Goal: Transaction & Acquisition: Purchase product/service

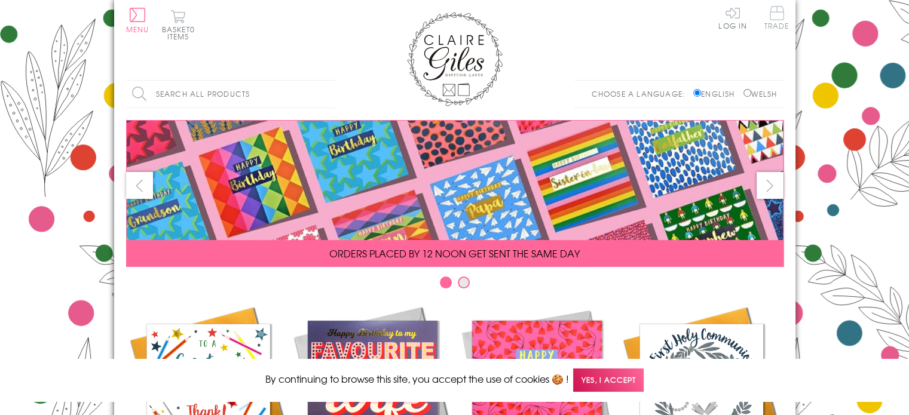
click at [776, 20] on span "Trade" at bounding box center [776, 17] width 25 height 23
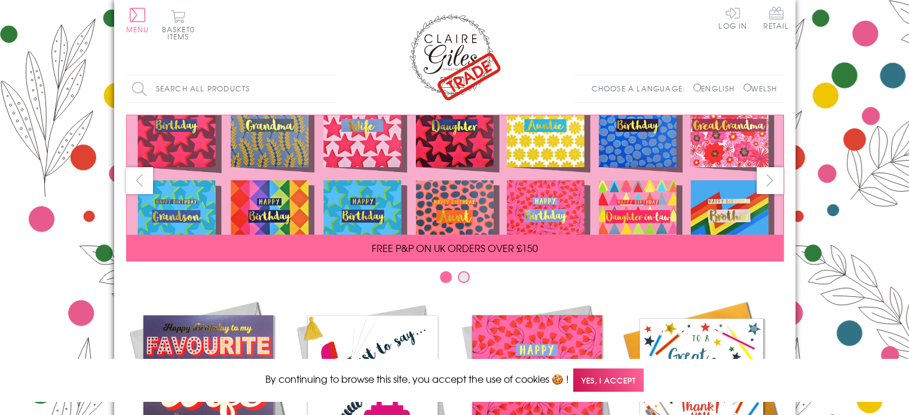
click at [164, 88] on input "Search all products" at bounding box center [230, 88] width 209 height 27
type input "priodas"
click at [323, 75] on input "Search" at bounding box center [329, 88] width 12 height 27
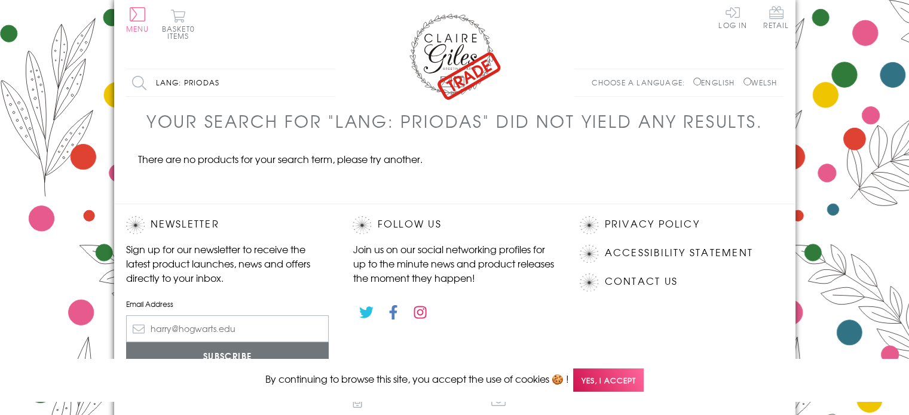
scroll to position [93, 0]
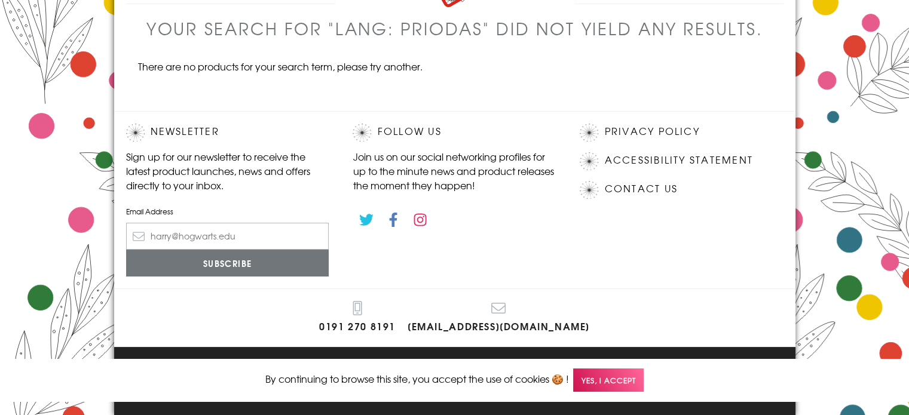
click at [616, 375] on span "Yes, I accept" at bounding box center [608, 380] width 71 height 23
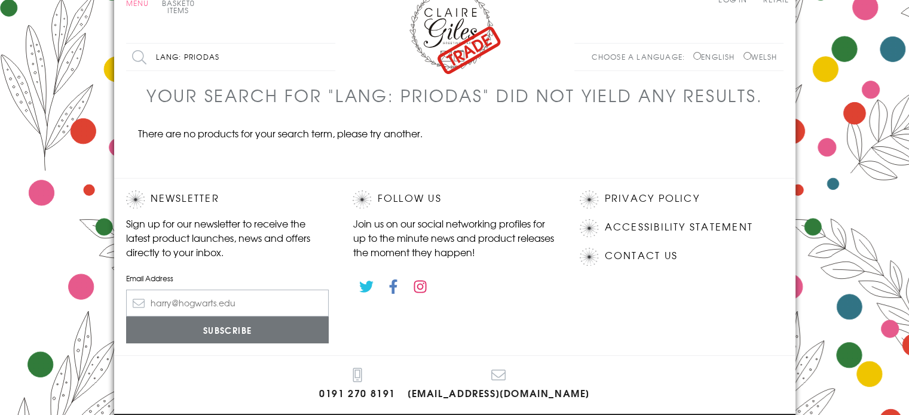
scroll to position [0, 0]
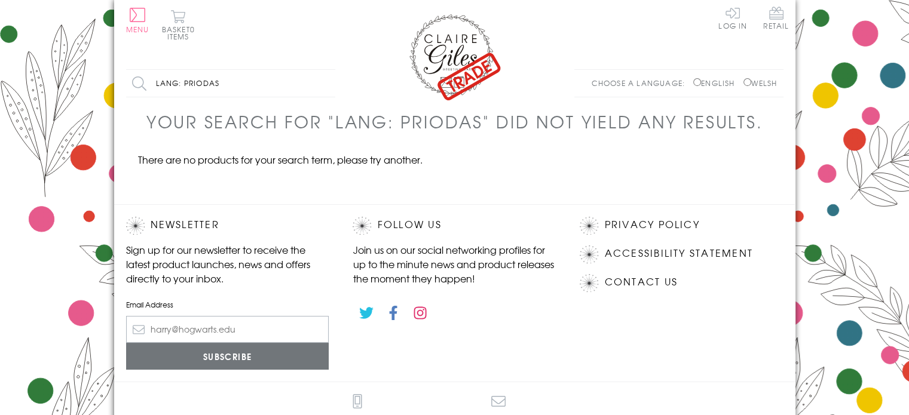
click at [744, 82] on input "Welsh" at bounding box center [747, 82] width 8 height 8
radio input "true"
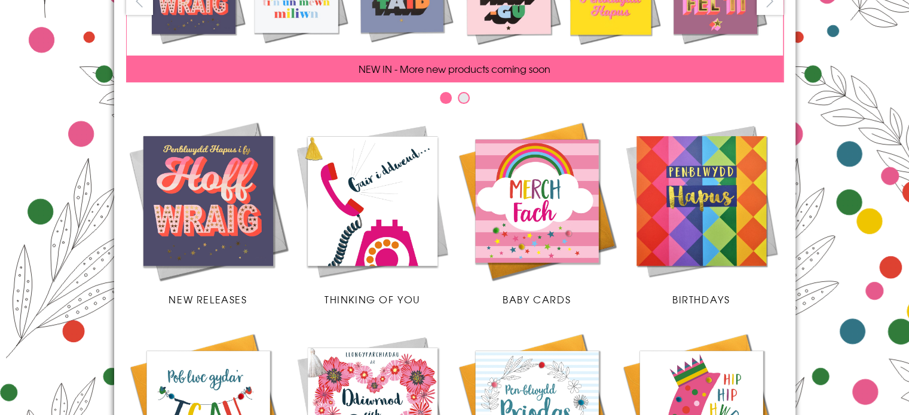
scroll to position [418, 0]
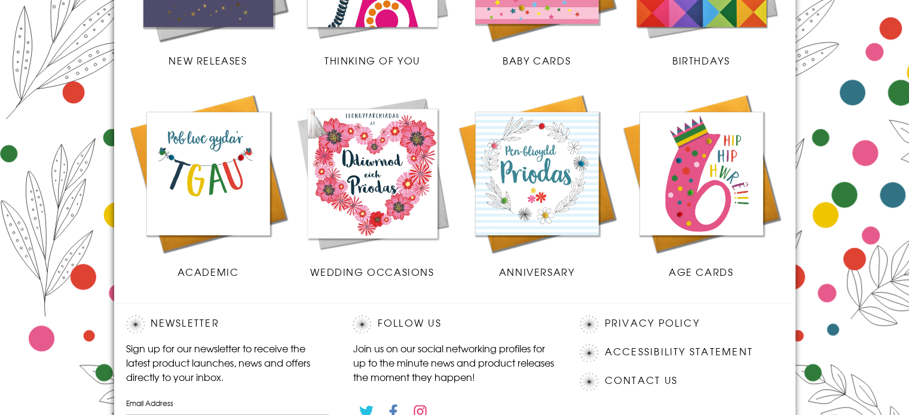
click at [398, 205] on img at bounding box center [372, 173] width 164 height 164
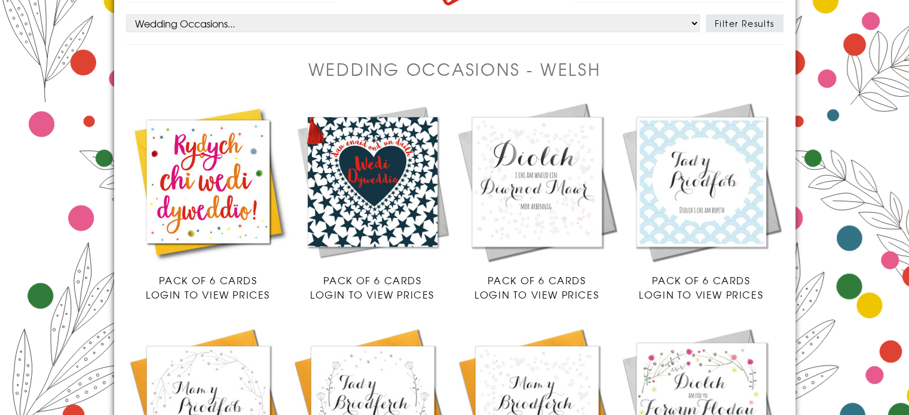
scroll to position [179, 0]
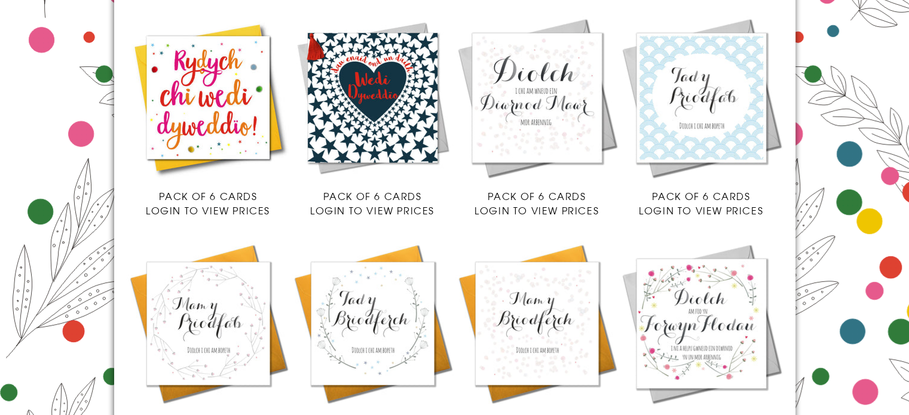
click at [329, 210] on span "Login to view prices" at bounding box center [372, 210] width 124 height 14
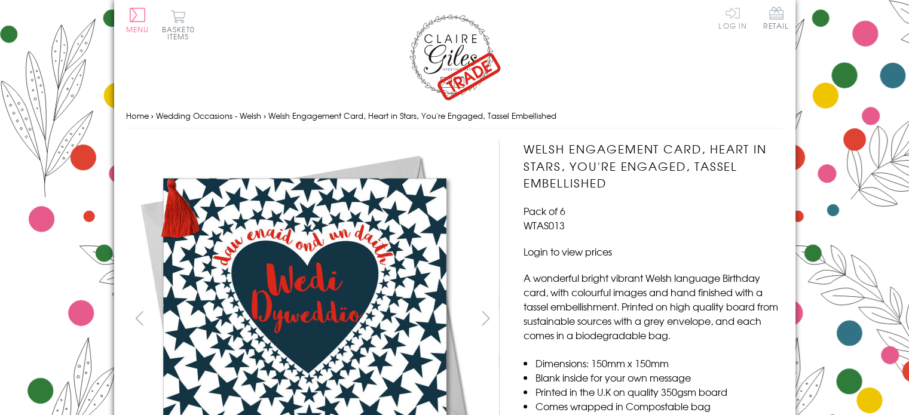
click at [737, 24] on link "Log In" at bounding box center [732, 17] width 29 height 23
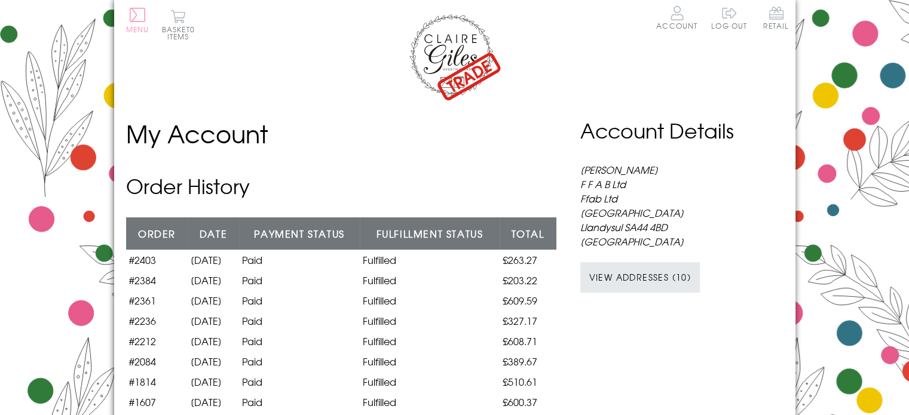
click at [136, 18] on button "Menu" at bounding box center [137, 20] width 23 height 25
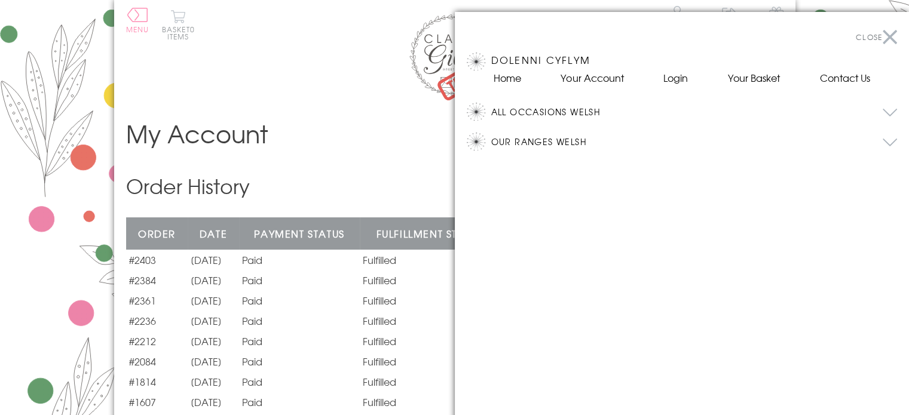
click at [533, 111] on button "All Occasions Welsh" at bounding box center [694, 112] width 406 height 18
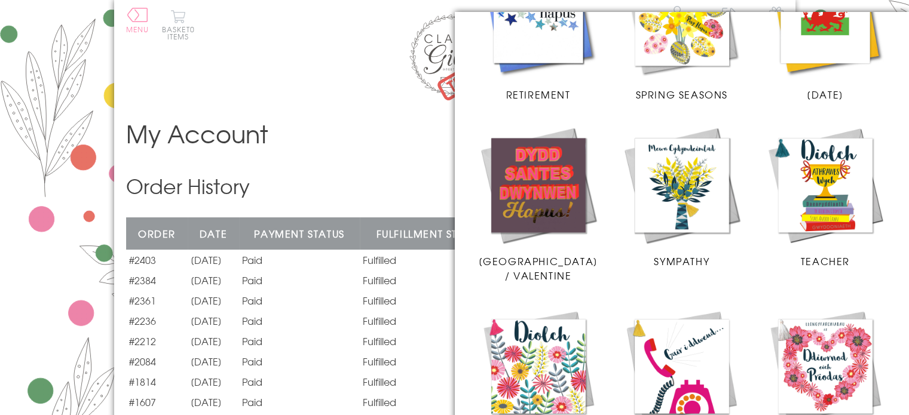
scroll to position [1270, 0]
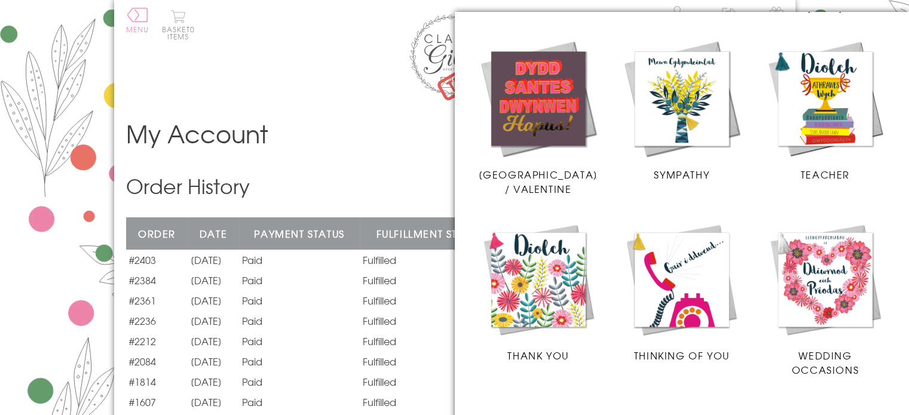
click at [817, 277] on img at bounding box center [825, 280] width 120 height 120
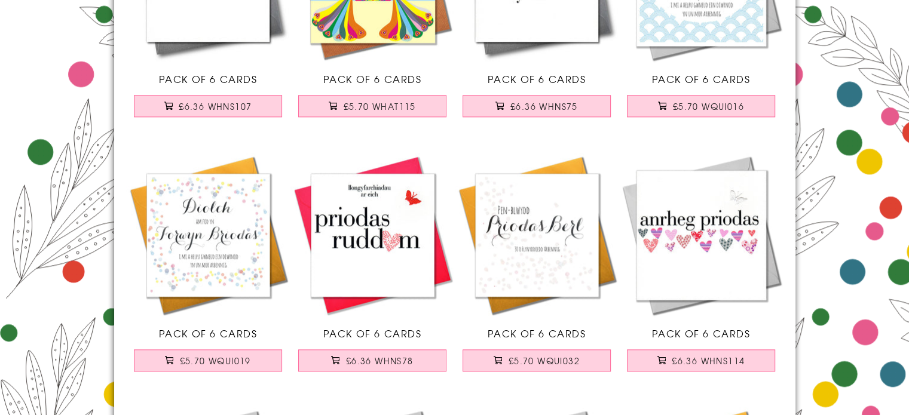
scroll to position [1434, 0]
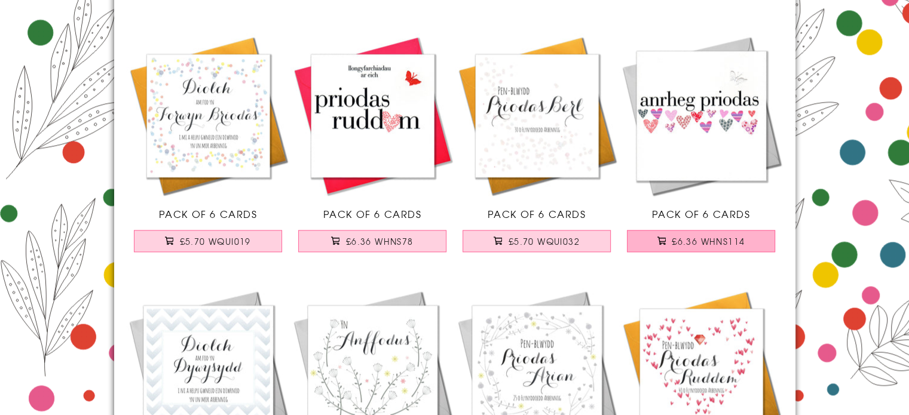
click at [701, 238] on span "£6.36 WHNS114" at bounding box center [708, 241] width 73 height 12
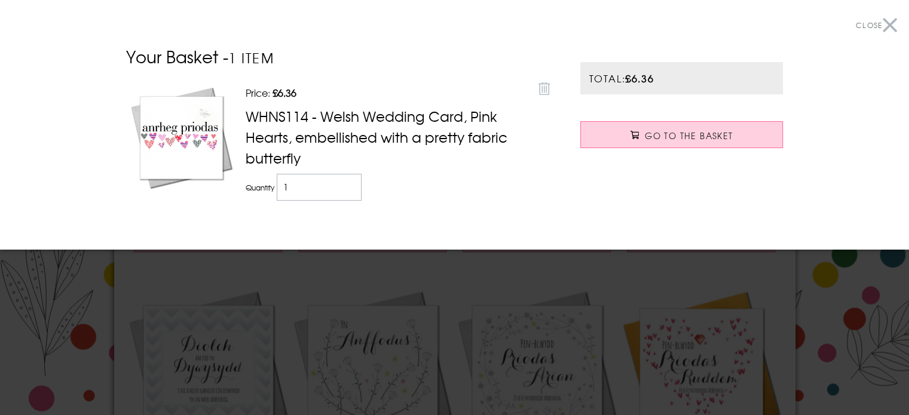
click at [486, 278] on div at bounding box center [454, 207] width 909 height 415
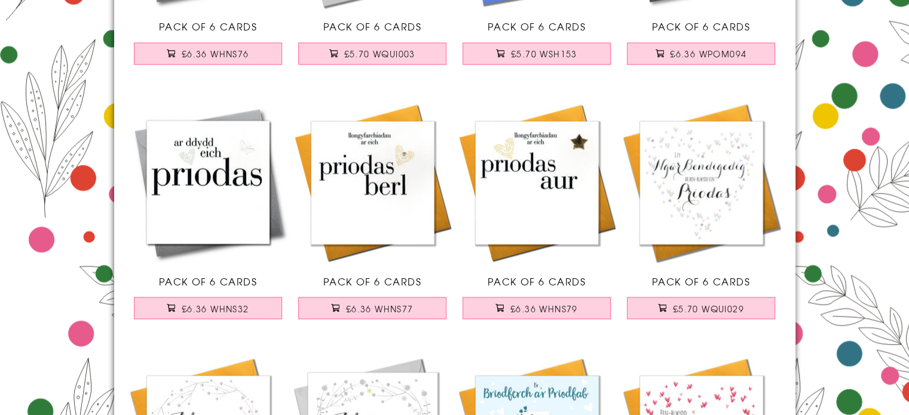
scroll to position [2151, 0]
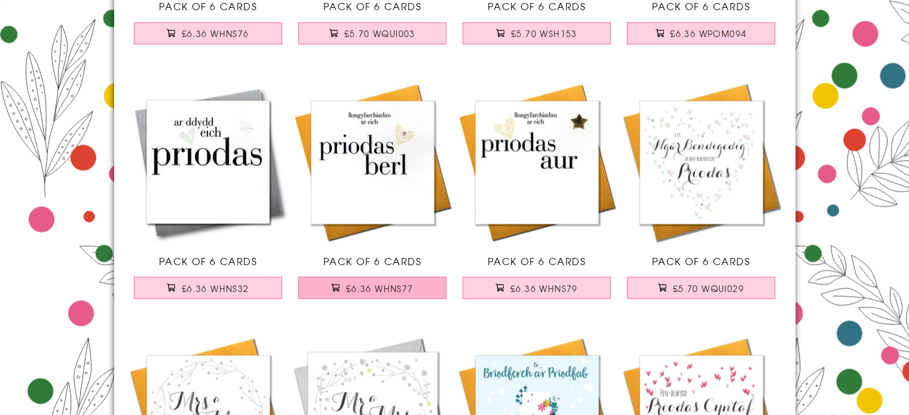
click at [381, 289] on span "£6.36 WHNS77" at bounding box center [380, 288] width 68 height 12
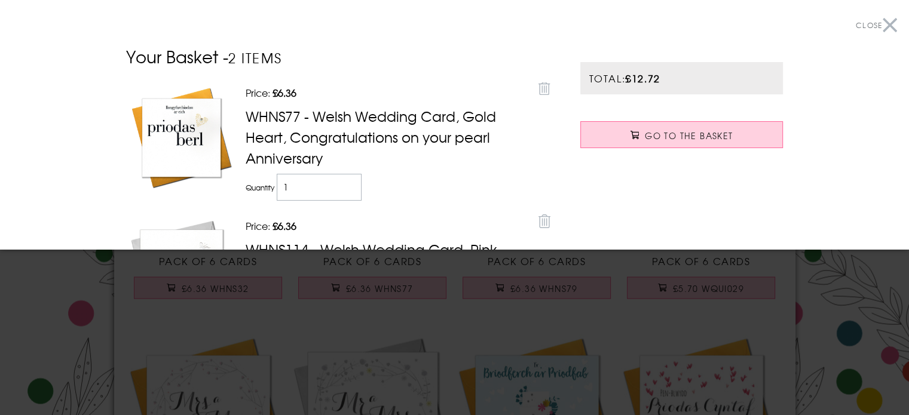
click at [439, 302] on div at bounding box center [454, 207] width 909 height 415
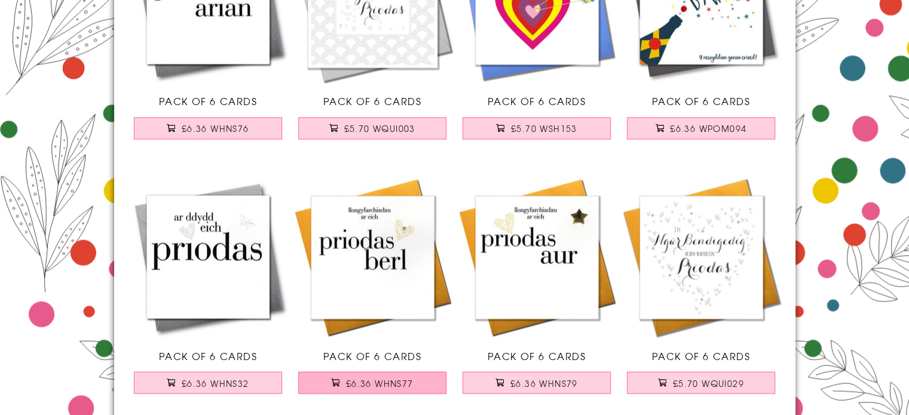
scroll to position [1912, 0]
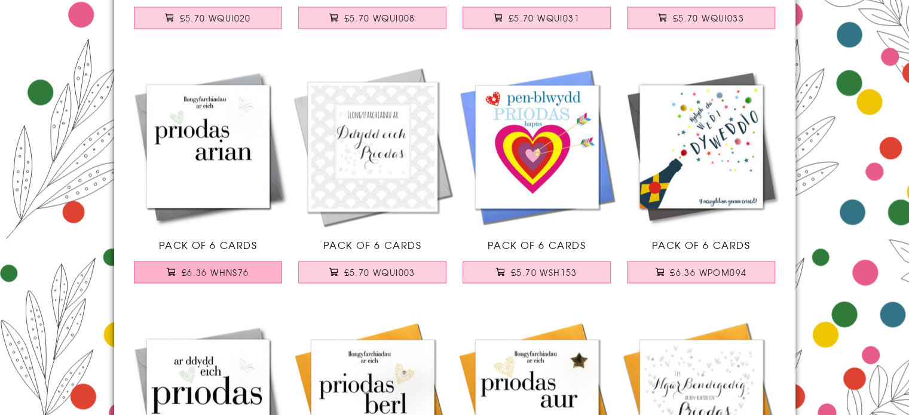
click at [195, 269] on span "£6.36 WHNS76" at bounding box center [216, 272] width 68 height 12
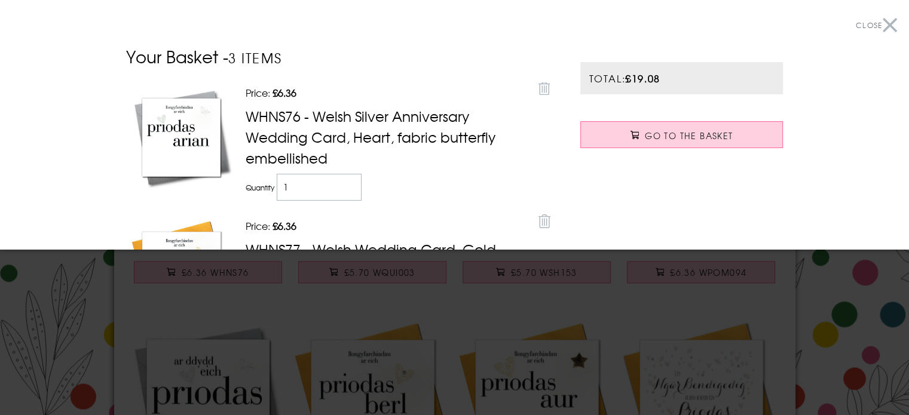
click at [435, 298] on div at bounding box center [454, 207] width 909 height 415
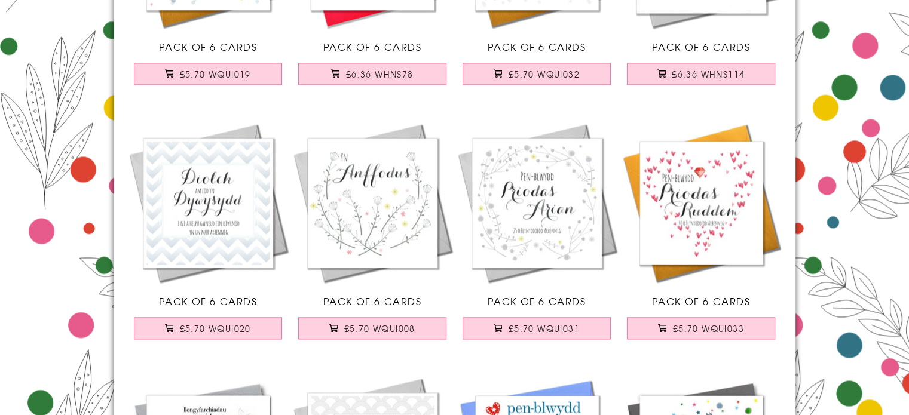
scroll to position [1673, 0]
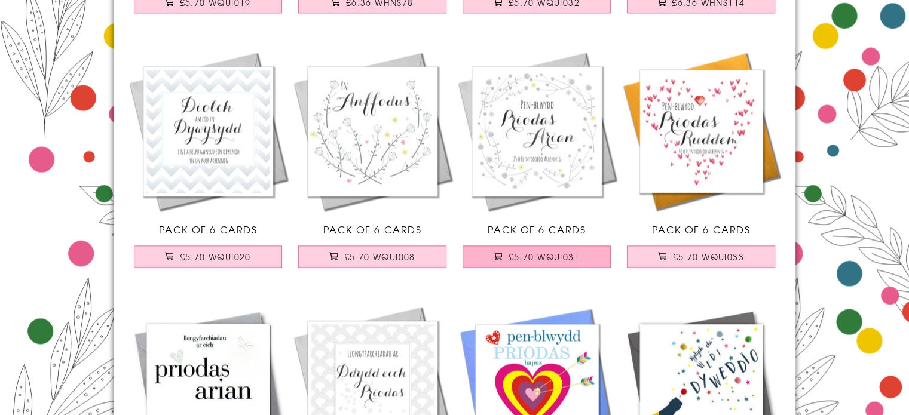
click at [533, 255] on span "£5.70 WQUI031" at bounding box center [543, 257] width 71 height 12
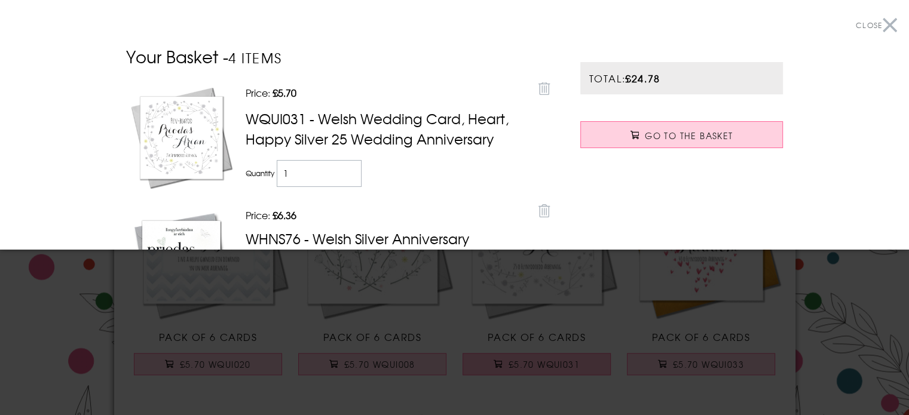
scroll to position [1434, 0]
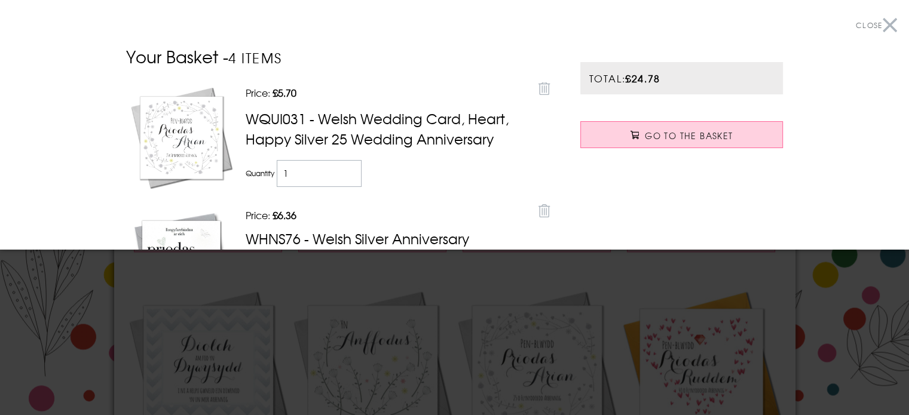
click at [523, 279] on div at bounding box center [454, 207] width 909 height 415
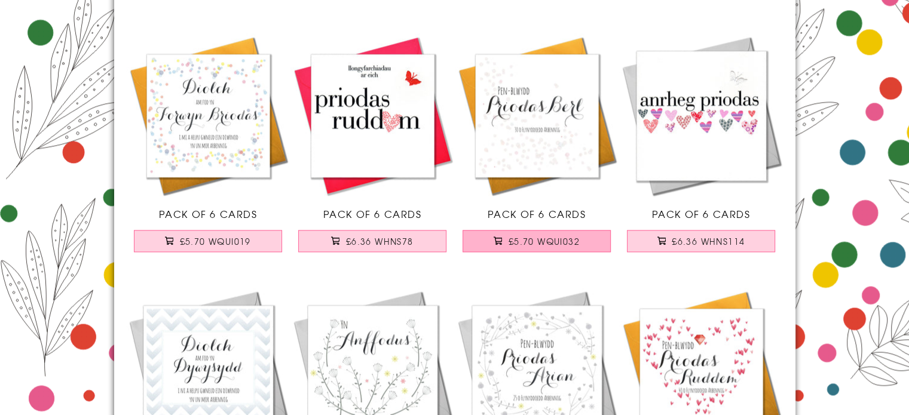
click at [532, 245] on span "£5.70 WQUI032" at bounding box center [543, 241] width 71 height 12
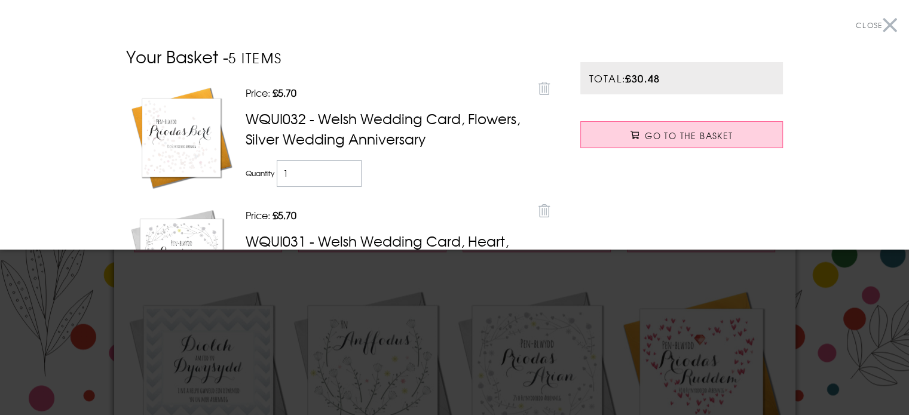
click at [448, 278] on div at bounding box center [454, 207] width 909 height 415
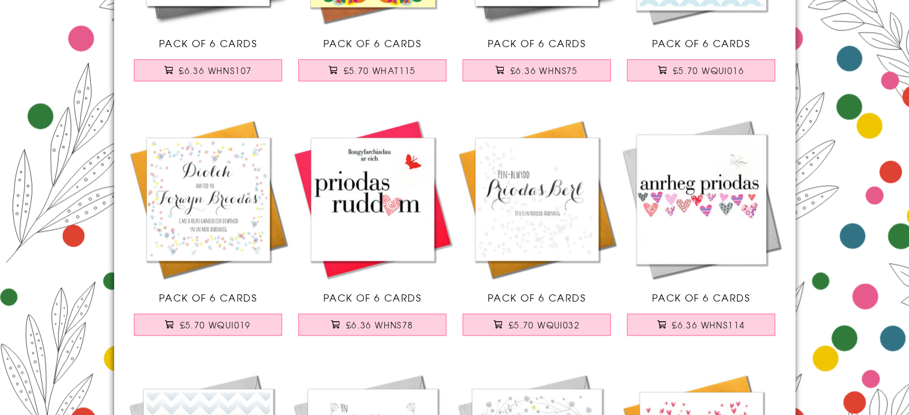
scroll to position [1195, 0]
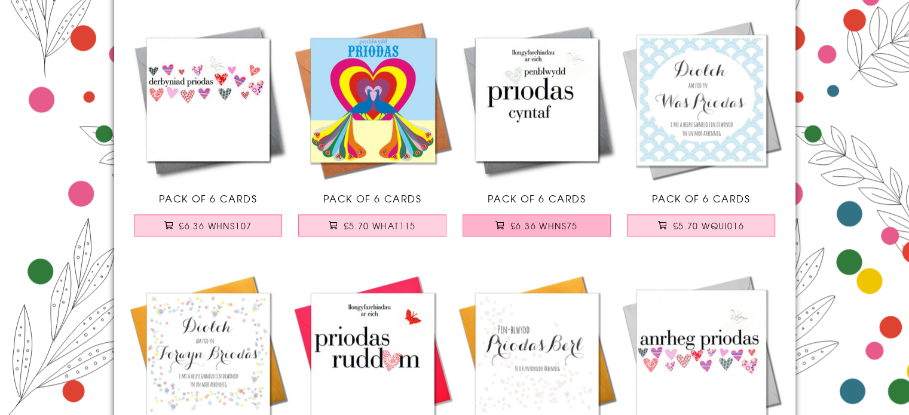
click at [533, 226] on span "£6.36 WHNS75" at bounding box center [544, 226] width 68 height 12
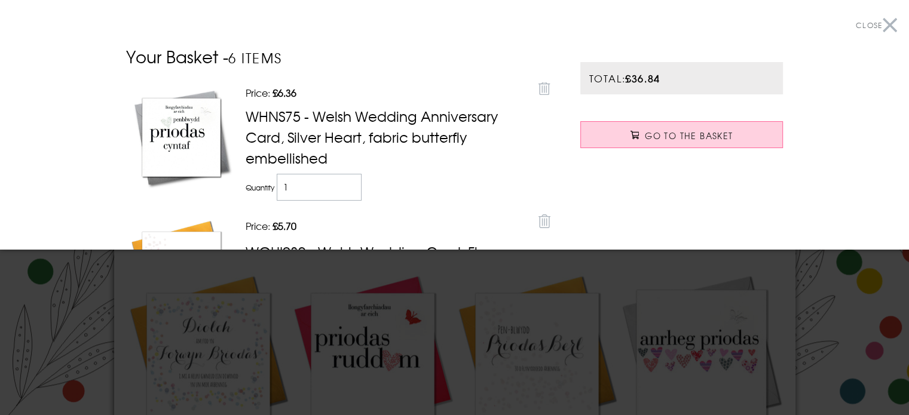
click at [482, 274] on div at bounding box center [454, 207] width 909 height 415
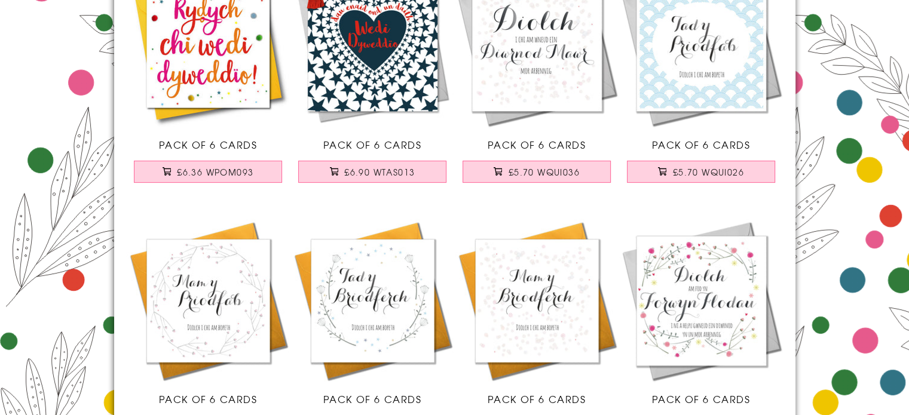
scroll to position [179, 0]
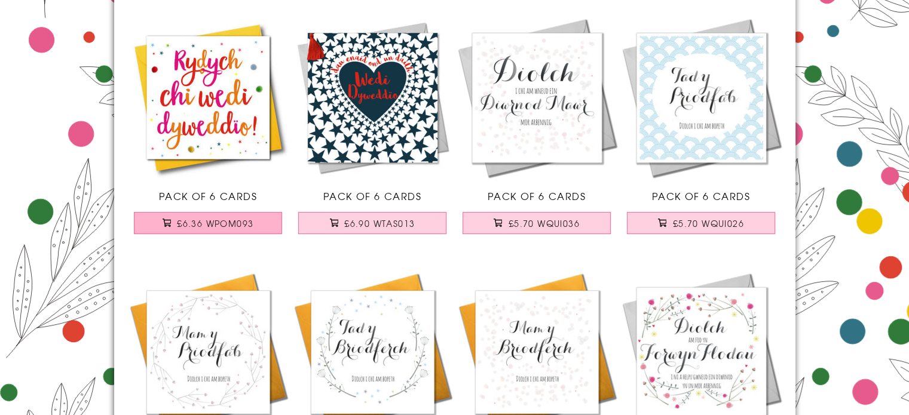
click at [206, 222] on span "£6.36 WPOM093" at bounding box center [215, 223] width 76 height 12
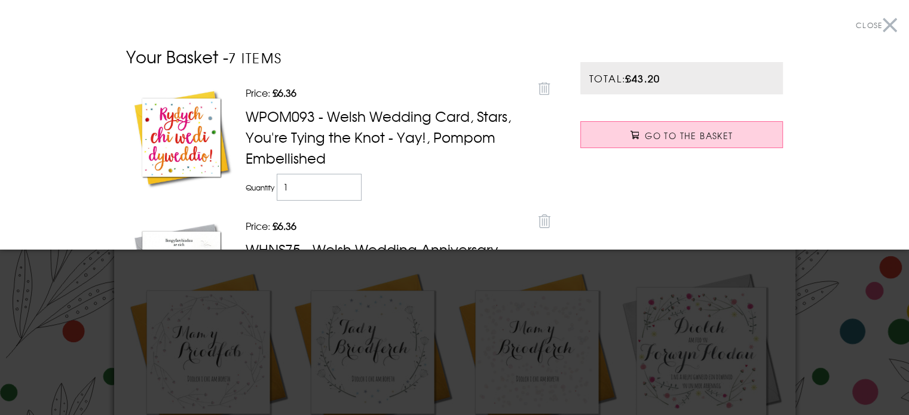
click at [441, 262] on div at bounding box center [454, 207] width 909 height 415
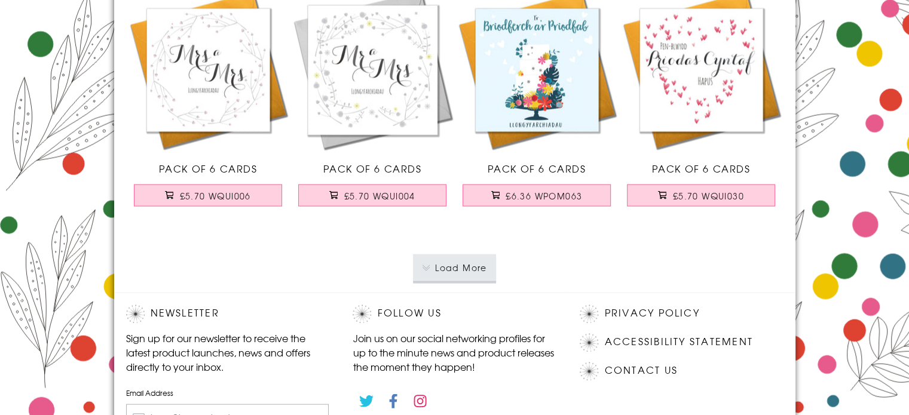
scroll to position [2510, 0]
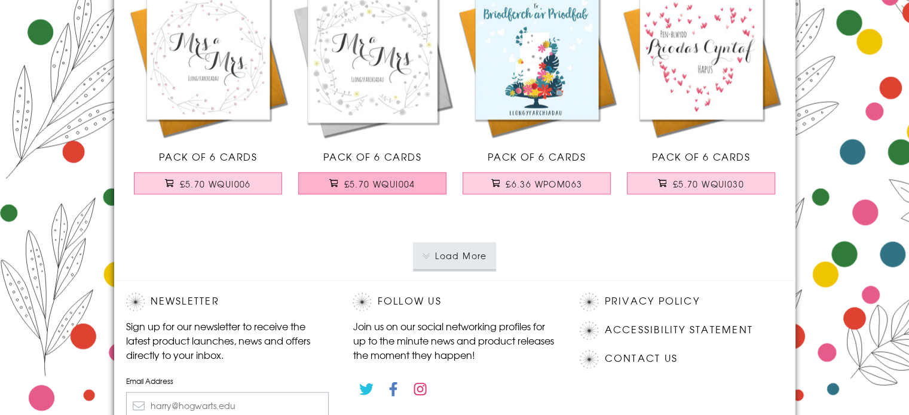
click at [355, 181] on span "£5.70 WQUI004" at bounding box center [379, 184] width 71 height 12
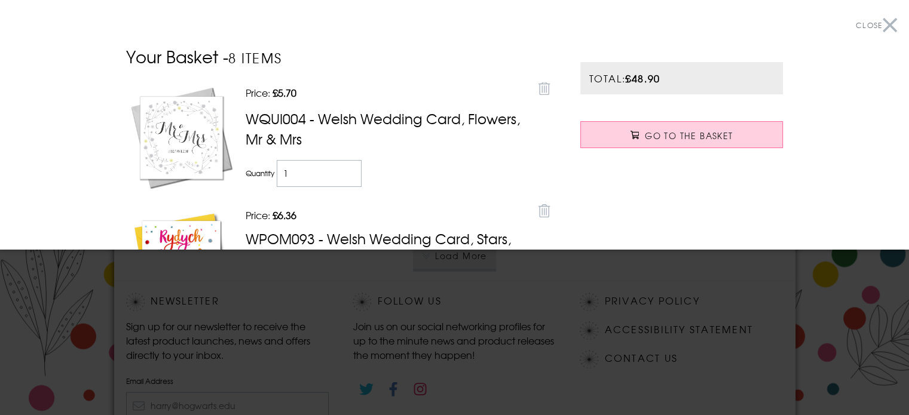
drag, startPoint x: 500, startPoint y: 290, endPoint x: 531, endPoint y: 272, distance: 35.1
click at [500, 289] on div at bounding box center [454, 207] width 909 height 415
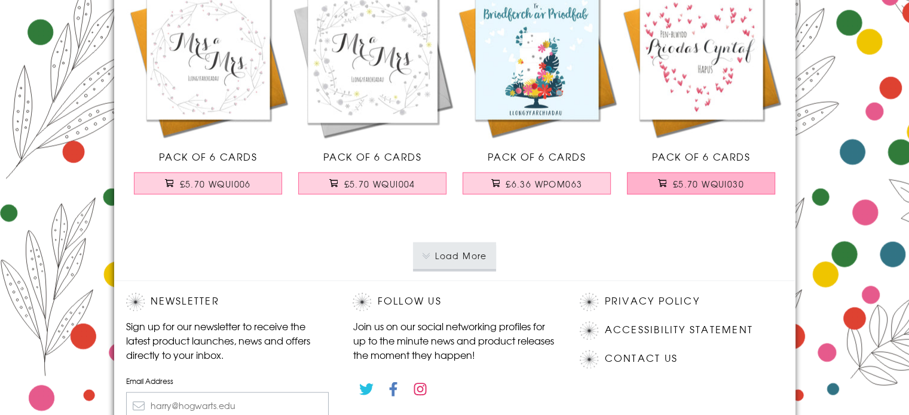
click at [696, 184] on span "£5.70 WQUI030" at bounding box center [708, 184] width 71 height 12
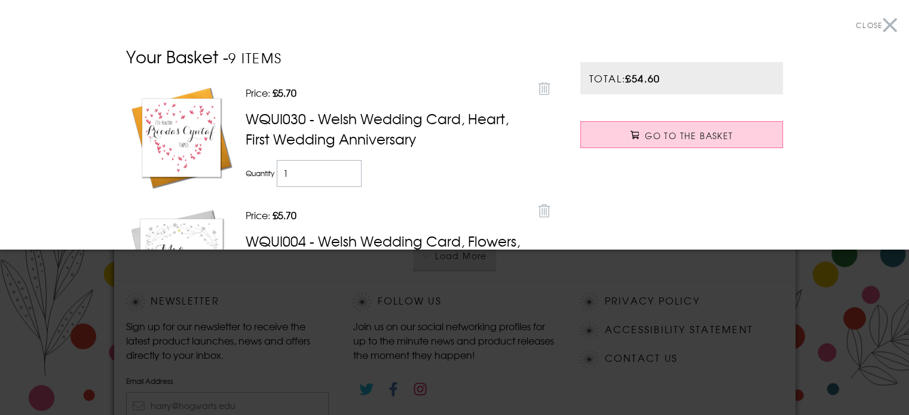
drag, startPoint x: 344, startPoint y: 284, endPoint x: 426, endPoint y: 277, distance: 82.7
click at [344, 284] on div at bounding box center [454, 207] width 909 height 415
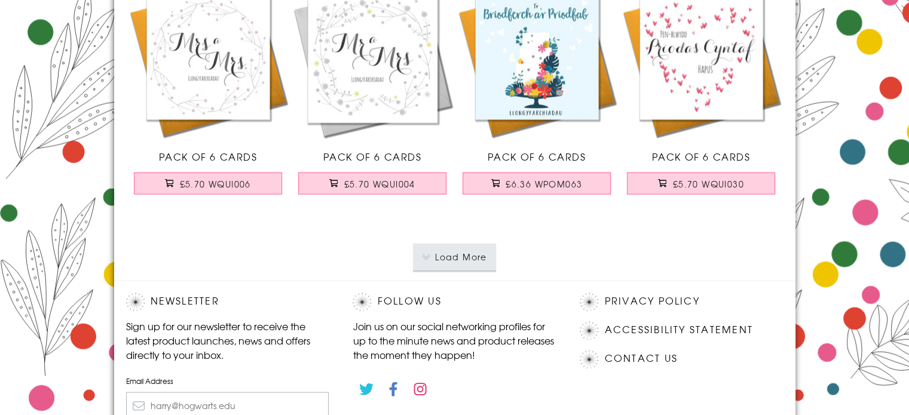
click at [452, 247] on button "Load More" at bounding box center [454, 257] width 83 height 26
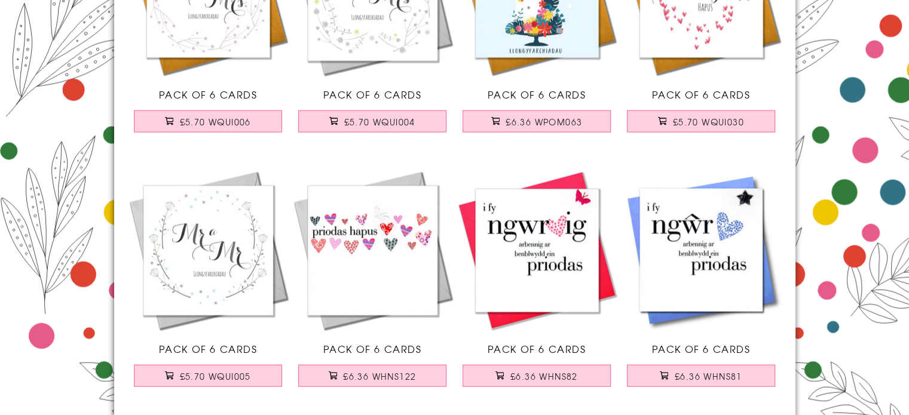
scroll to position [2629, 0]
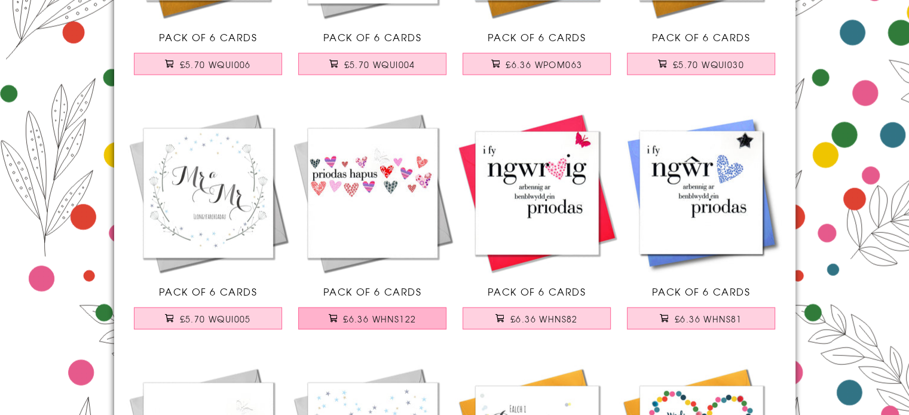
click at [366, 317] on span "£6.36 WHNS122" at bounding box center [379, 319] width 73 height 12
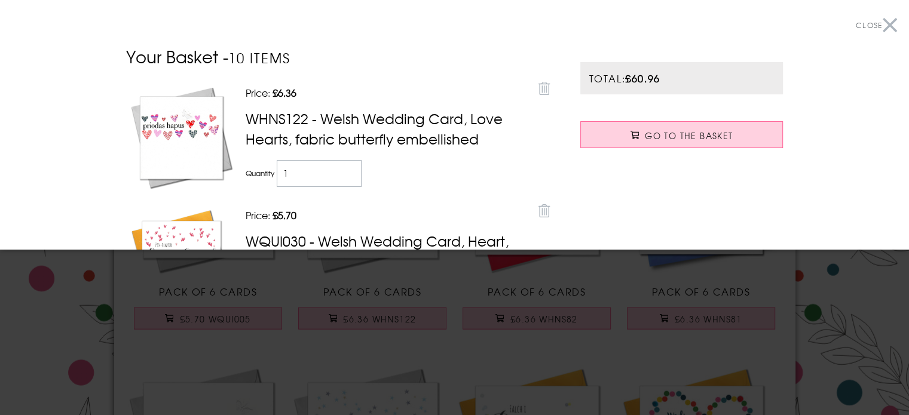
click at [447, 272] on div at bounding box center [454, 207] width 909 height 415
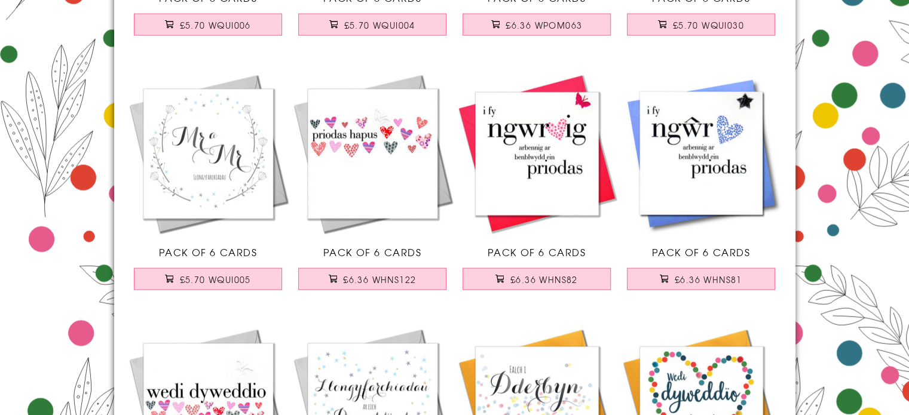
scroll to position [2928, 0]
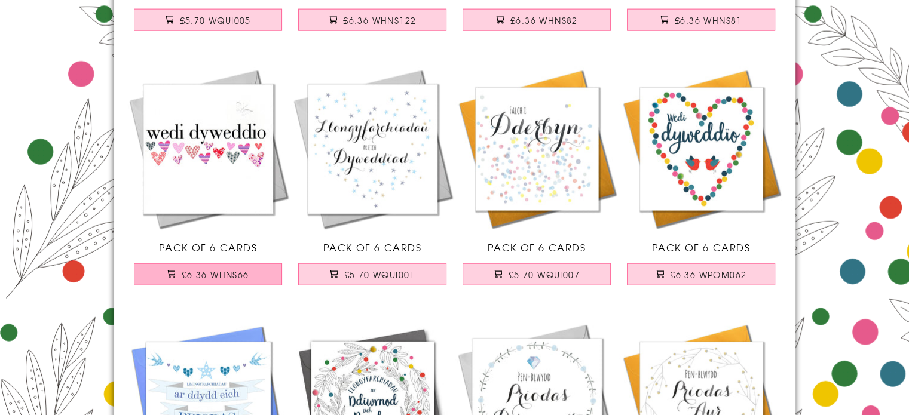
click at [206, 271] on span "£6.36 WHNS66" at bounding box center [216, 275] width 68 height 12
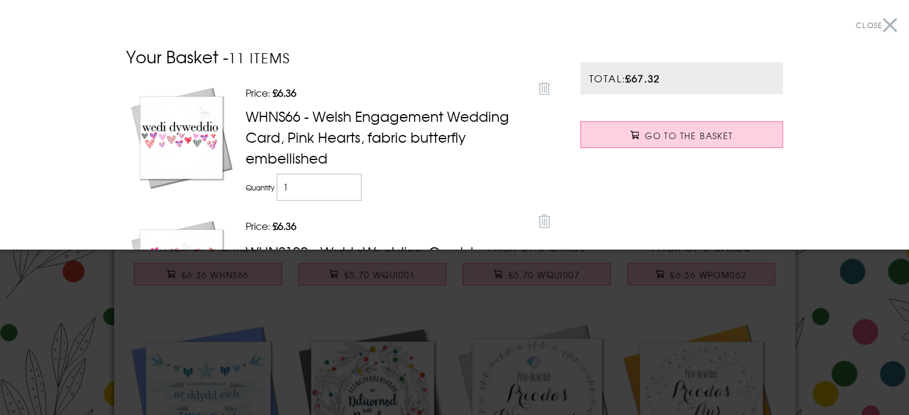
click at [440, 311] on div at bounding box center [454, 207] width 909 height 415
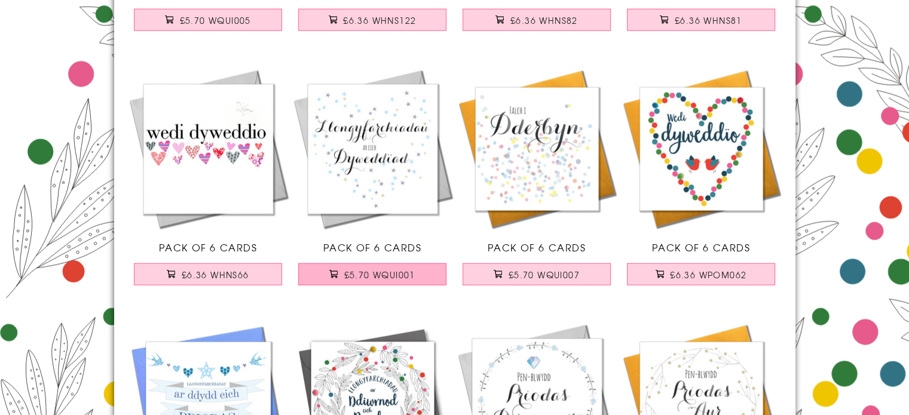
click at [375, 272] on span "£5.70 WQUI001" at bounding box center [379, 275] width 71 height 12
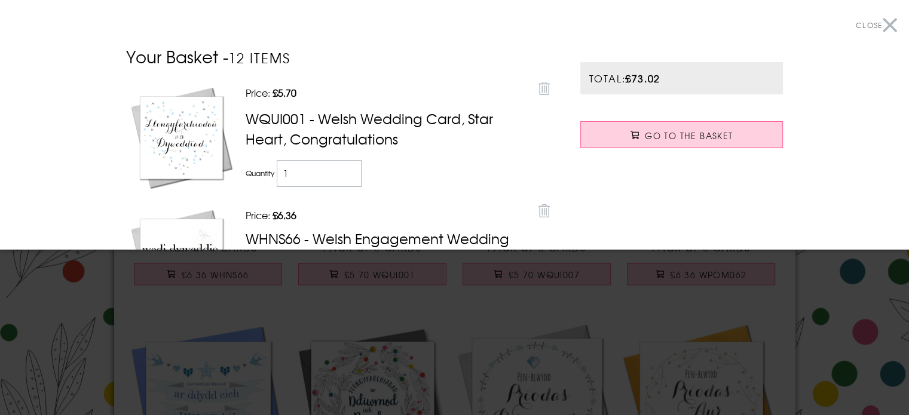
click at [464, 305] on div at bounding box center [454, 207] width 909 height 415
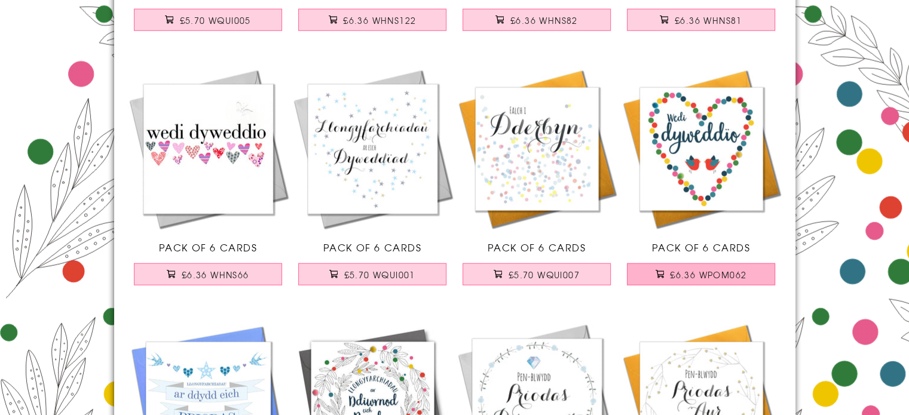
click at [684, 274] on span "£6.36 WPOM062" at bounding box center [708, 275] width 76 height 12
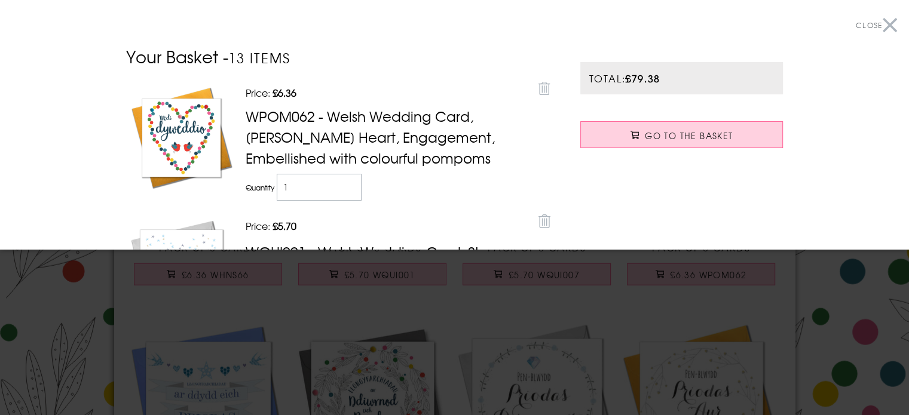
click at [401, 300] on div at bounding box center [454, 207] width 909 height 415
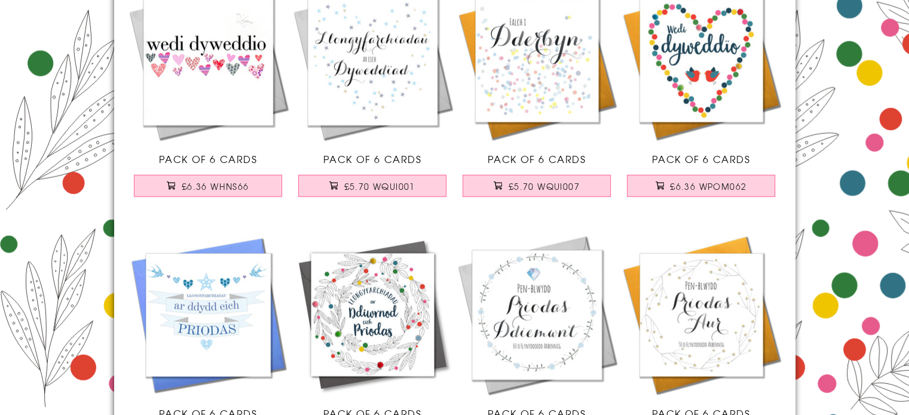
scroll to position [3167, 0]
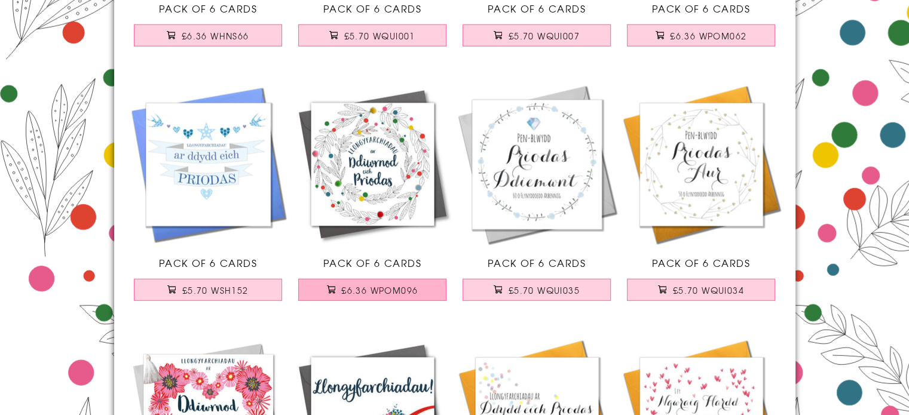
click at [369, 286] on span "£6.36 WPOM096" at bounding box center [379, 290] width 76 height 12
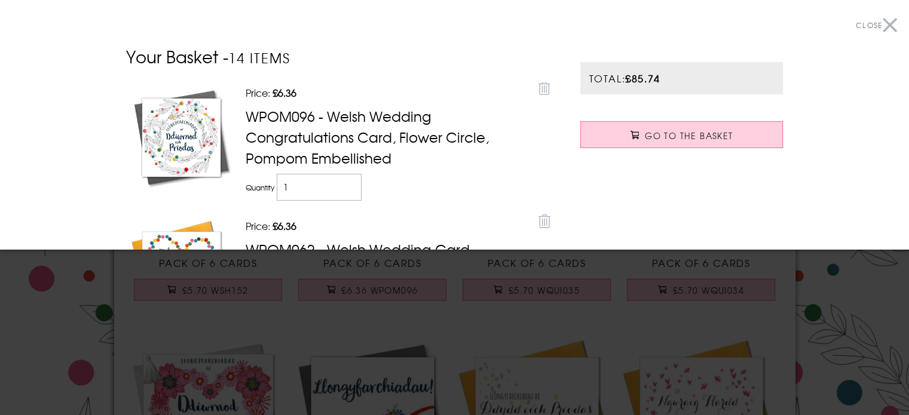
click at [473, 316] on div at bounding box center [454, 207] width 909 height 415
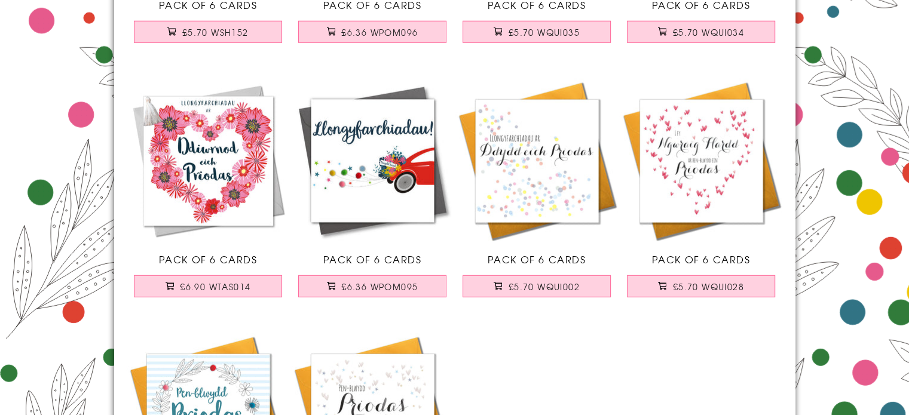
scroll to position [3406, 0]
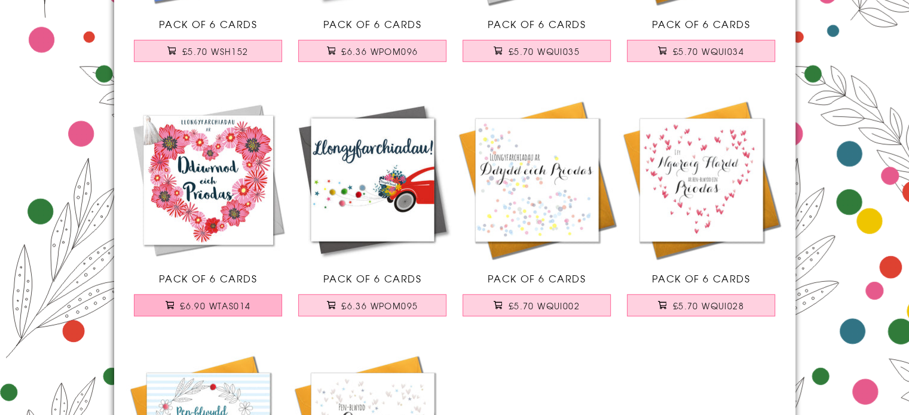
click at [202, 302] on span "£6.90 WTAS014" at bounding box center [215, 306] width 71 height 12
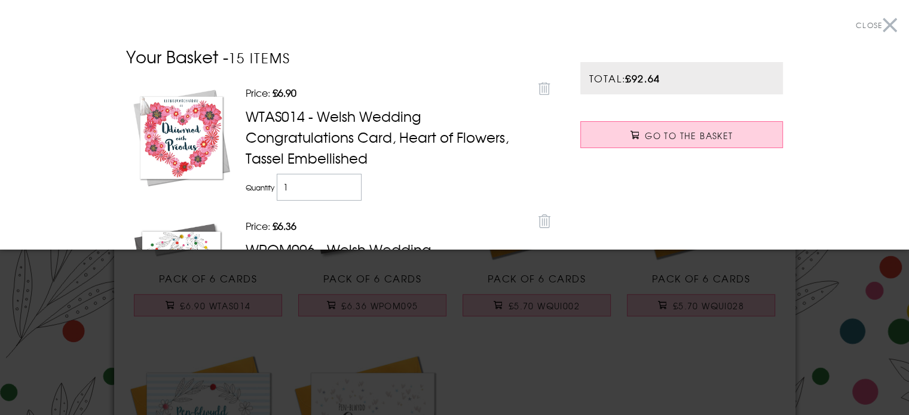
click at [492, 348] on div at bounding box center [454, 207] width 909 height 415
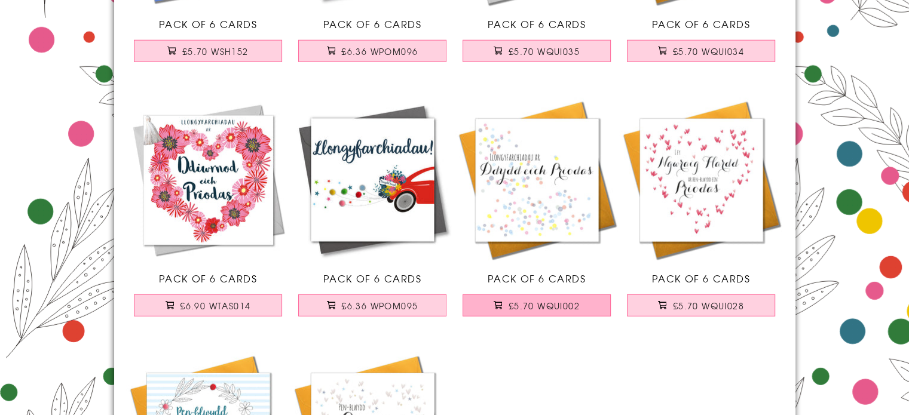
click at [540, 308] on span "£5.70 WQUI002" at bounding box center [543, 306] width 71 height 12
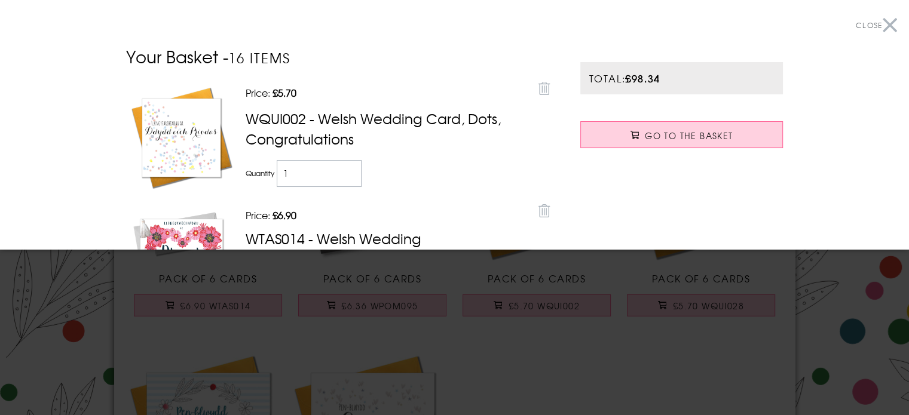
click at [489, 353] on div at bounding box center [454, 207] width 909 height 415
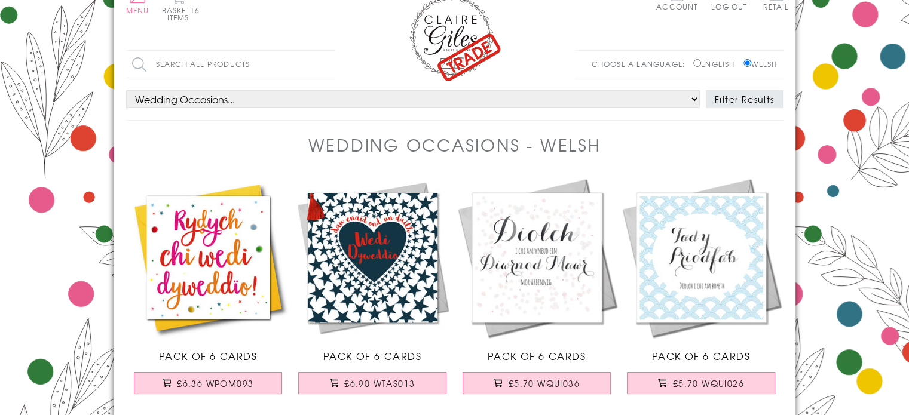
scroll to position [0, 0]
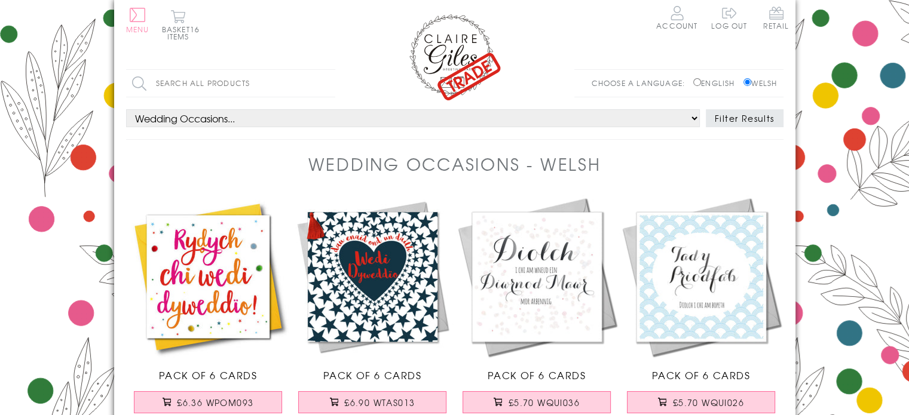
click at [134, 19] on button "Menu" at bounding box center [137, 20] width 23 height 25
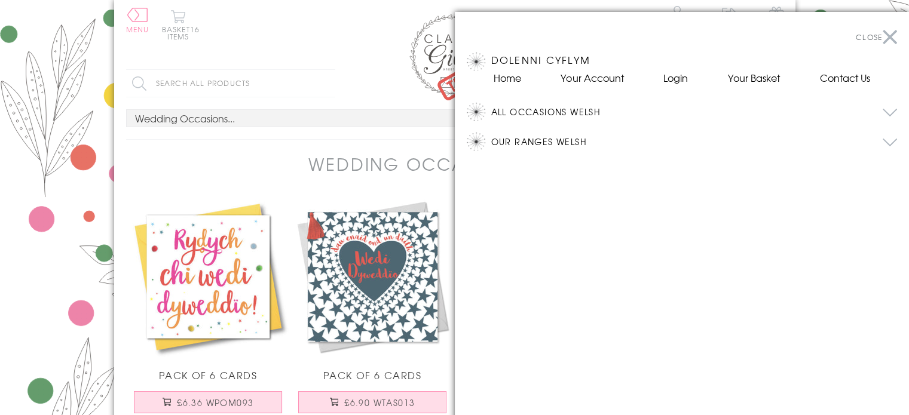
click at [532, 140] on button "Our Ranges Welsh" at bounding box center [694, 142] width 406 height 18
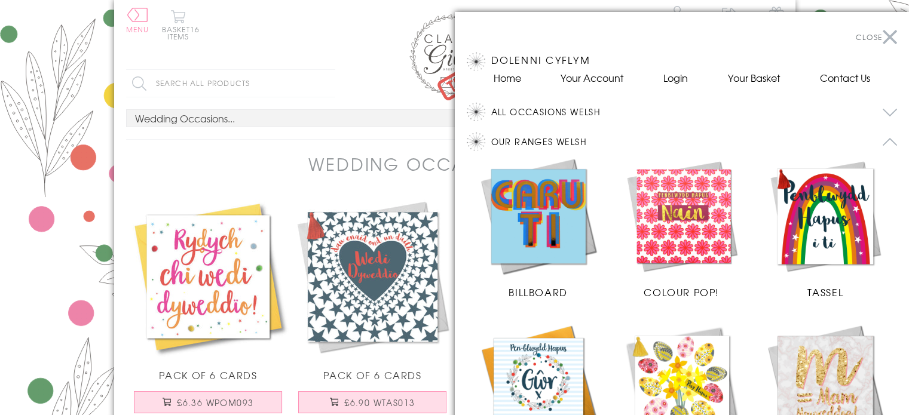
click at [523, 111] on button "All Occasions Welsh" at bounding box center [694, 112] width 406 height 18
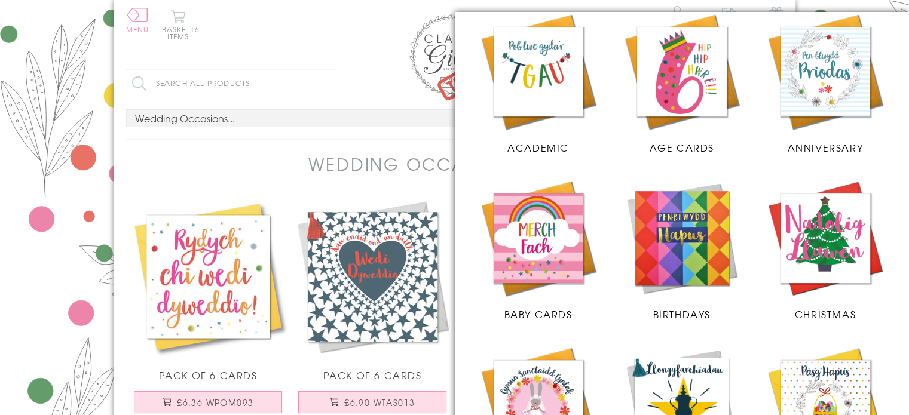
click at [546, 234] on img at bounding box center [539, 239] width 120 height 120
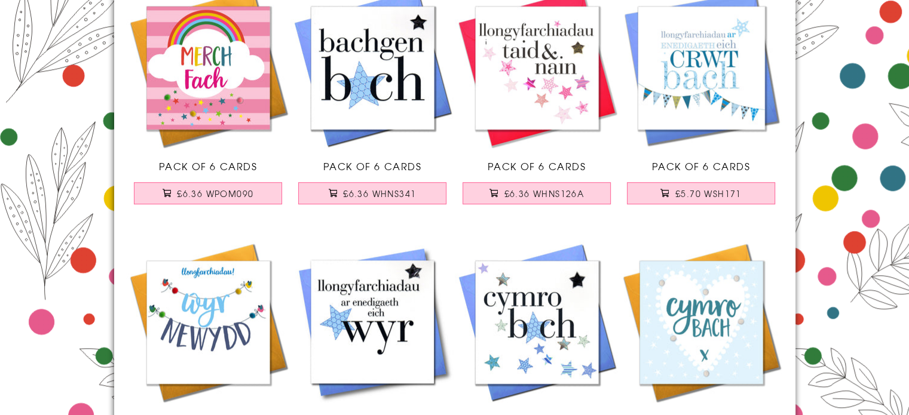
scroll to position [956, 0]
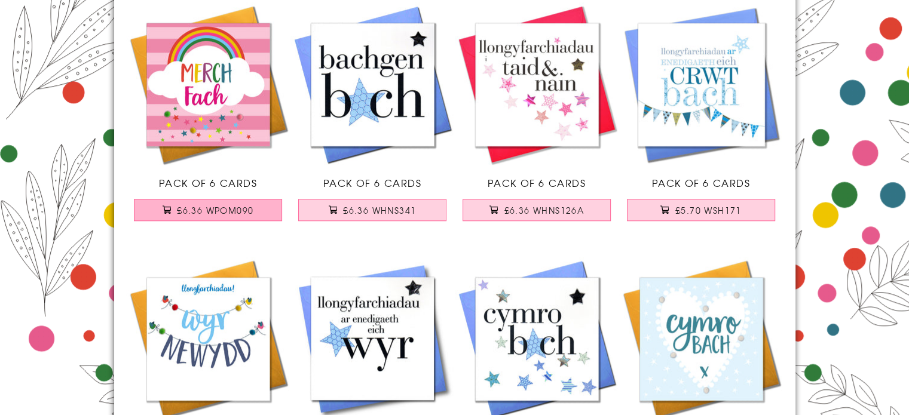
click at [216, 209] on span "£6.36 WPOM090" at bounding box center [215, 210] width 76 height 12
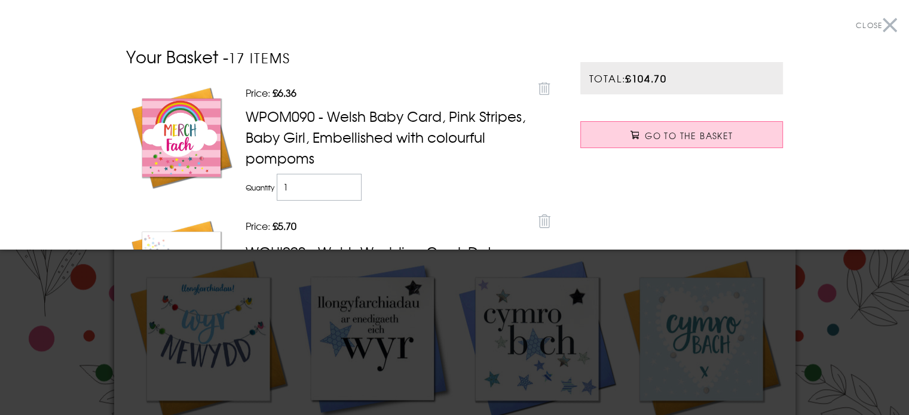
click at [445, 262] on div at bounding box center [454, 207] width 909 height 415
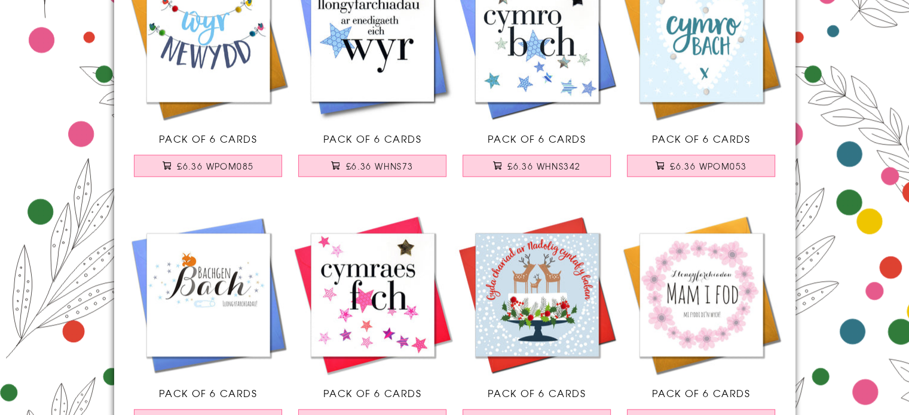
scroll to position [1374, 0]
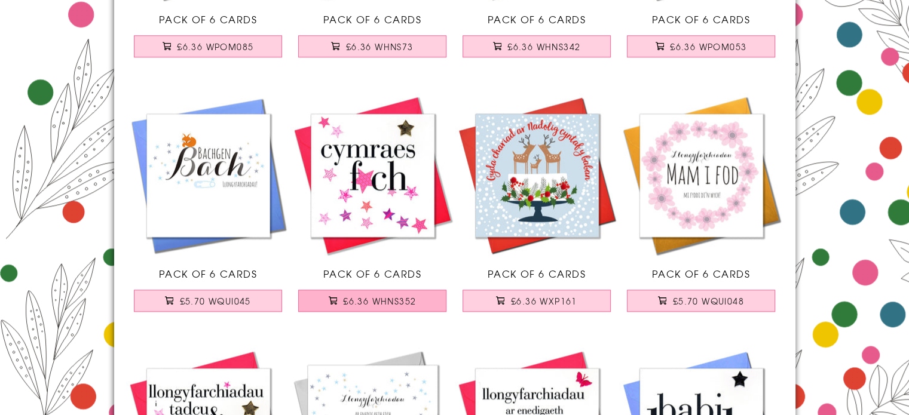
click at [358, 300] on span "£6.36 WHNS352" at bounding box center [379, 301] width 73 height 12
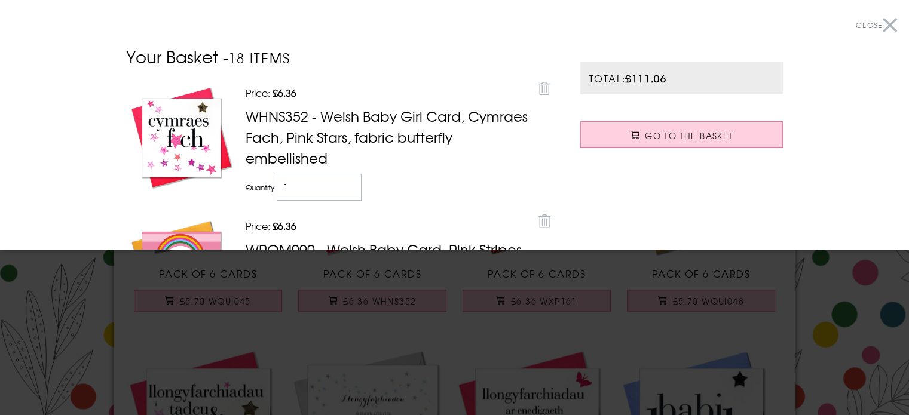
click at [459, 272] on div at bounding box center [454, 207] width 909 height 415
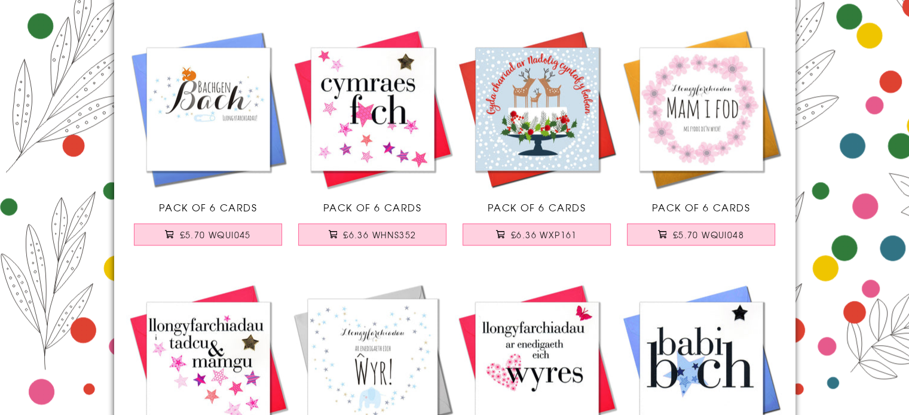
scroll to position [1554, 0]
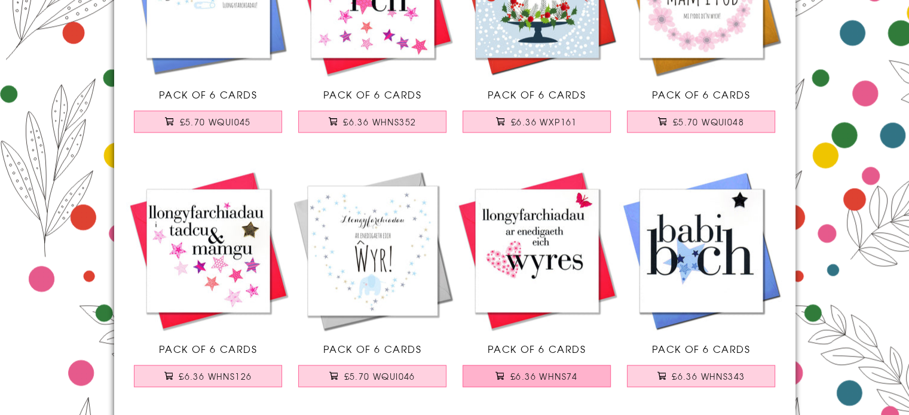
click at [547, 376] on span "£6.36 WHNS74" at bounding box center [544, 376] width 68 height 12
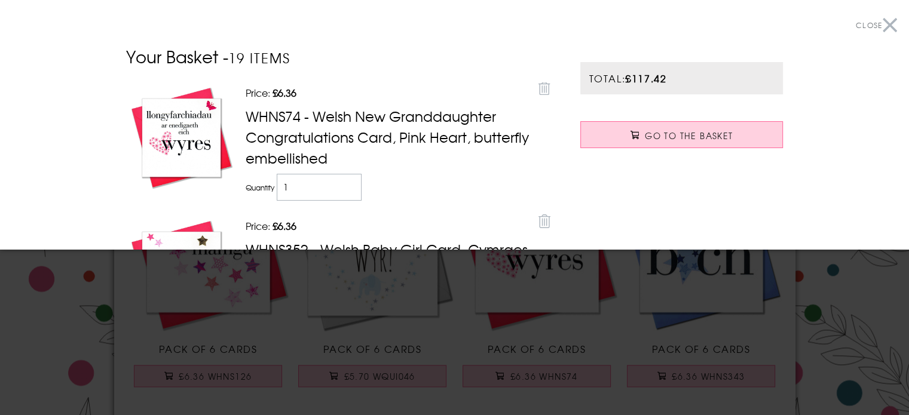
click at [366, 330] on div at bounding box center [454, 207] width 909 height 415
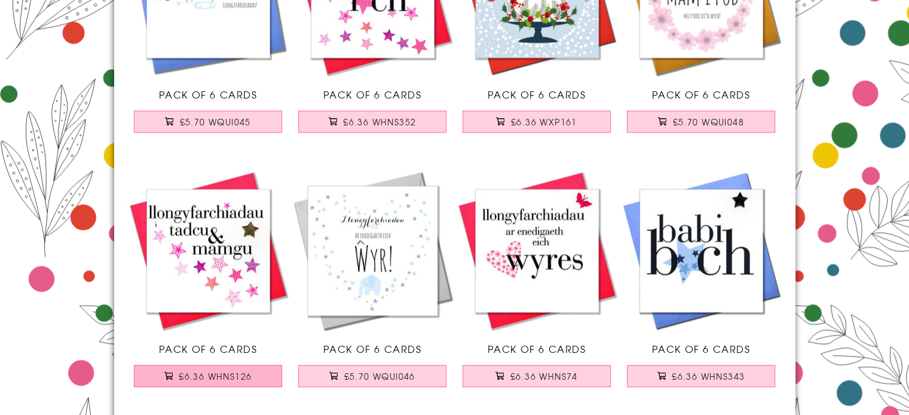
click at [220, 375] on span "£6.36 WHNS126" at bounding box center [215, 376] width 73 height 12
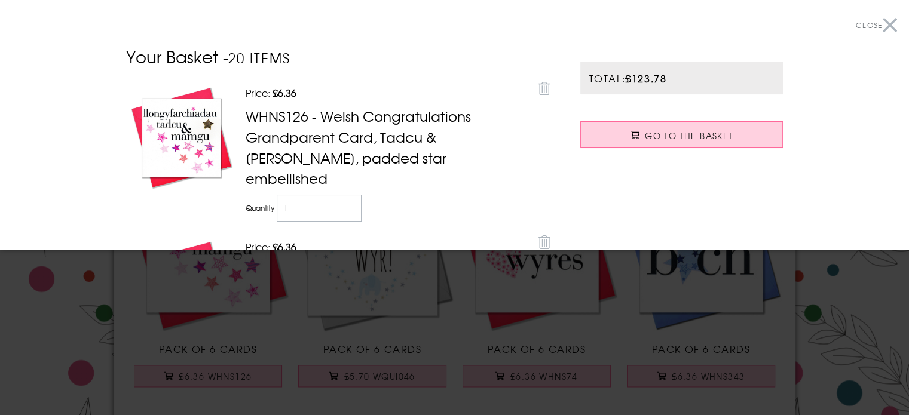
click at [459, 339] on div at bounding box center [454, 207] width 909 height 415
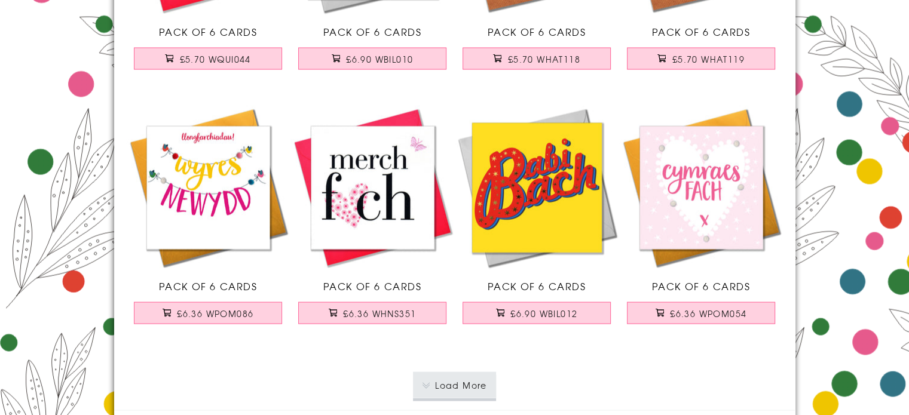
scroll to position [2390, 0]
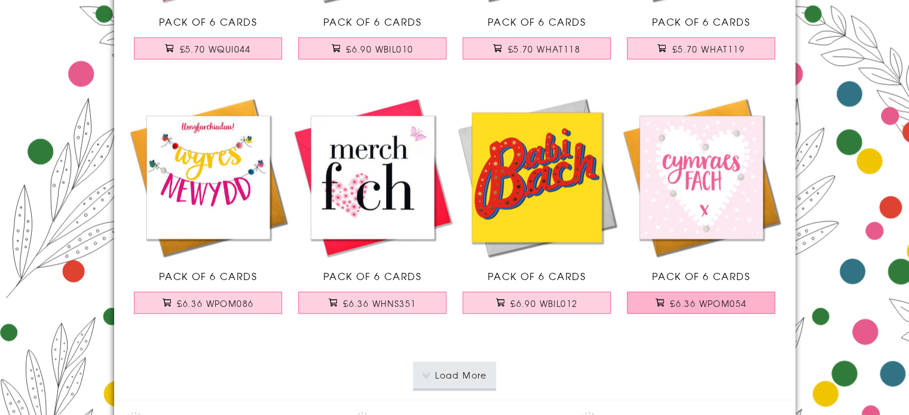
click at [701, 300] on span "£6.36 WPOM054" at bounding box center [708, 304] width 76 height 12
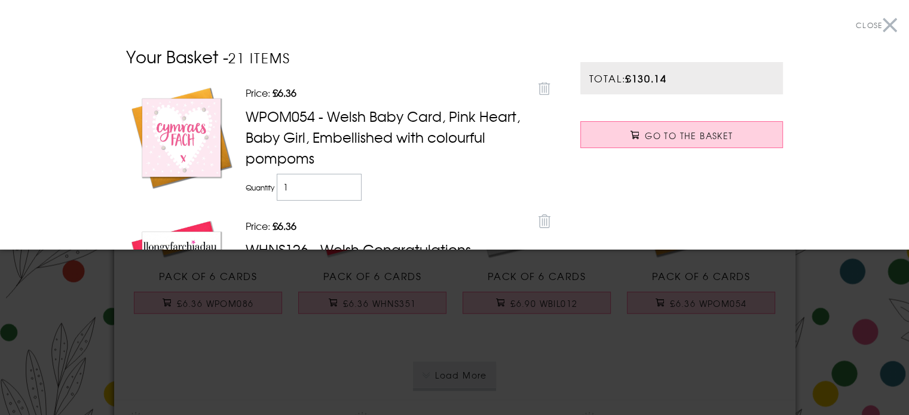
click at [494, 333] on div at bounding box center [454, 207] width 909 height 415
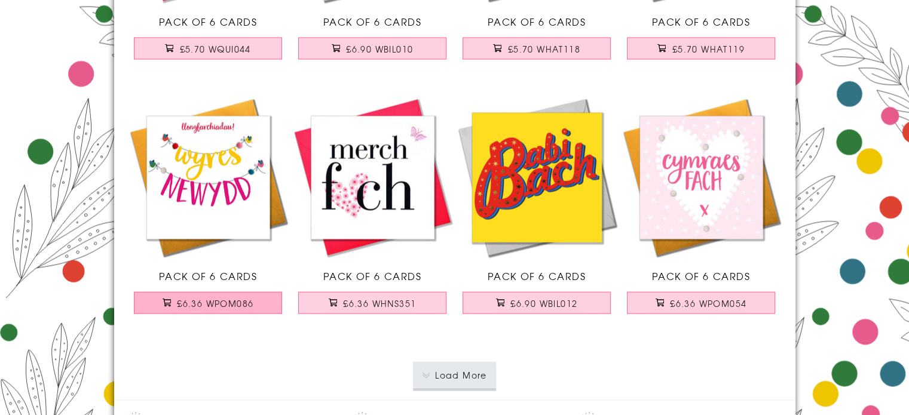
click at [217, 298] on span "£6.36 WPOM086" at bounding box center [215, 304] width 76 height 12
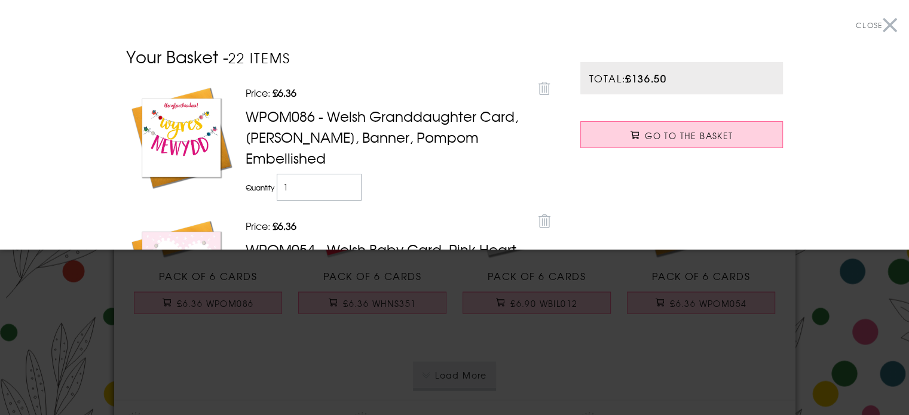
click at [473, 327] on div at bounding box center [454, 207] width 909 height 415
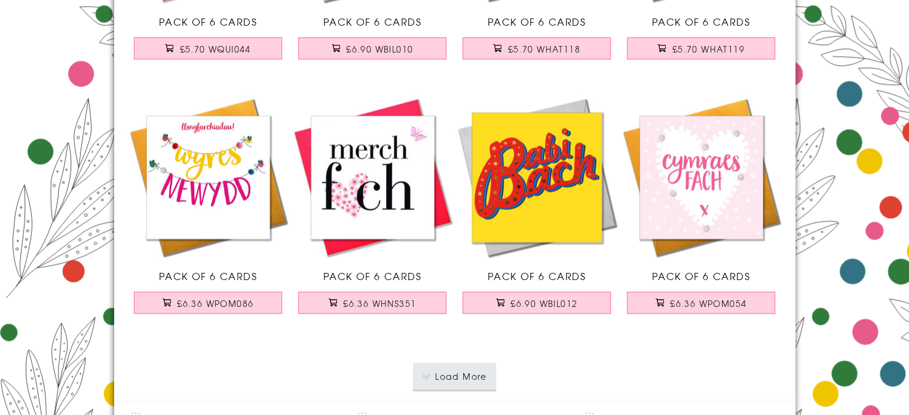
click at [461, 370] on button "Load More" at bounding box center [454, 376] width 83 height 26
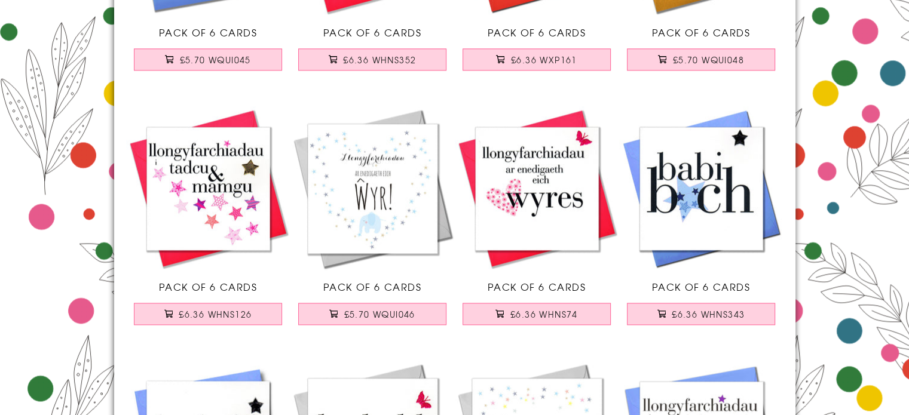
scroll to position [1613, 0]
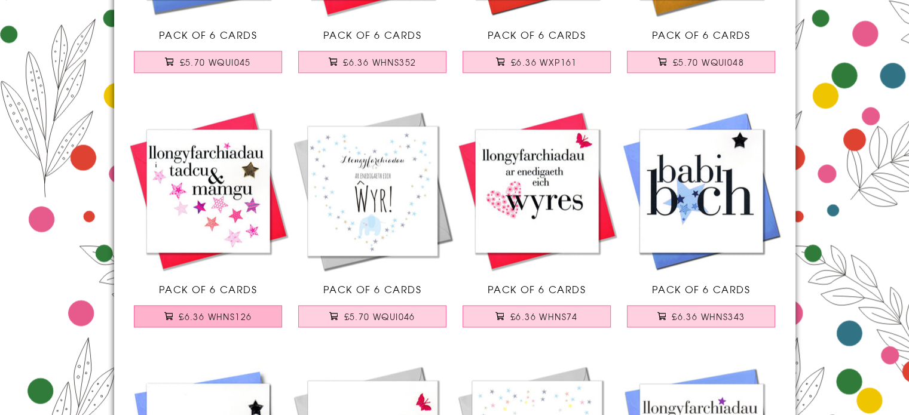
click at [198, 318] on span "£6.36 WHNS126" at bounding box center [215, 317] width 73 height 12
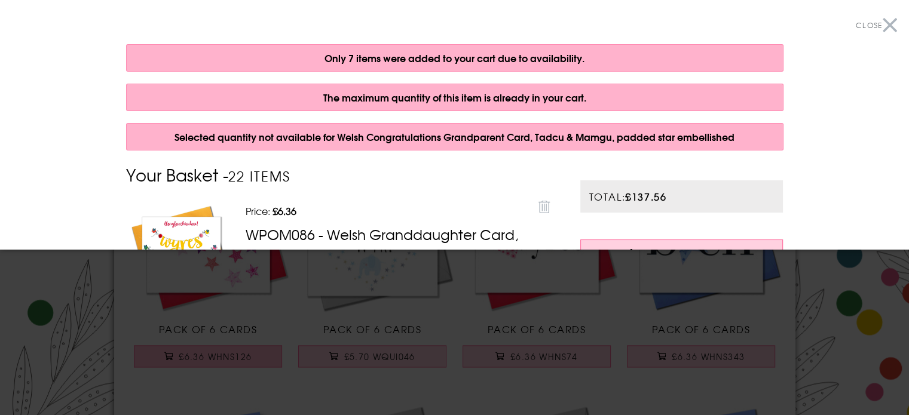
scroll to position [1730, 0]
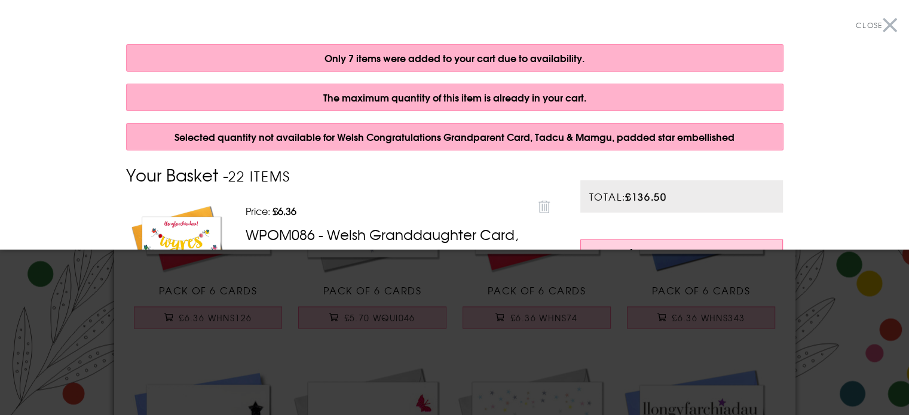
click at [356, 356] on div at bounding box center [454, 207] width 909 height 415
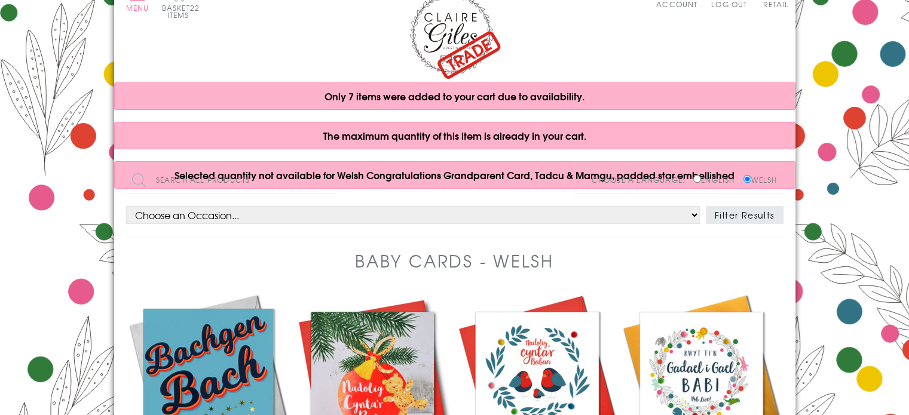
scroll to position [0, 0]
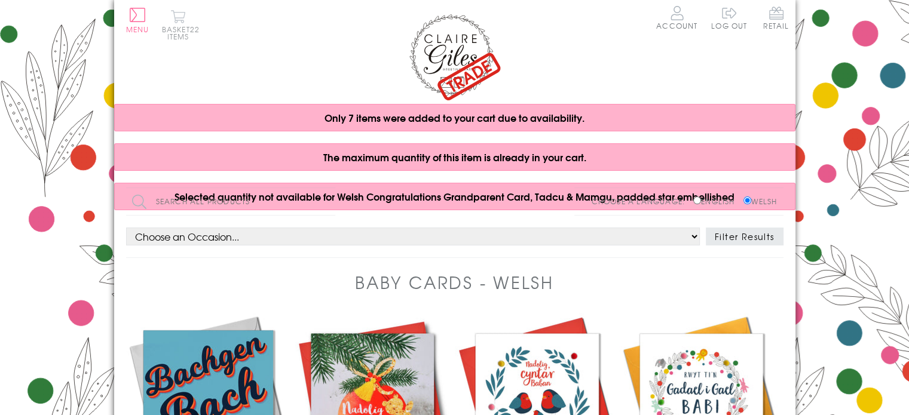
click at [178, 35] on span "22 items" at bounding box center [183, 33] width 33 height 18
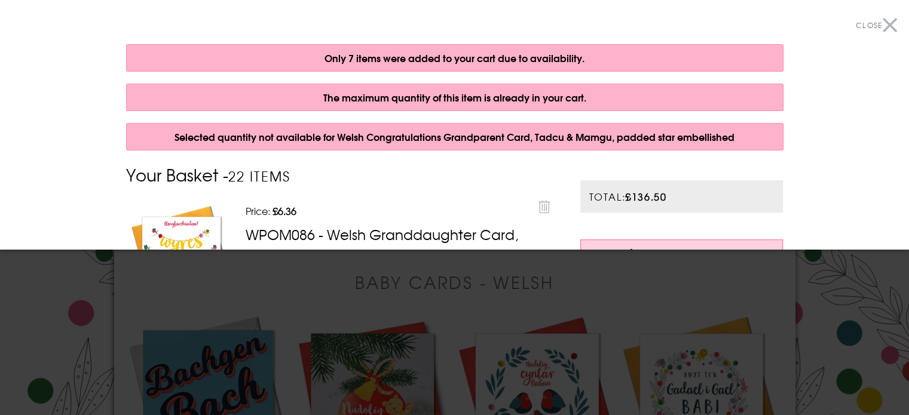
click at [353, 205] on p "Price: Discounted price £6.36" at bounding box center [388, 211] width 284 height 14
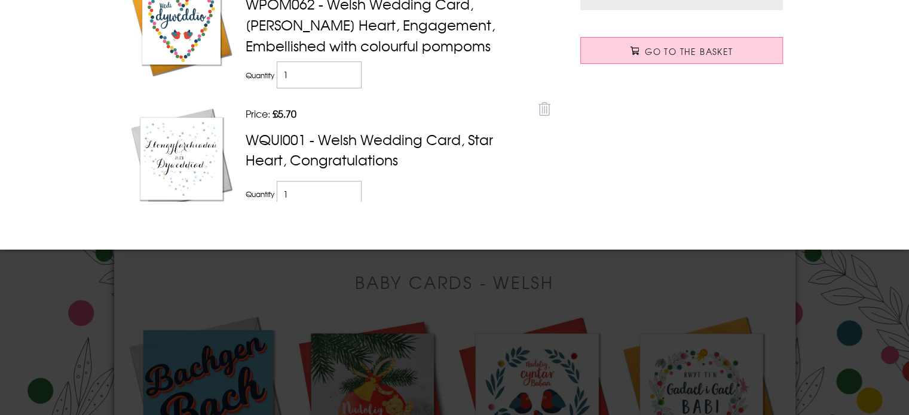
scroll to position [1243, 0]
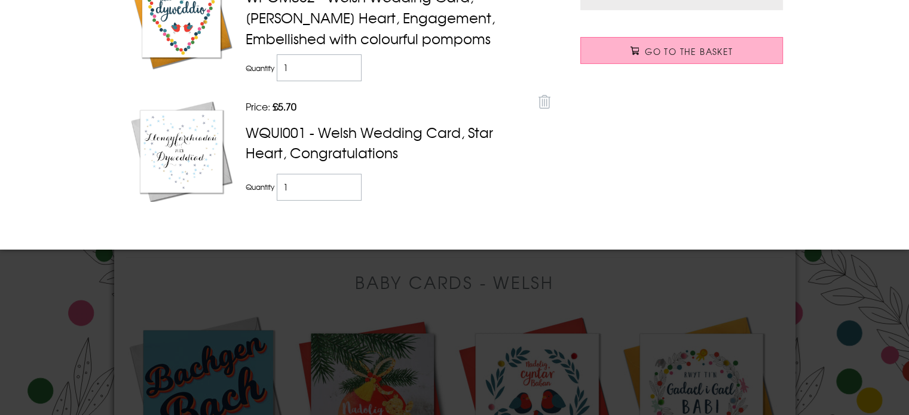
click at [645, 57] on link "Go to the Basket" at bounding box center [681, 50] width 203 height 27
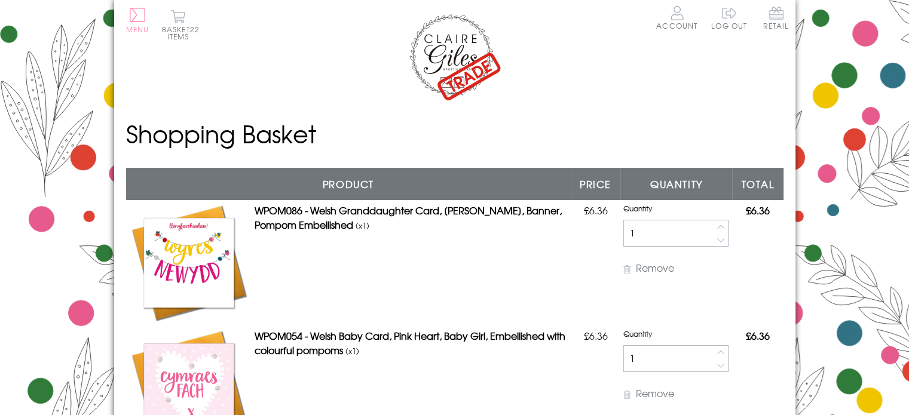
click at [134, 21] on button "Menu" at bounding box center [137, 20] width 23 height 25
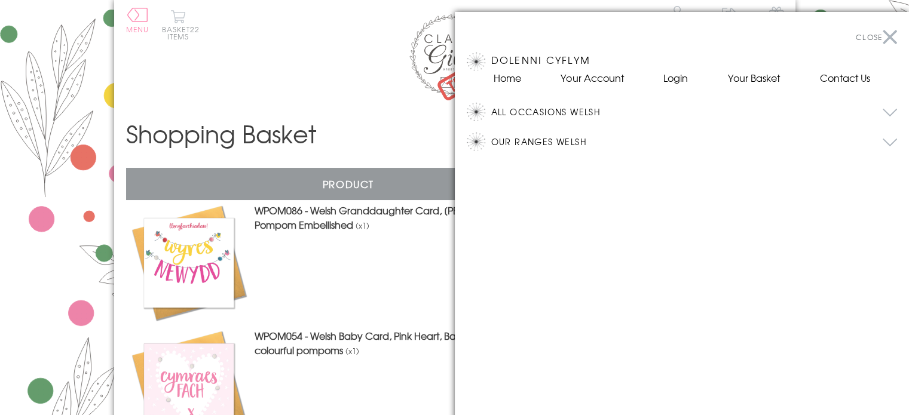
click at [566, 111] on button "All Occasions Welsh" at bounding box center [694, 112] width 406 height 18
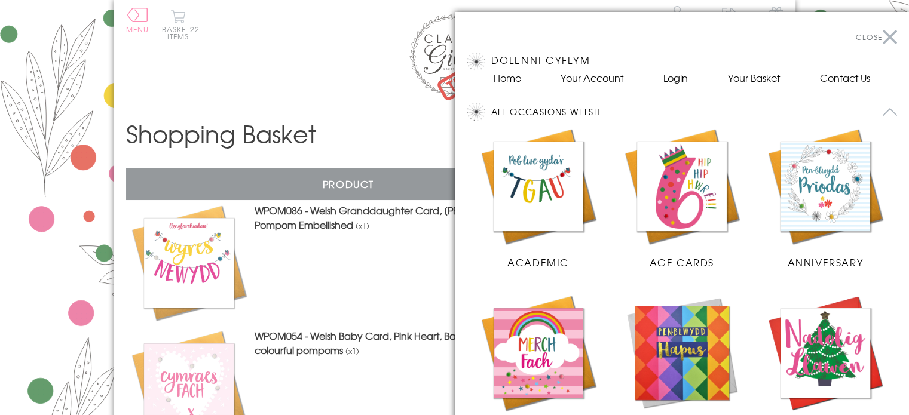
click at [672, 171] on img at bounding box center [682, 187] width 120 height 120
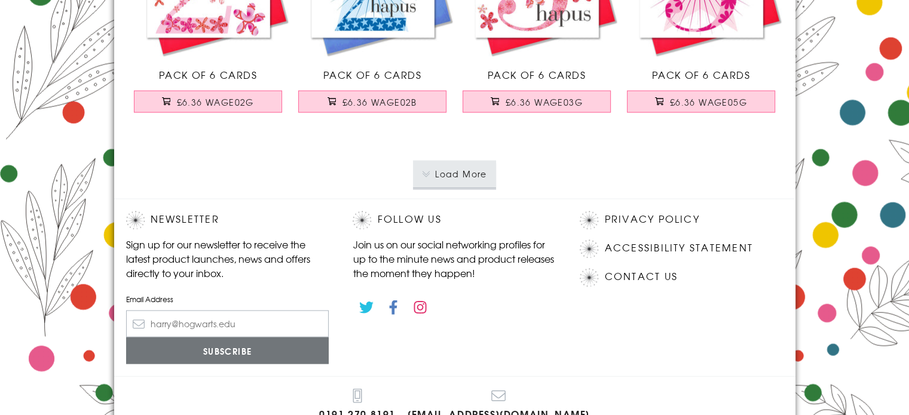
scroll to position [2569, 0]
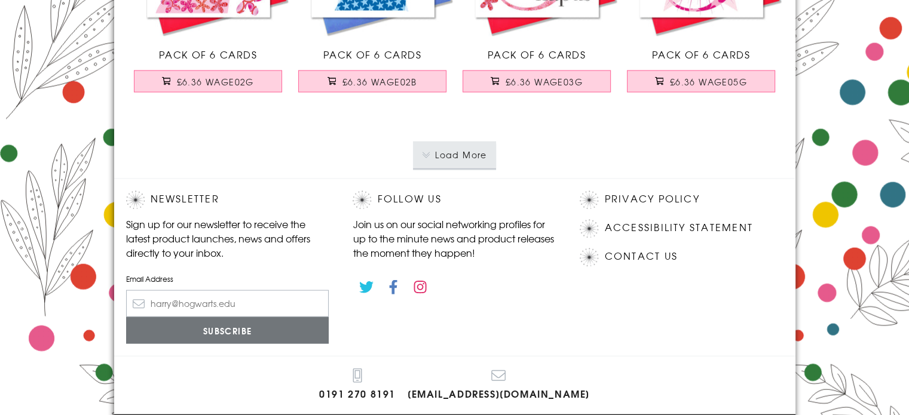
click at [464, 157] on button "Load More" at bounding box center [454, 155] width 83 height 26
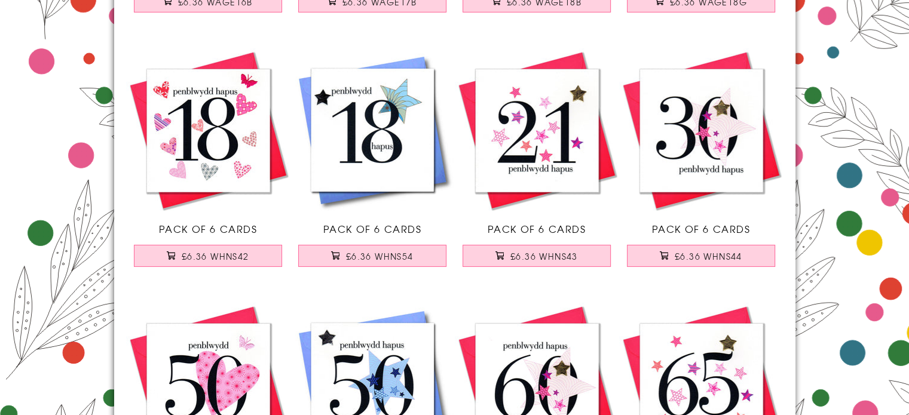
scroll to position [3944, 0]
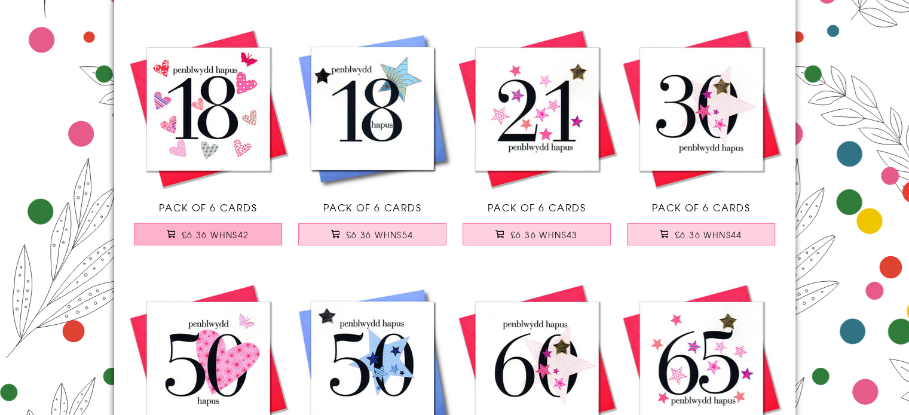
click at [192, 232] on span "£6.36 WHNS42" at bounding box center [216, 235] width 68 height 12
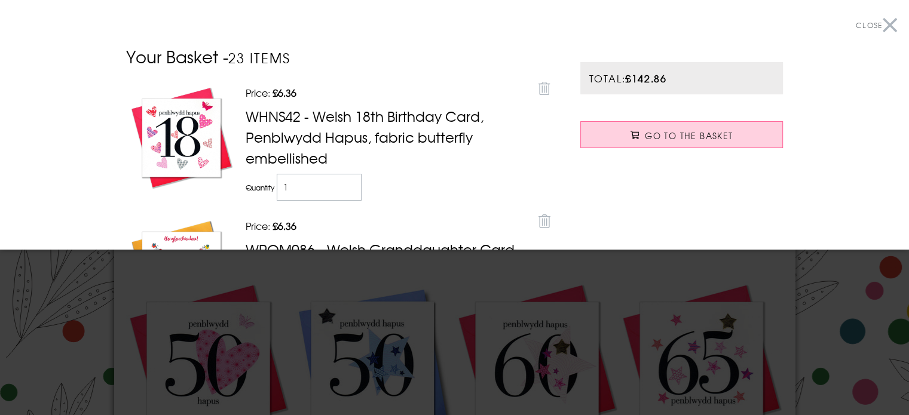
click at [396, 271] on div at bounding box center [454, 207] width 909 height 415
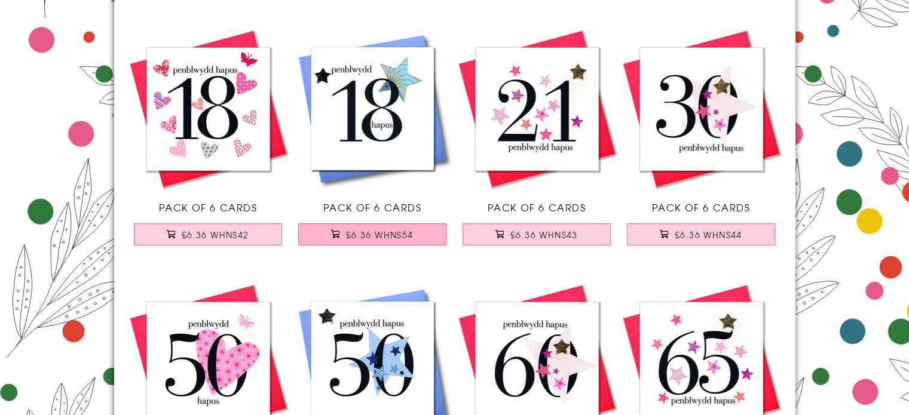
click at [366, 233] on span "£6.36 WHNS54" at bounding box center [380, 235] width 68 height 12
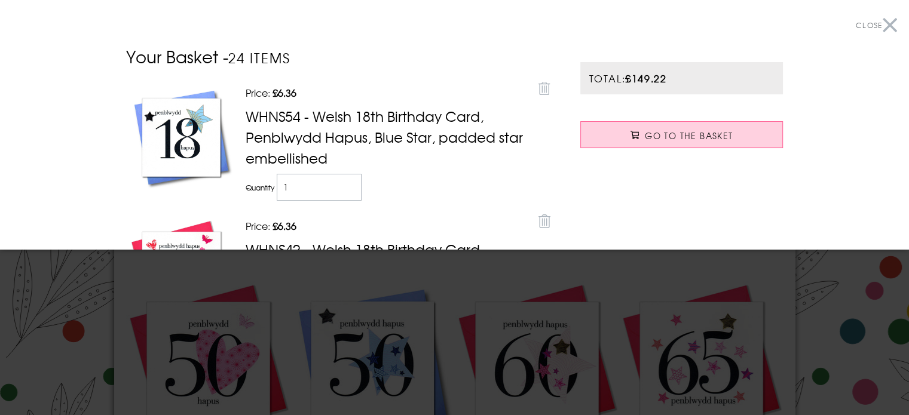
click at [444, 268] on div at bounding box center [454, 207] width 909 height 415
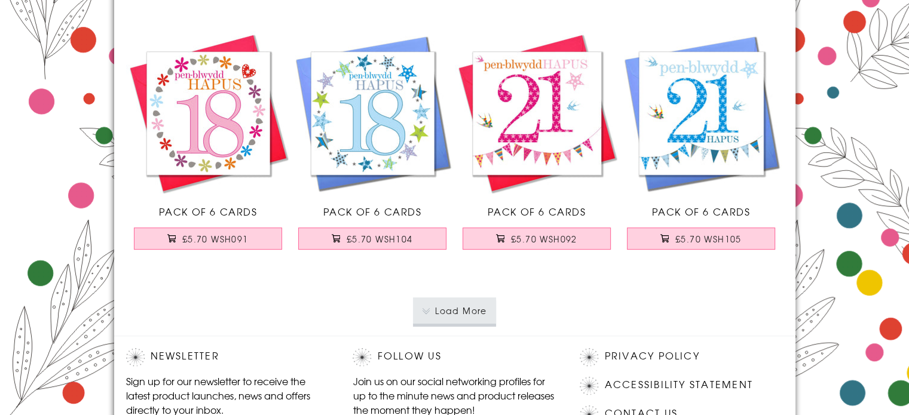
scroll to position [4959, 0]
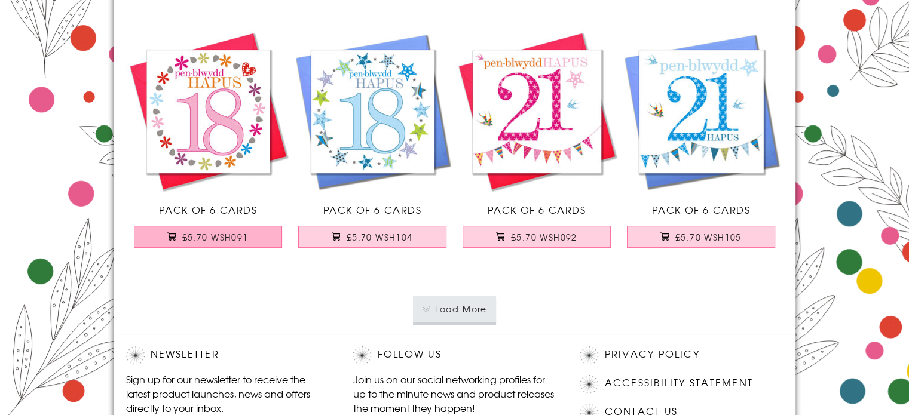
click at [212, 239] on span "£5.70 WSH091" at bounding box center [215, 237] width 66 height 12
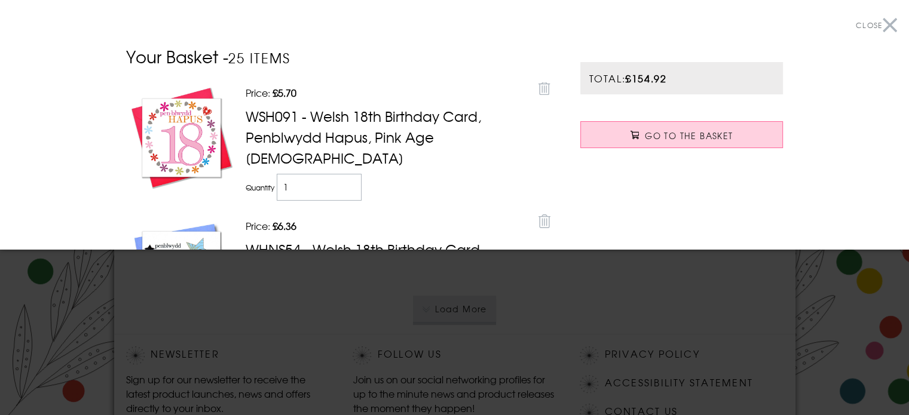
drag, startPoint x: 332, startPoint y: 283, endPoint x: 342, endPoint y: 282, distance: 10.8
click at [332, 283] on div at bounding box center [454, 207] width 909 height 415
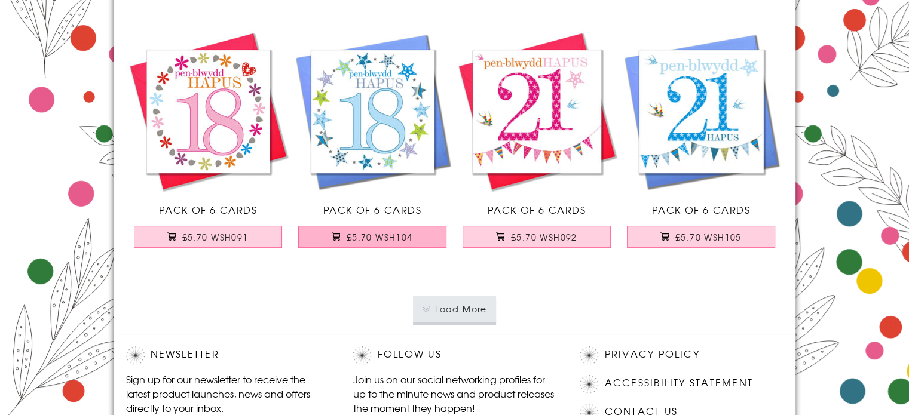
click at [370, 236] on span "£5.70 WSH104" at bounding box center [380, 237] width 66 height 12
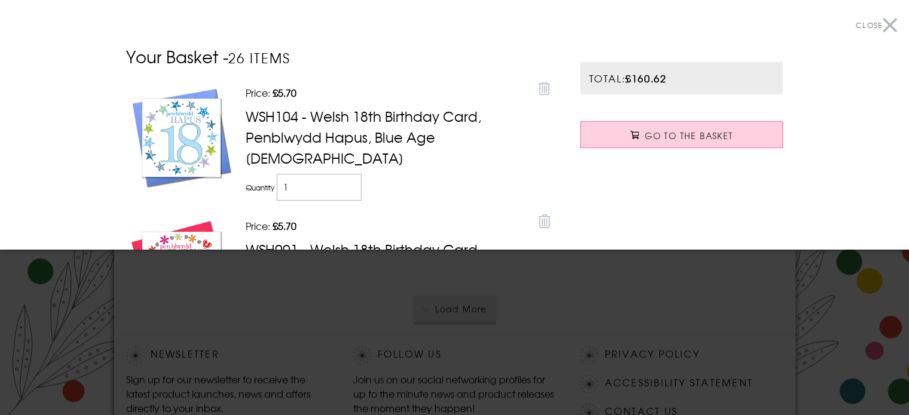
click at [352, 291] on div at bounding box center [454, 207] width 909 height 415
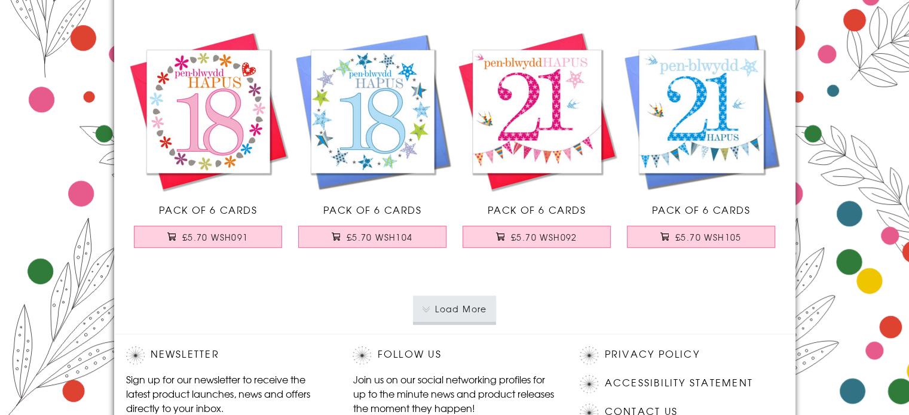
click at [468, 304] on button "Load More" at bounding box center [454, 310] width 83 height 26
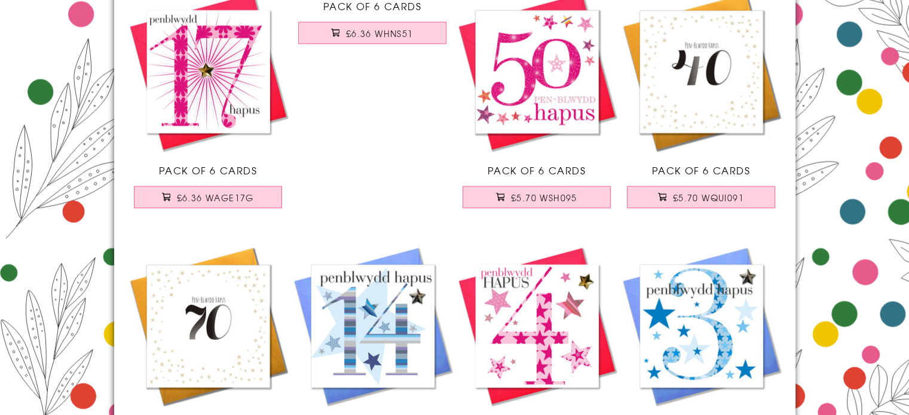
scroll to position [7469, 0]
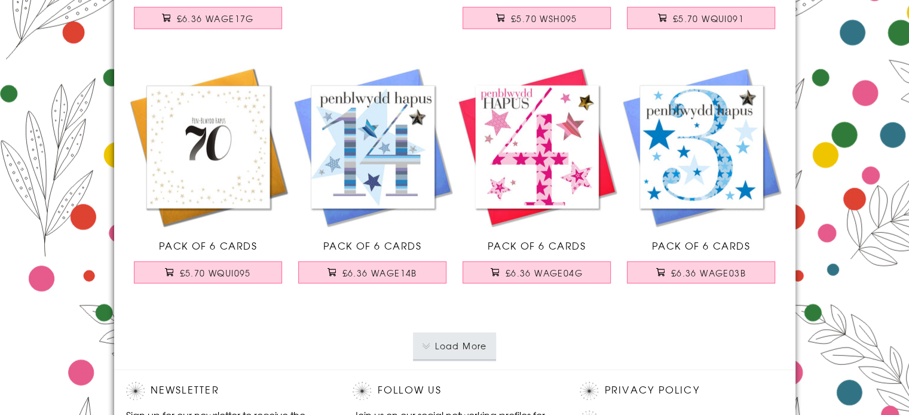
click at [449, 341] on button "Load More" at bounding box center [454, 346] width 83 height 26
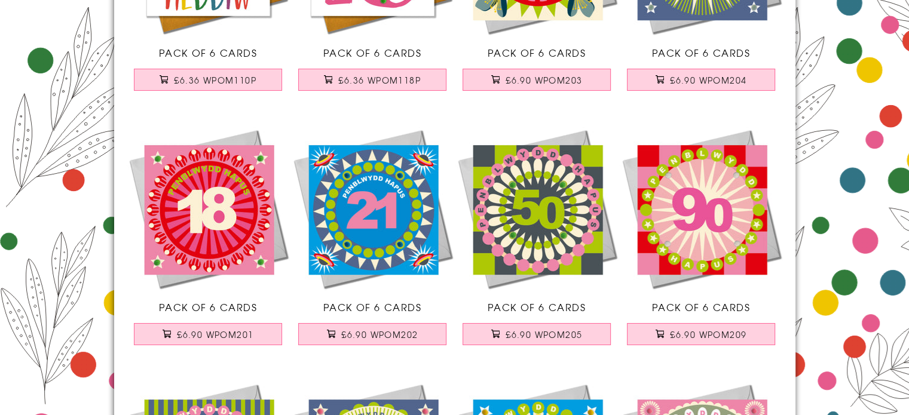
scroll to position [8963, 0]
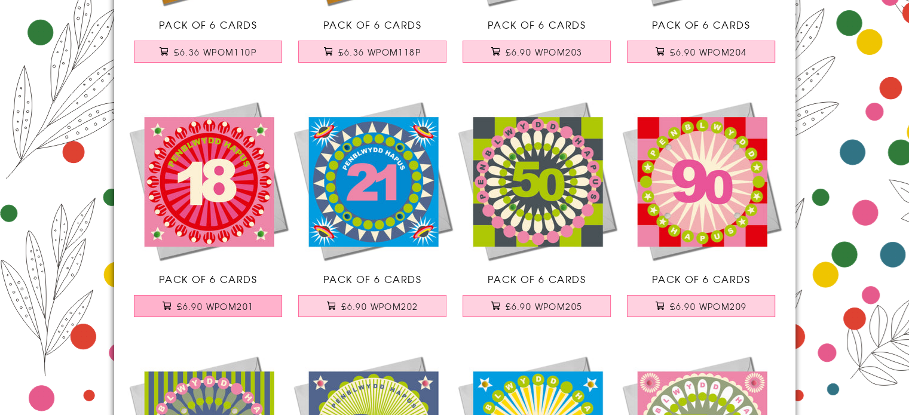
click at [200, 302] on span "£6.90 WPOM201" at bounding box center [215, 307] width 76 height 12
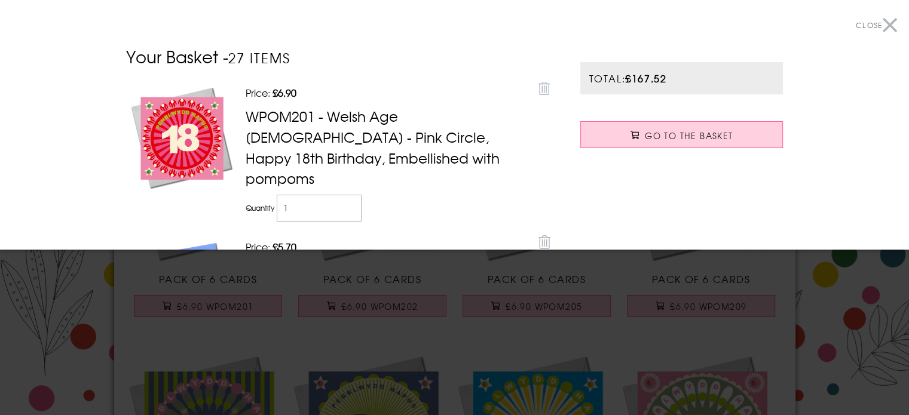
click at [440, 324] on div at bounding box center [454, 207] width 909 height 415
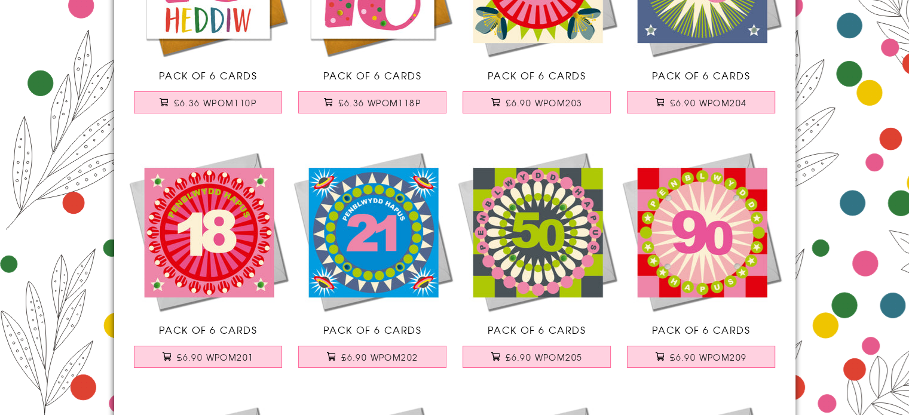
scroll to position [8783, 0]
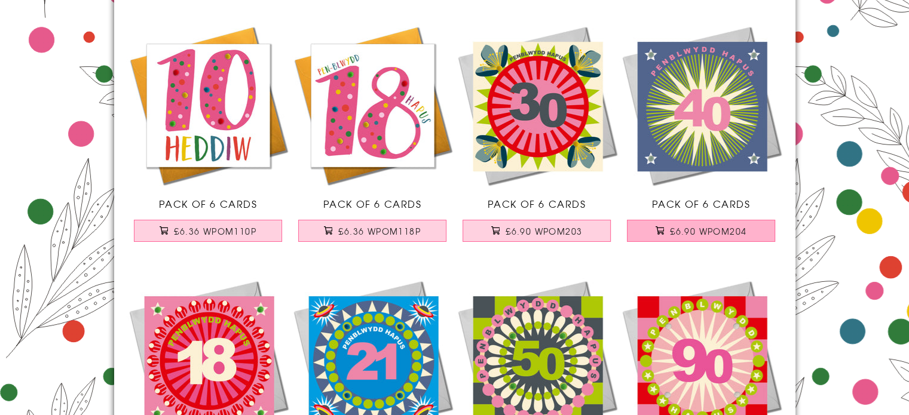
click at [689, 226] on span "£6.90 WPOM204" at bounding box center [708, 231] width 76 height 12
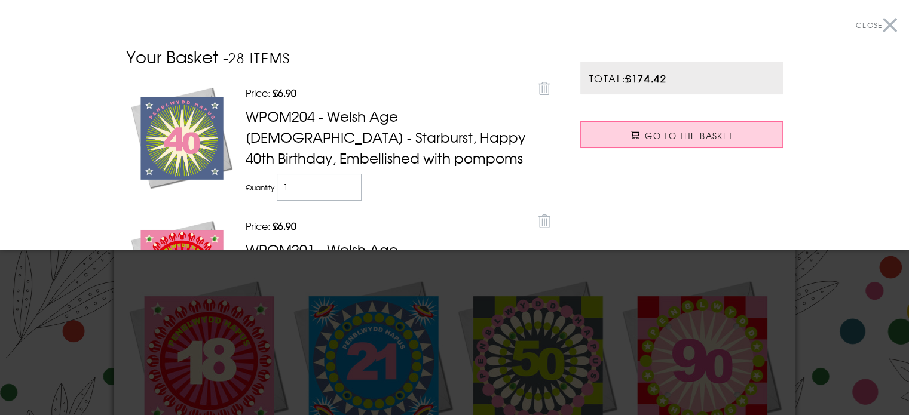
click at [461, 270] on div at bounding box center [454, 207] width 909 height 415
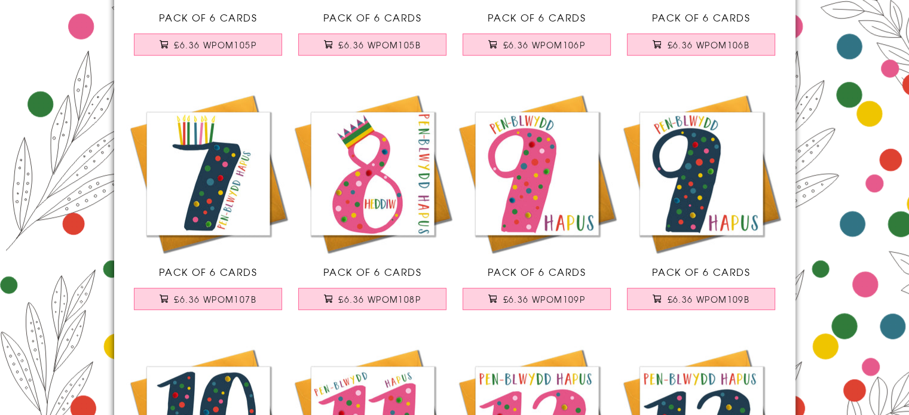
scroll to position [0, 0]
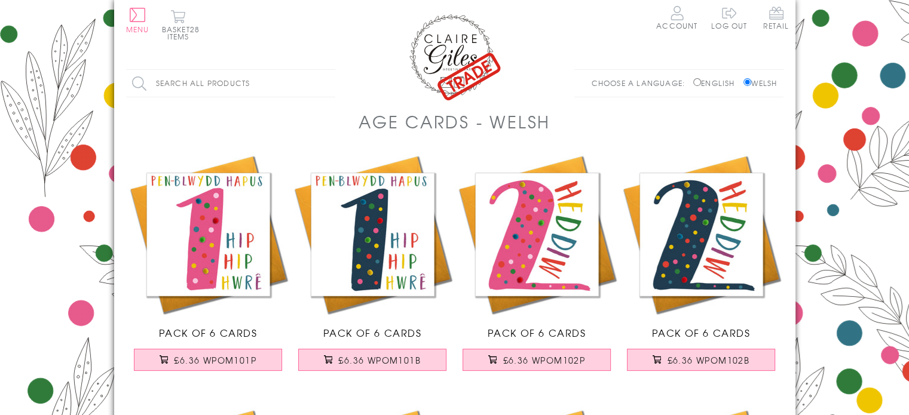
click at [203, 80] on input "Search all products" at bounding box center [230, 83] width 209 height 27
type input "MAB"
click at [323, 70] on input "Search" at bounding box center [329, 83] width 12 height 27
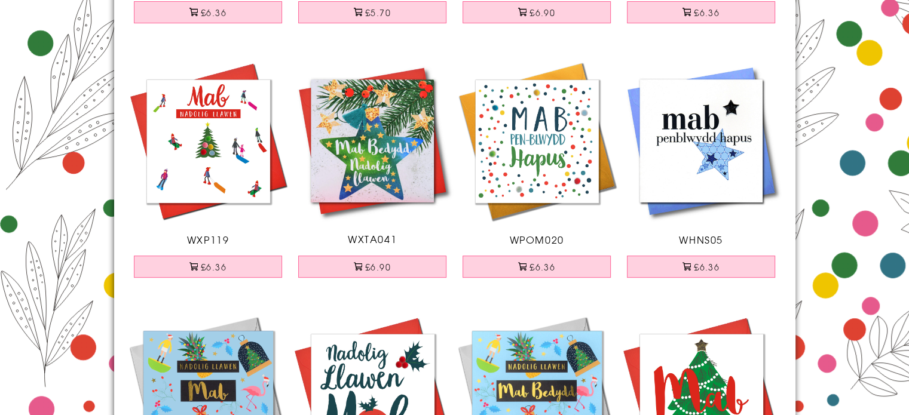
scroll to position [359, 0]
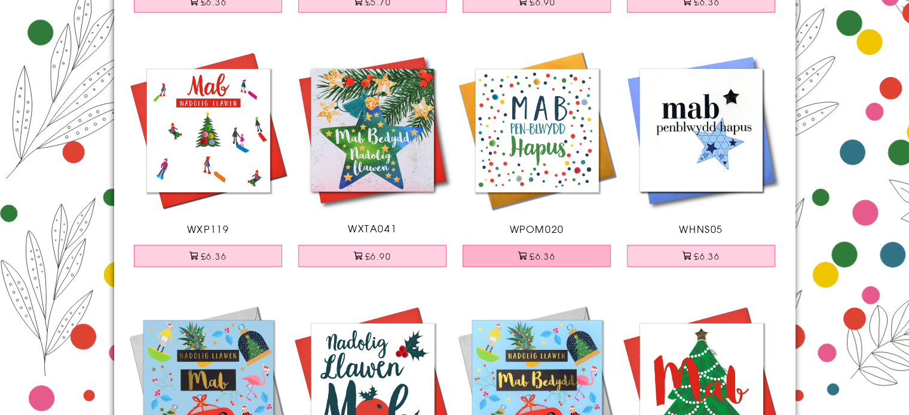
click at [543, 254] on button "£6.36" at bounding box center [536, 256] width 148 height 22
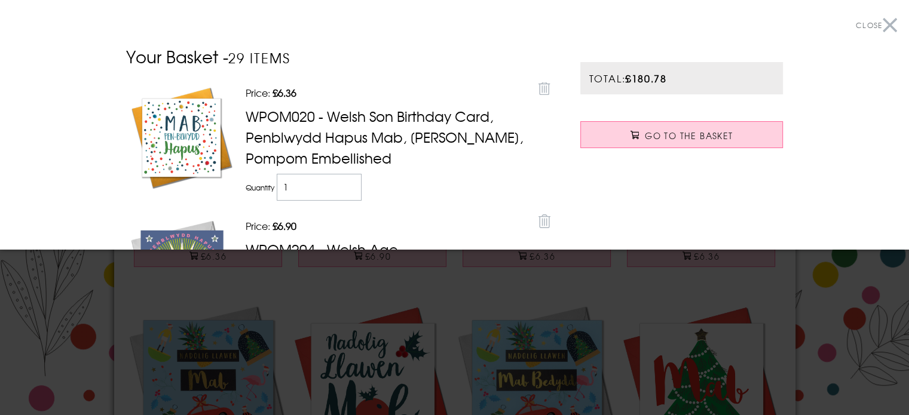
click at [491, 286] on div at bounding box center [454, 207] width 909 height 415
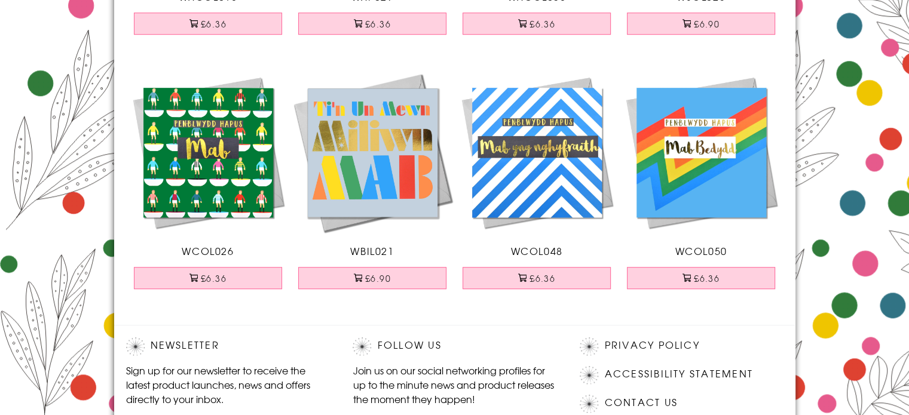
scroll to position [896, 0]
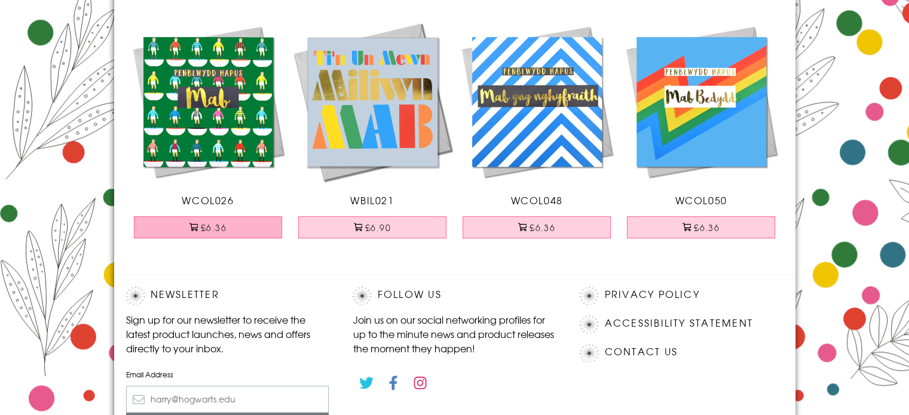
click at [229, 229] on button "£6.36" at bounding box center [208, 227] width 148 height 22
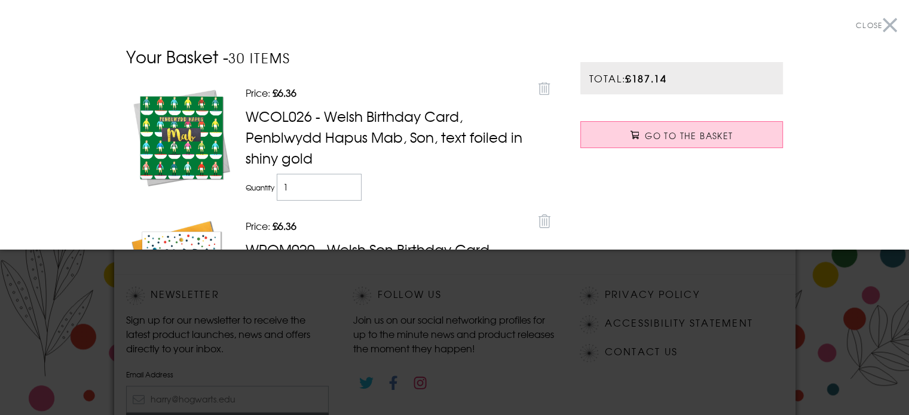
click at [475, 276] on div at bounding box center [454, 207] width 909 height 415
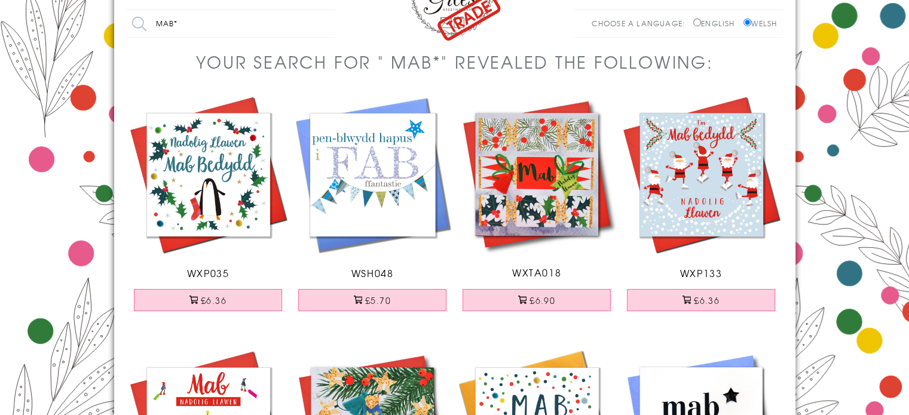
scroll to position [0, 0]
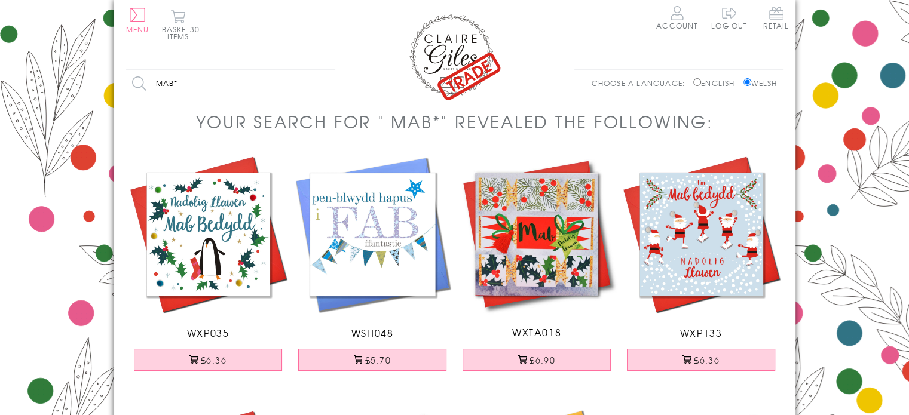
drag, startPoint x: 186, startPoint y: 83, endPoint x: 138, endPoint y: 78, distance: 48.6
click at [138, 78] on input "MAB*" at bounding box center [230, 83] width 209 height 27
click at [132, 21] on button "Menu" at bounding box center [137, 20] width 23 height 25
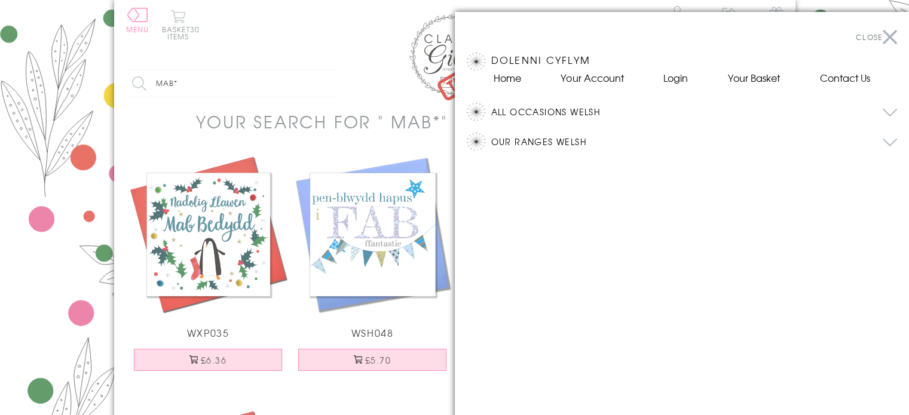
click at [533, 109] on button "All Occasions Welsh" at bounding box center [694, 112] width 406 height 18
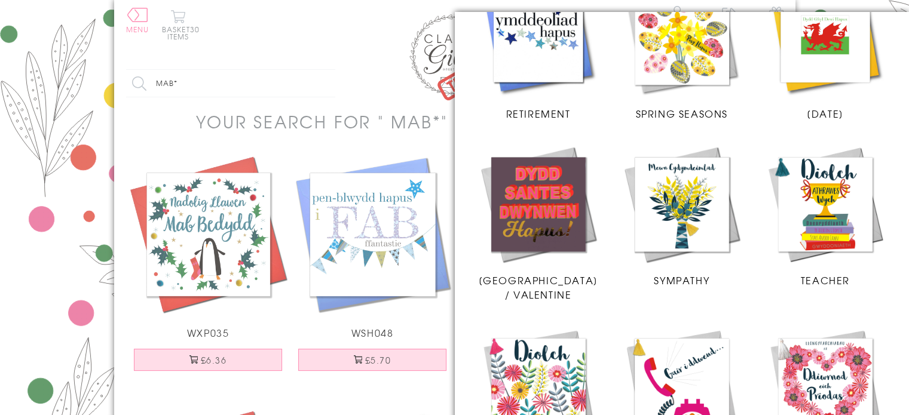
scroll to position [1195, 0]
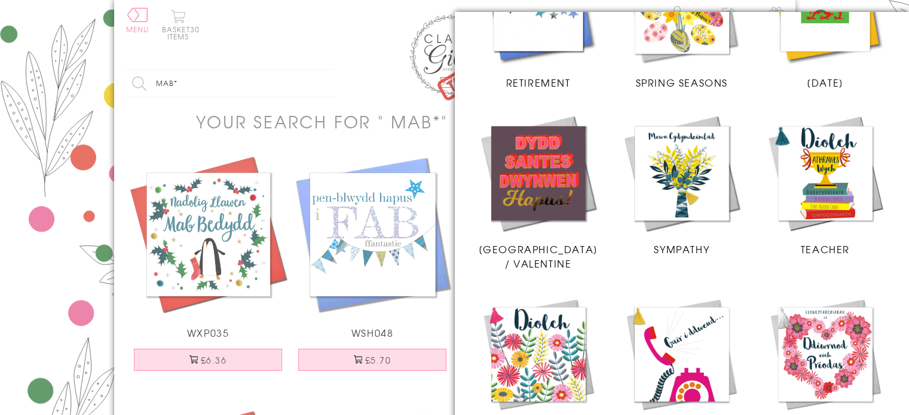
click at [535, 161] on img at bounding box center [539, 174] width 120 height 120
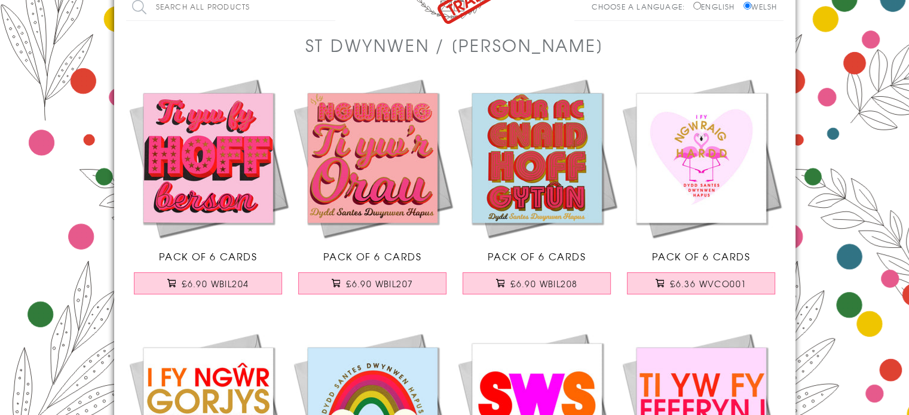
scroll to position [120, 0]
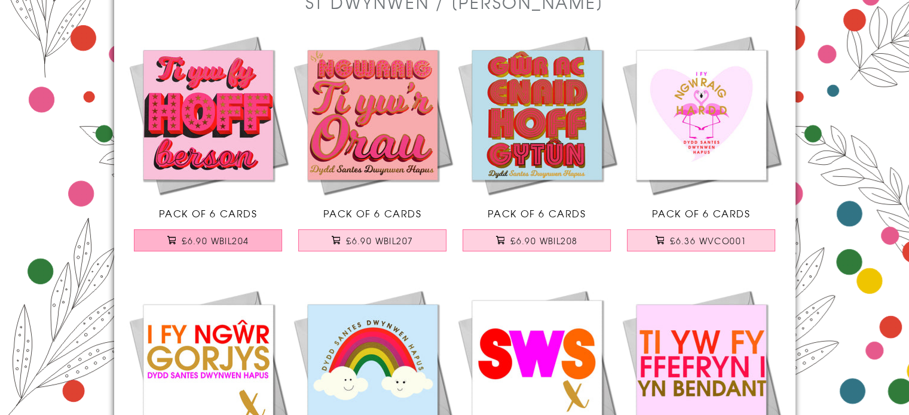
click at [203, 236] on span "£6.90 WBIL204" at bounding box center [215, 241] width 67 height 12
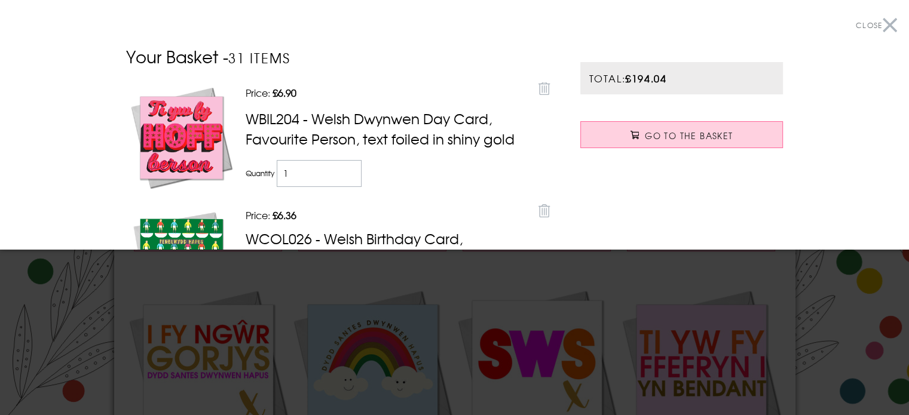
click at [454, 269] on div at bounding box center [454, 207] width 909 height 415
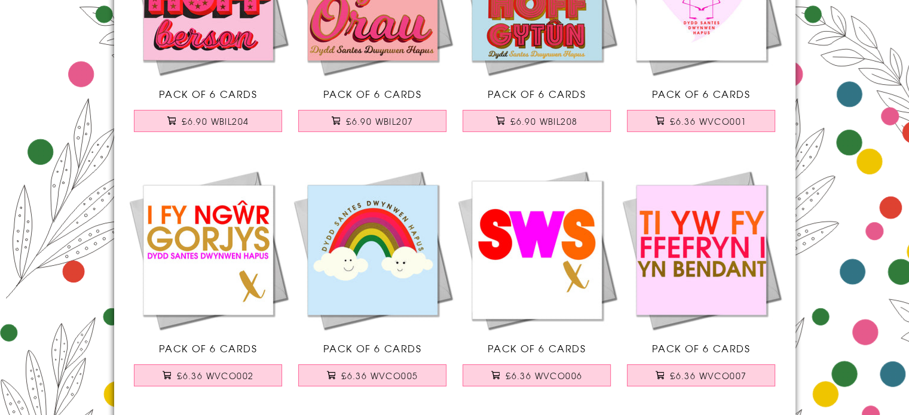
scroll to position [299, 0]
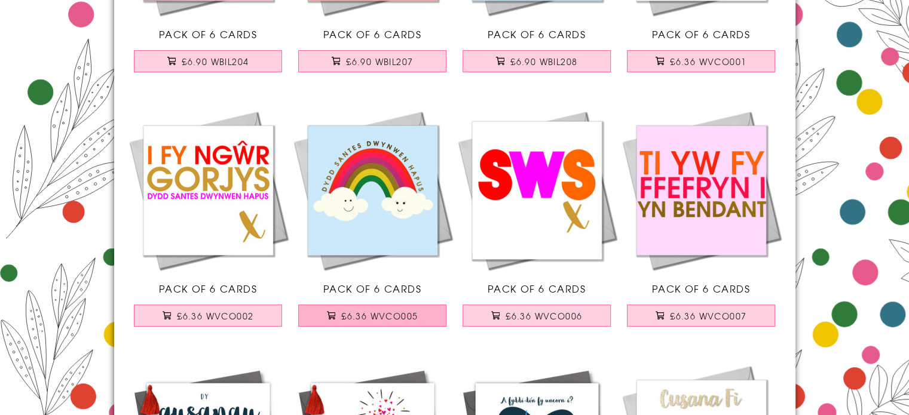
click at [373, 315] on span "£6.36 WVCO005" at bounding box center [379, 316] width 76 height 12
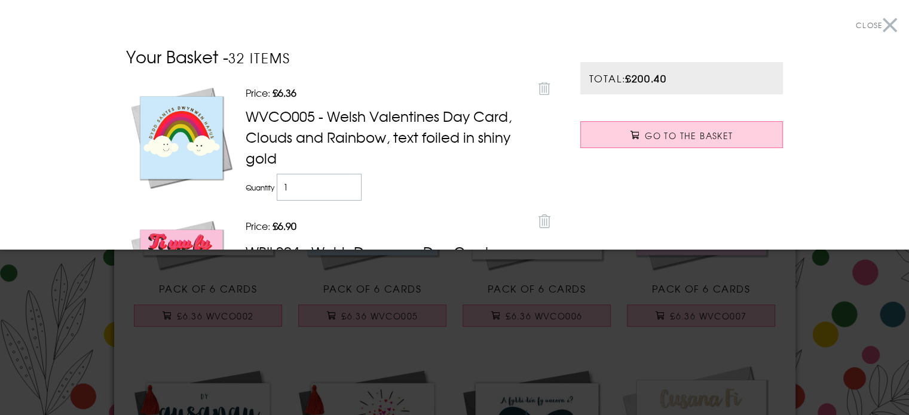
click at [470, 281] on div at bounding box center [454, 207] width 909 height 415
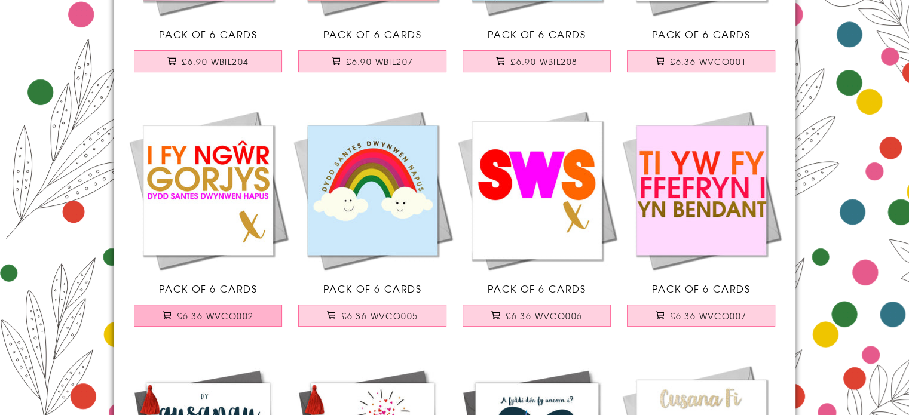
click at [201, 315] on span "£6.36 WVCO002" at bounding box center [215, 316] width 76 height 12
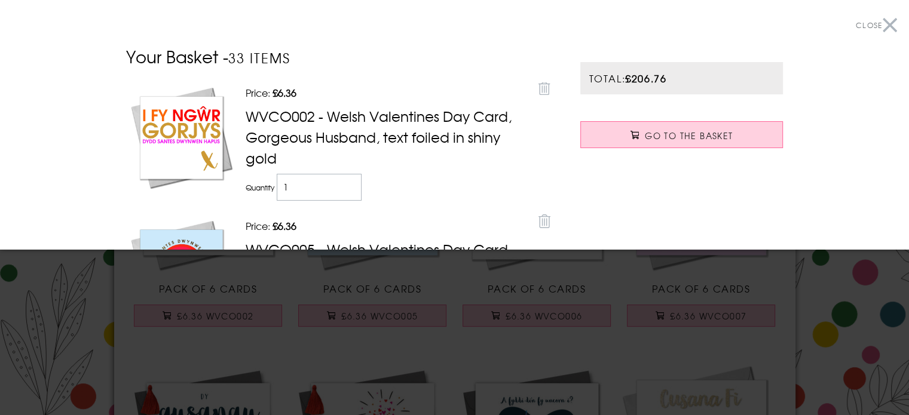
click at [462, 283] on div at bounding box center [454, 207] width 909 height 415
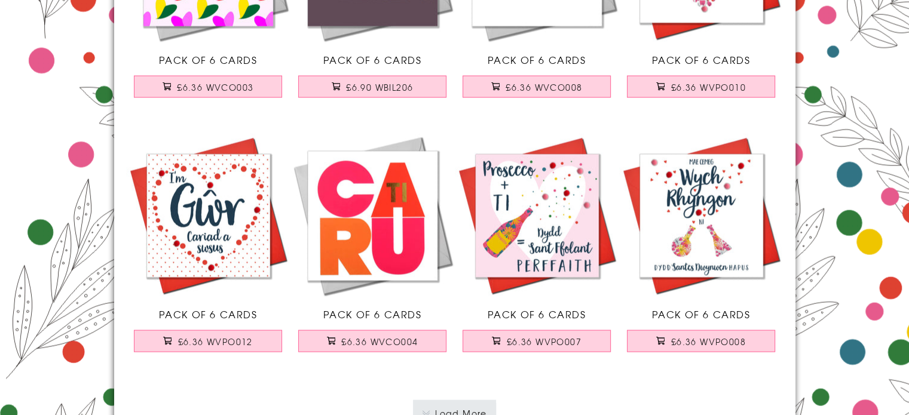
scroll to position [2330, 0]
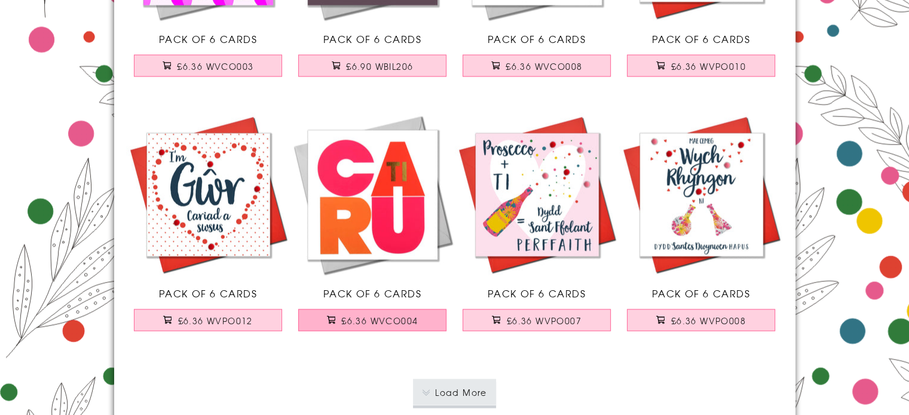
click at [368, 318] on span "£6.36 WVCO004" at bounding box center [379, 321] width 76 height 12
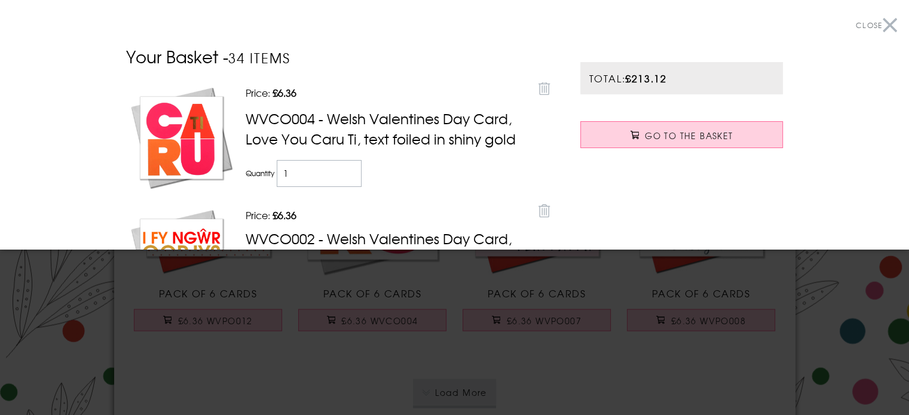
click at [441, 332] on div at bounding box center [454, 207] width 909 height 415
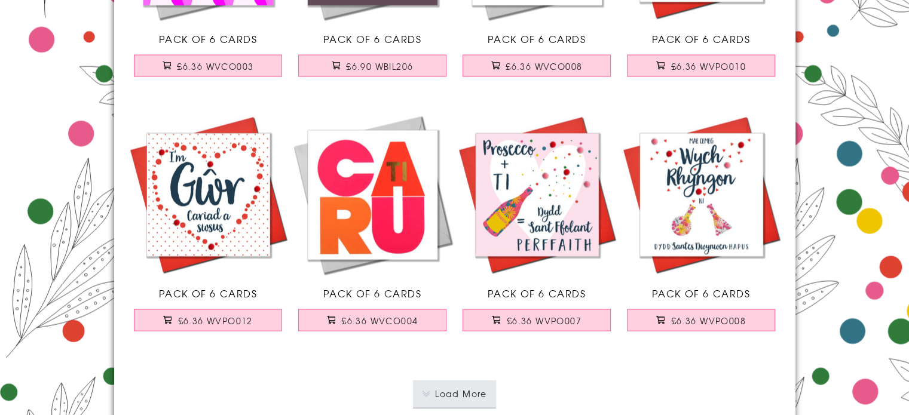
click at [458, 388] on button "Load More" at bounding box center [454, 394] width 83 height 26
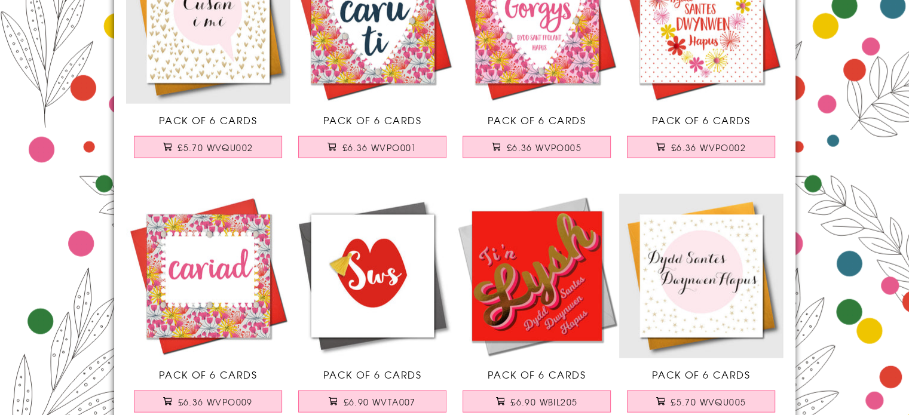
scroll to position [2808, 0]
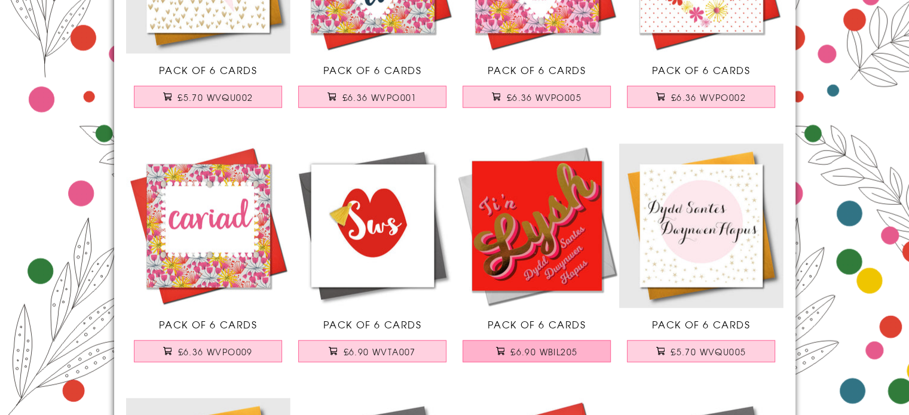
click at [542, 351] on span "£6.90 WBIL205" at bounding box center [543, 352] width 67 height 12
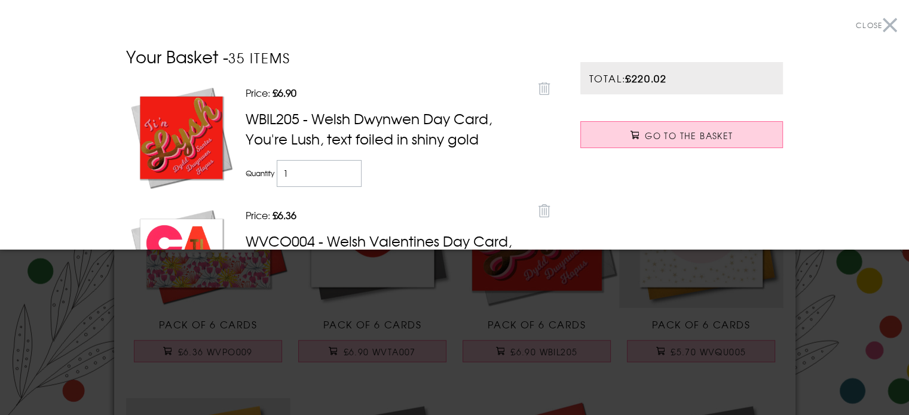
click at [459, 305] on div at bounding box center [454, 207] width 909 height 415
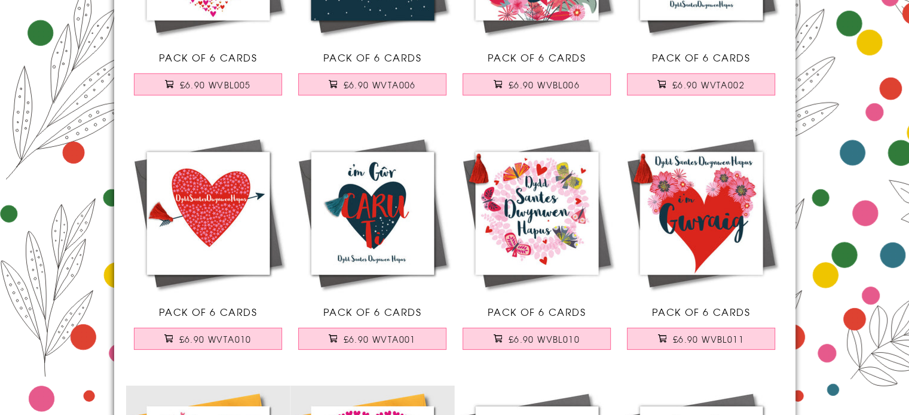
scroll to position [3585, 0]
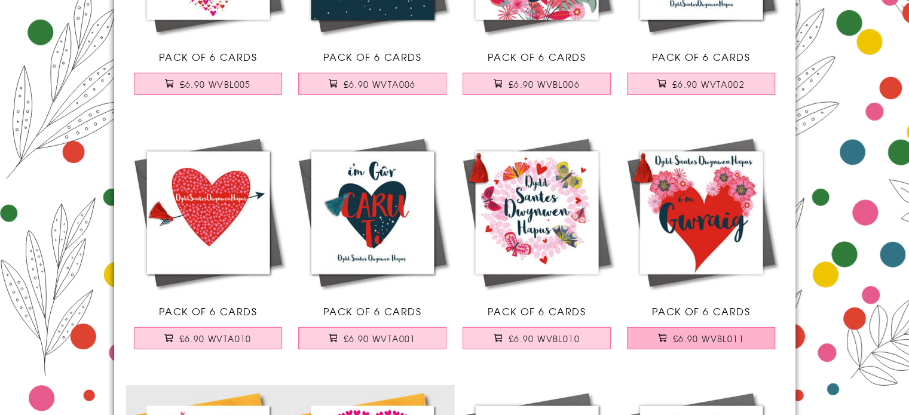
click at [705, 333] on span "£6.90 WVBL011" at bounding box center [708, 339] width 71 height 12
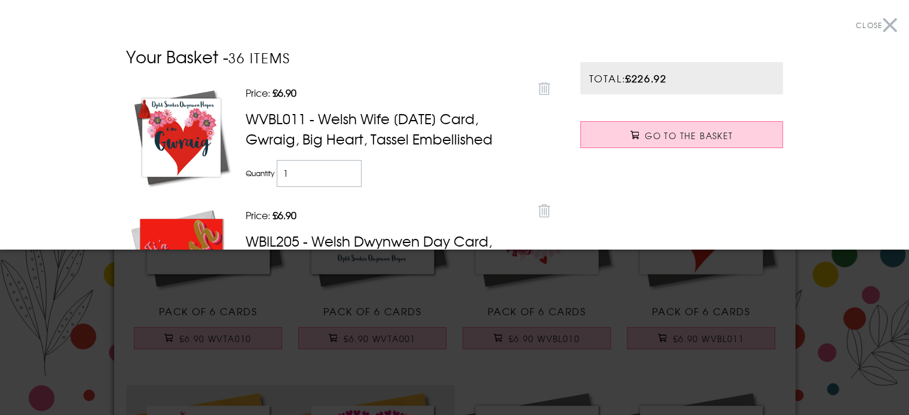
click at [446, 286] on div at bounding box center [454, 207] width 909 height 415
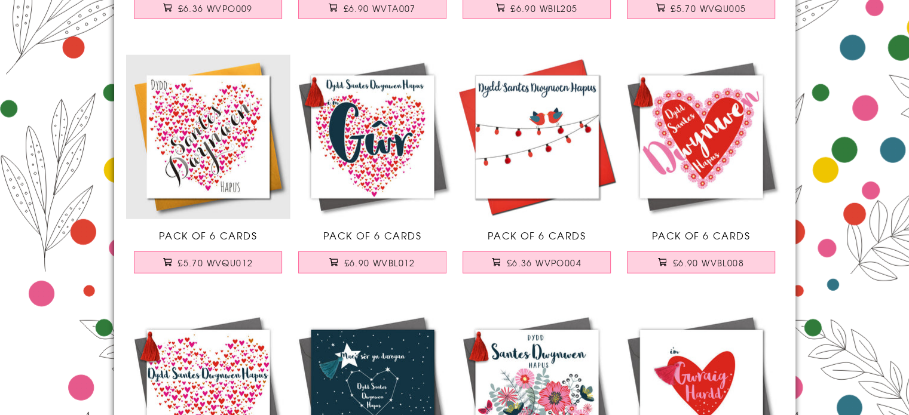
scroll to position [3167, 0]
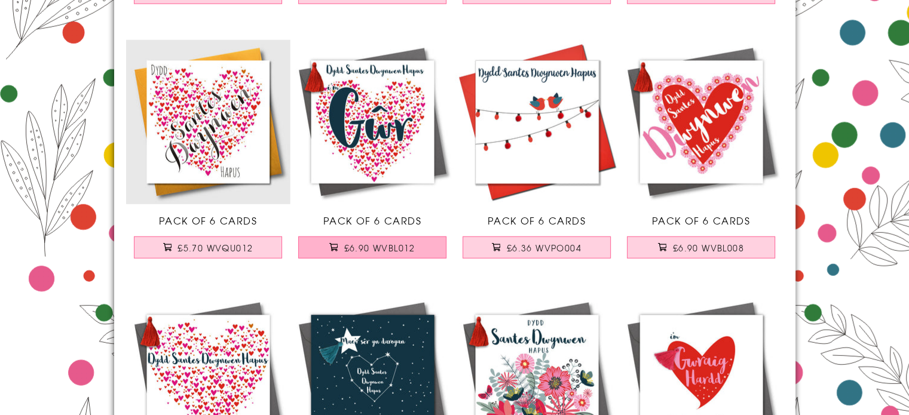
click at [366, 244] on span "£6.90 WVBL012" at bounding box center [379, 248] width 71 height 12
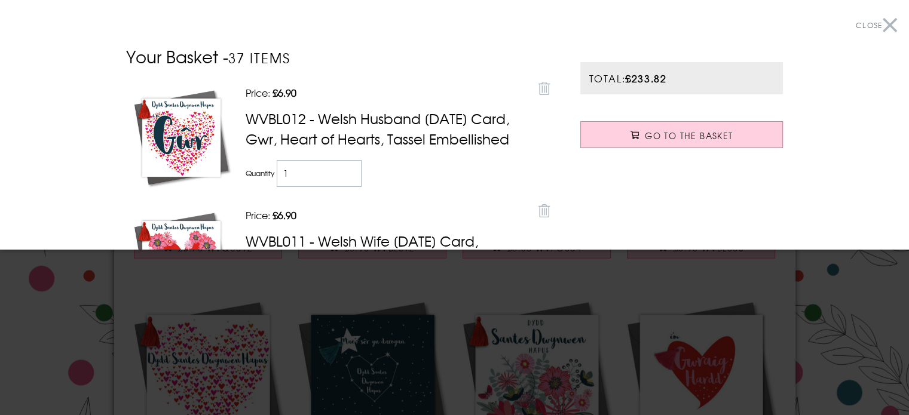
click at [467, 297] on div at bounding box center [454, 207] width 909 height 415
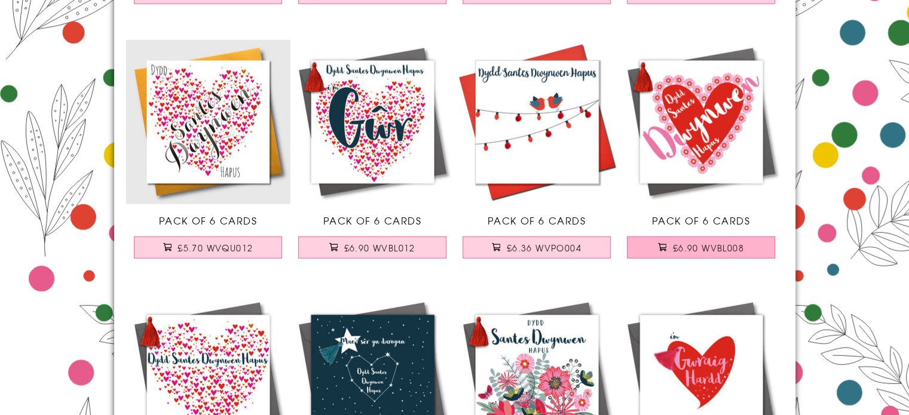
click at [693, 249] on span "£6.90 WVBL008" at bounding box center [708, 248] width 71 height 12
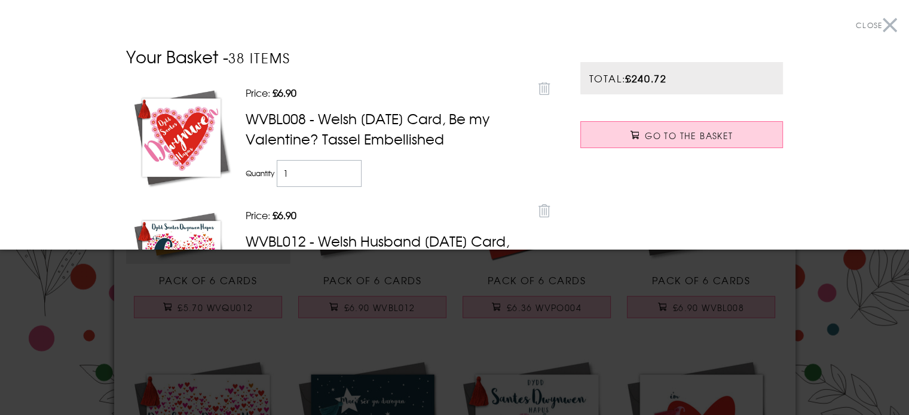
click at [442, 270] on div at bounding box center [454, 207] width 909 height 415
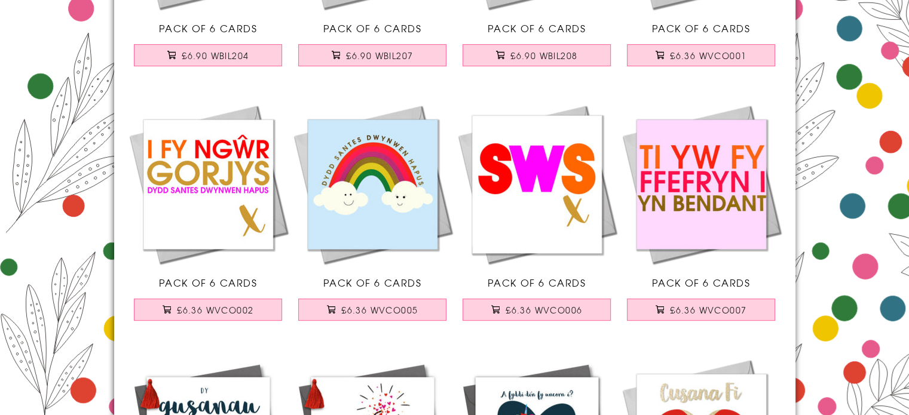
scroll to position [359, 0]
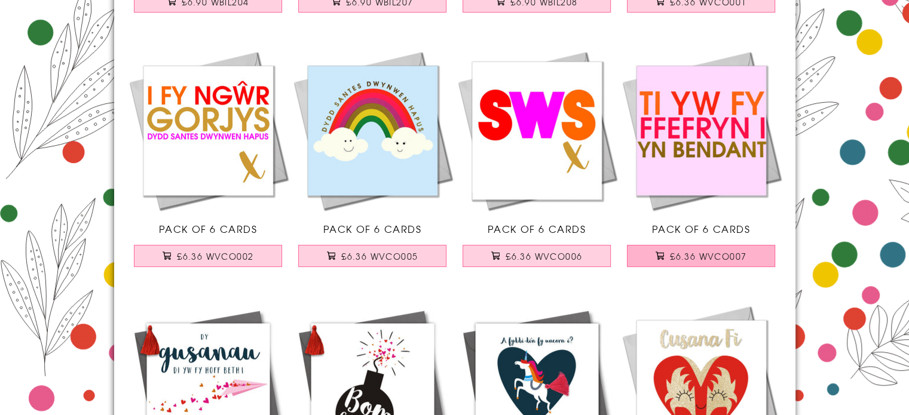
click at [700, 253] on span "£6.36 WVCO007" at bounding box center [708, 256] width 76 height 12
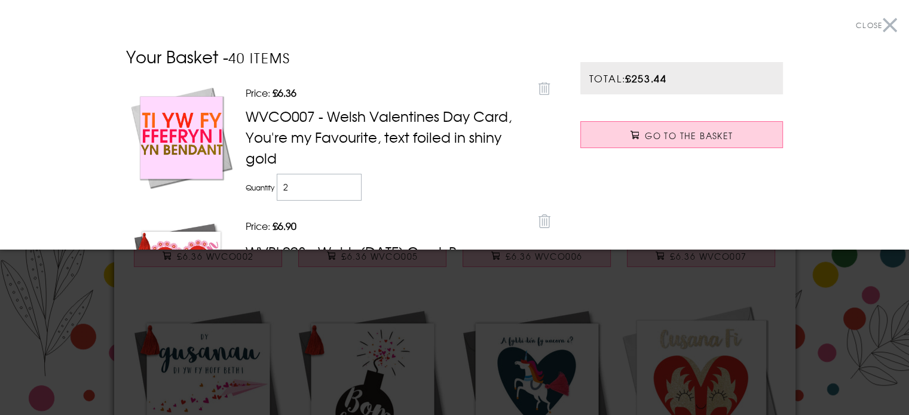
click at [416, 290] on div at bounding box center [454, 207] width 909 height 415
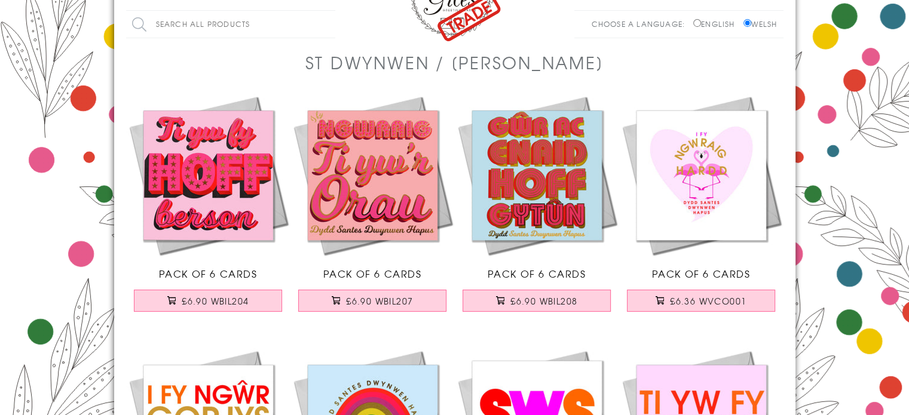
scroll to position [0, 0]
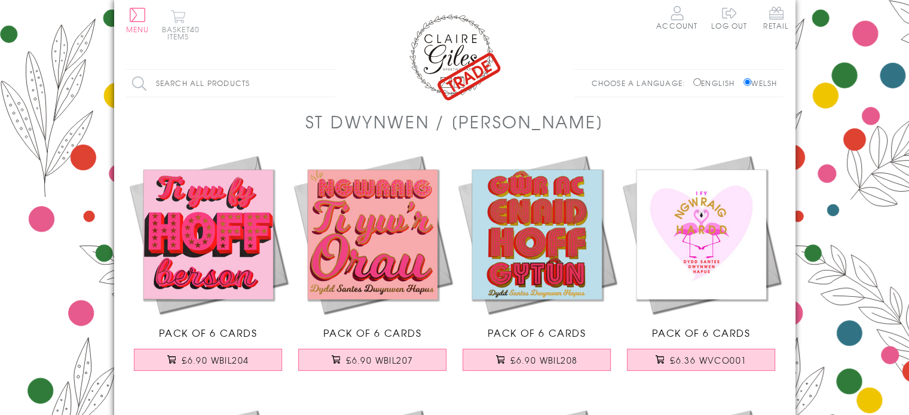
click at [182, 32] on span "40 items" at bounding box center [183, 33] width 33 height 18
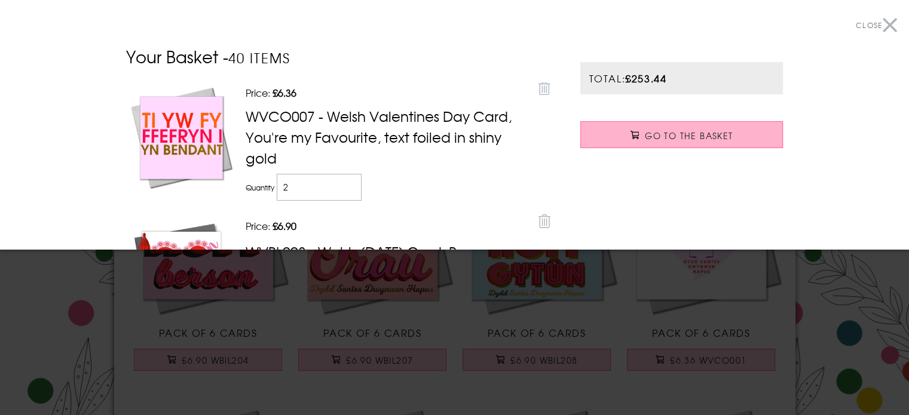
click at [655, 141] on span "Go to the Basket" at bounding box center [689, 136] width 88 height 12
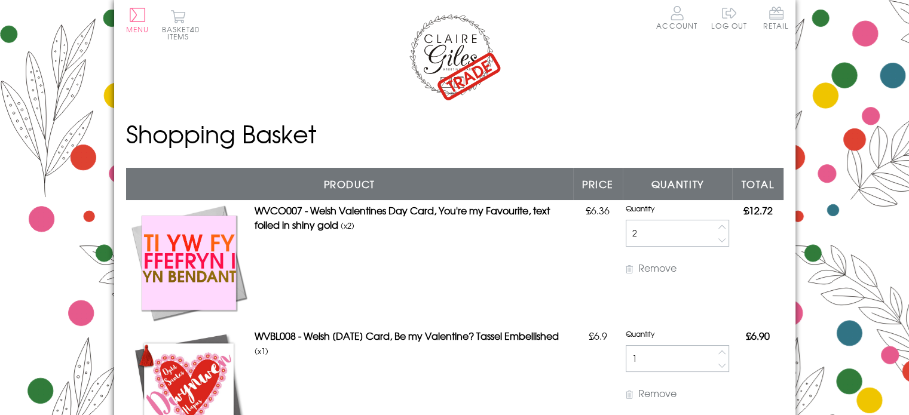
scroll to position [60, 0]
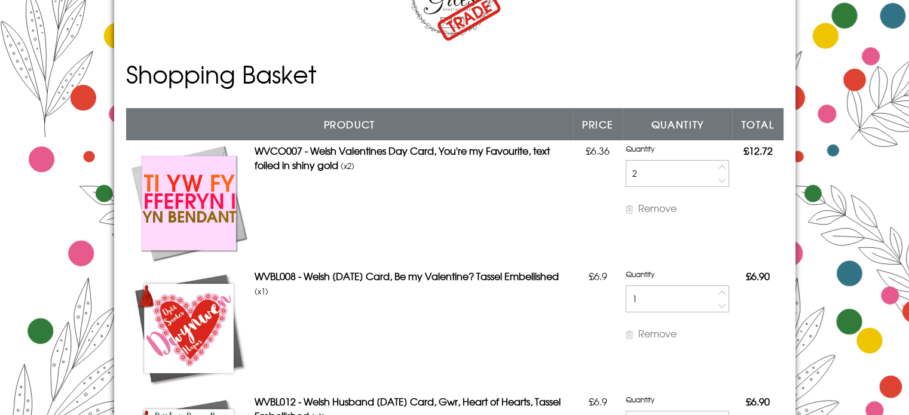
click at [715, 179] on button "button" at bounding box center [722, 181] width 14 height 14
type input "1"
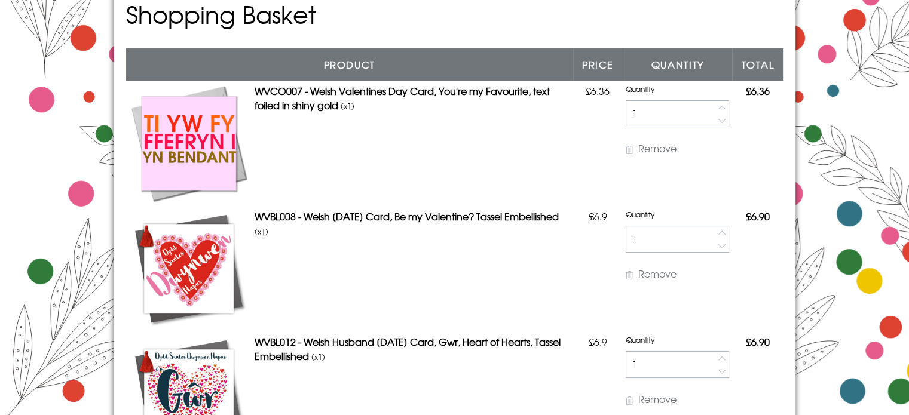
scroll to position [0, 0]
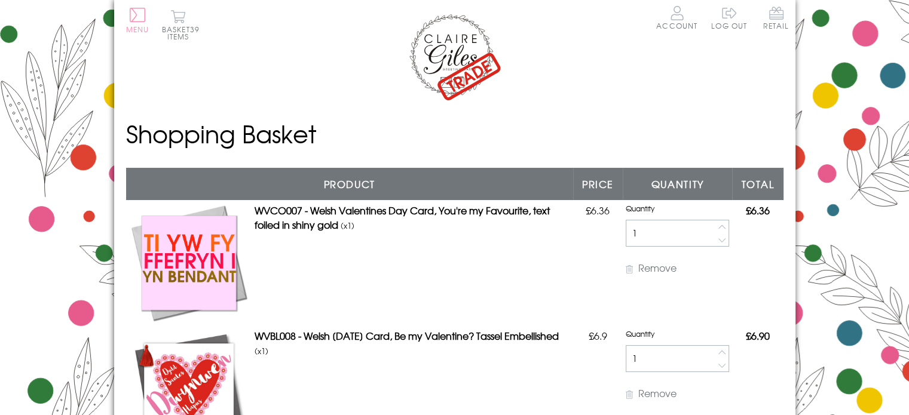
click at [134, 15] on button "Menu" at bounding box center [137, 20] width 23 height 25
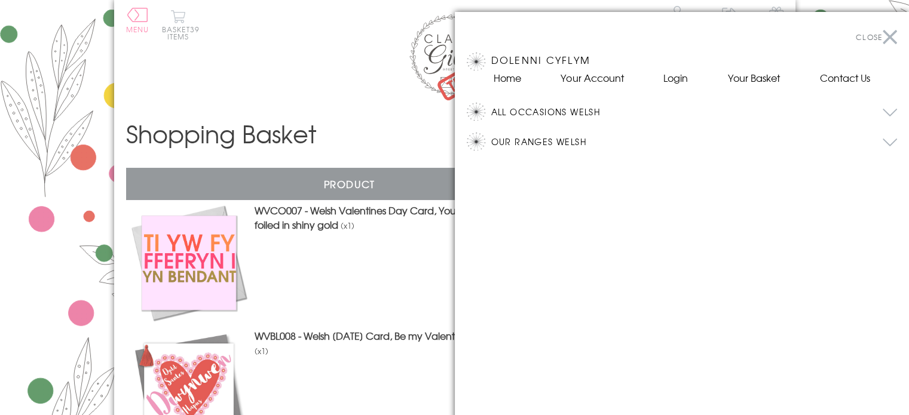
click at [540, 107] on button "All Occasions Welsh" at bounding box center [694, 112] width 406 height 18
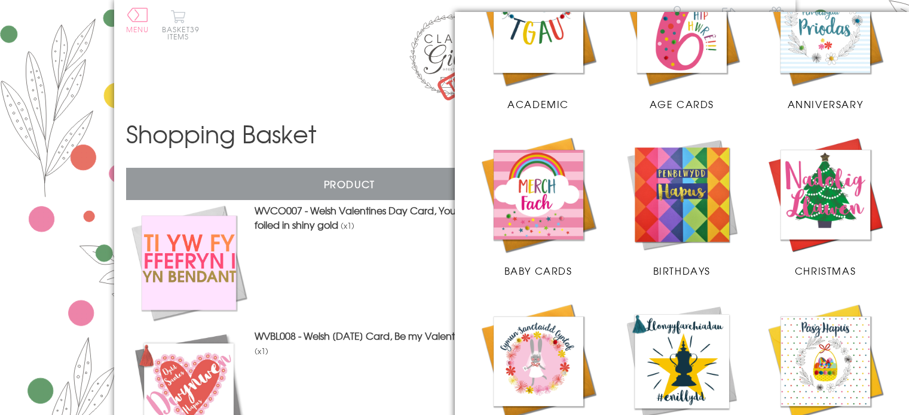
scroll to position [179, 0]
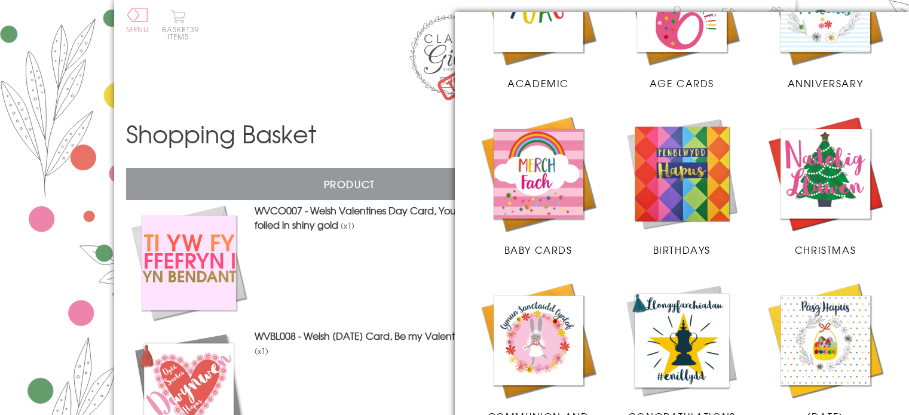
click at [669, 184] on img at bounding box center [682, 174] width 120 height 120
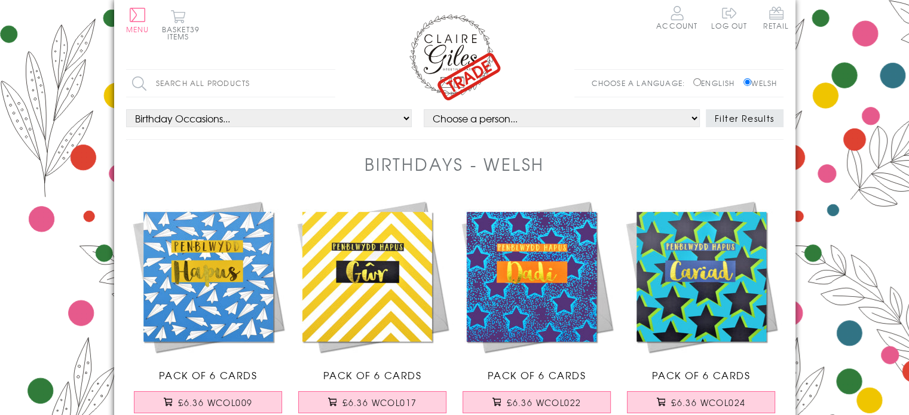
click at [188, 85] on input "Search all products" at bounding box center [230, 83] width 209 height 27
type input "WYR"
click at [323, 70] on input "Search" at bounding box center [329, 83] width 12 height 27
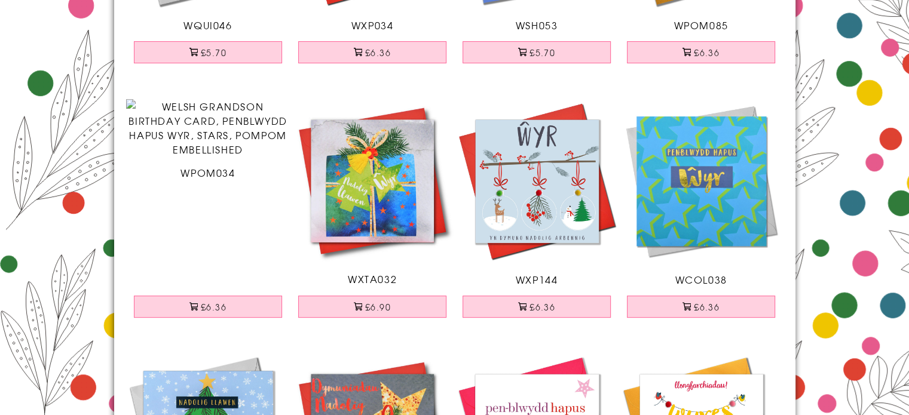
scroll to position [359, 0]
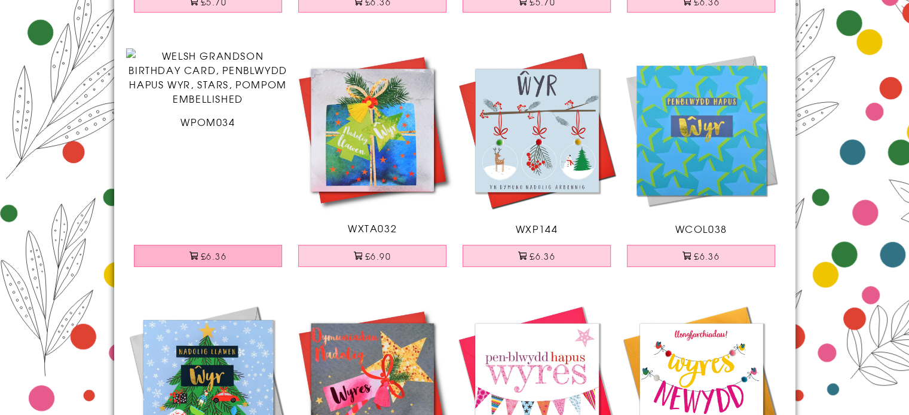
click at [215, 256] on button "£6.36" at bounding box center [208, 256] width 148 height 22
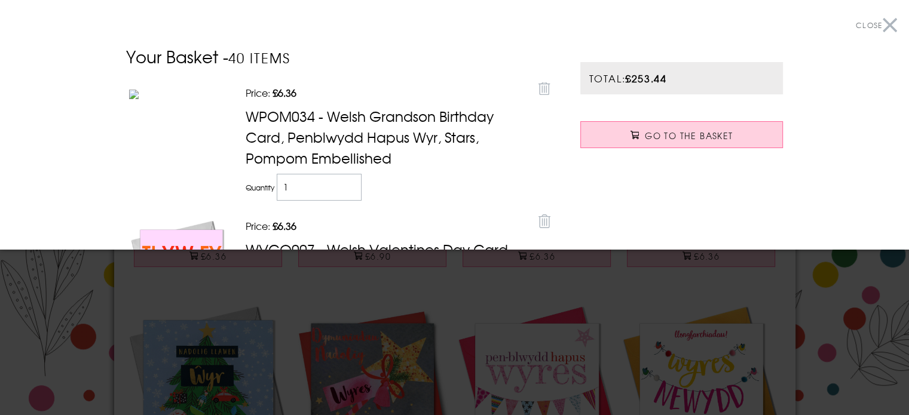
click at [342, 285] on div at bounding box center [454, 207] width 909 height 415
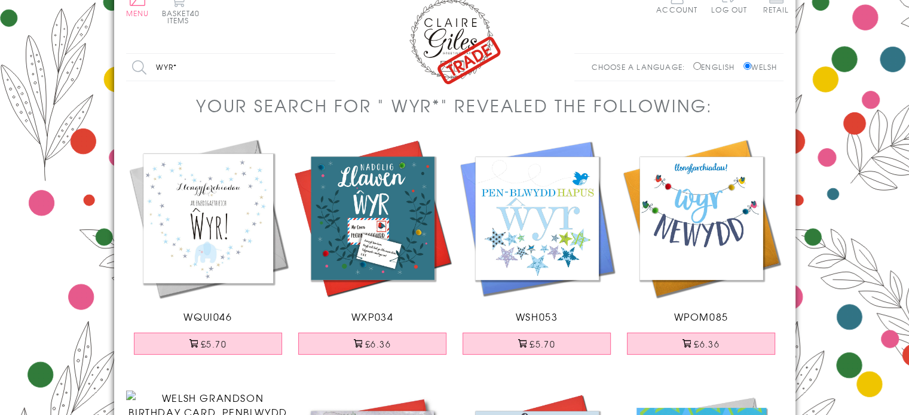
scroll to position [0, 0]
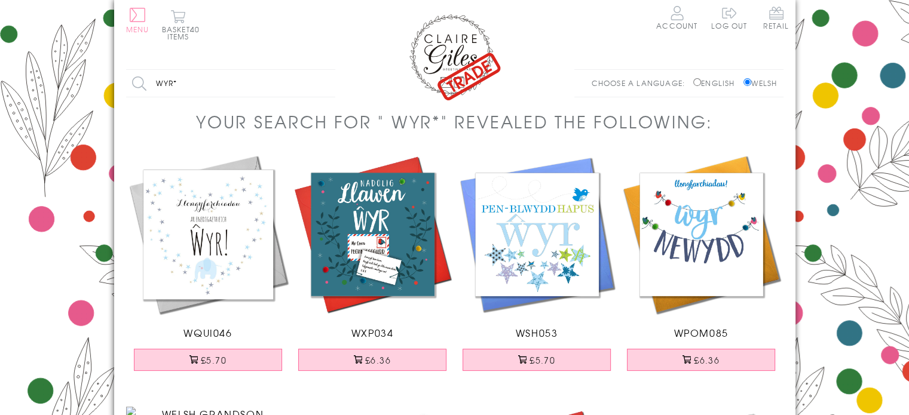
click at [136, 19] on button "Menu" at bounding box center [137, 20] width 23 height 25
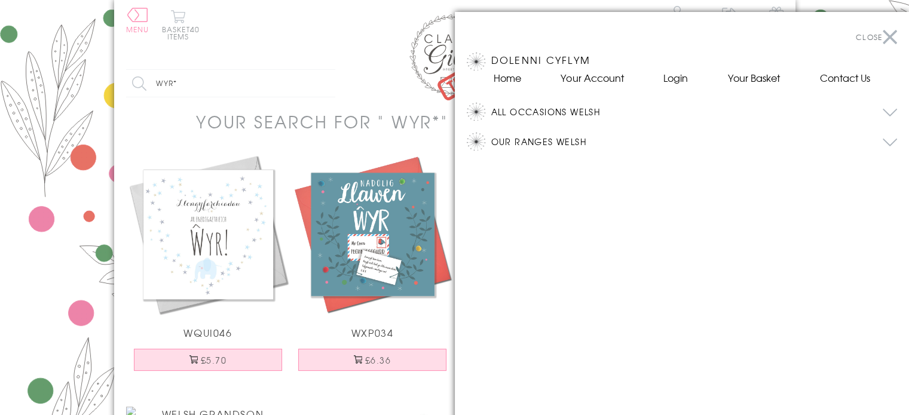
click at [521, 109] on button "All Occasions Welsh" at bounding box center [694, 112] width 406 height 18
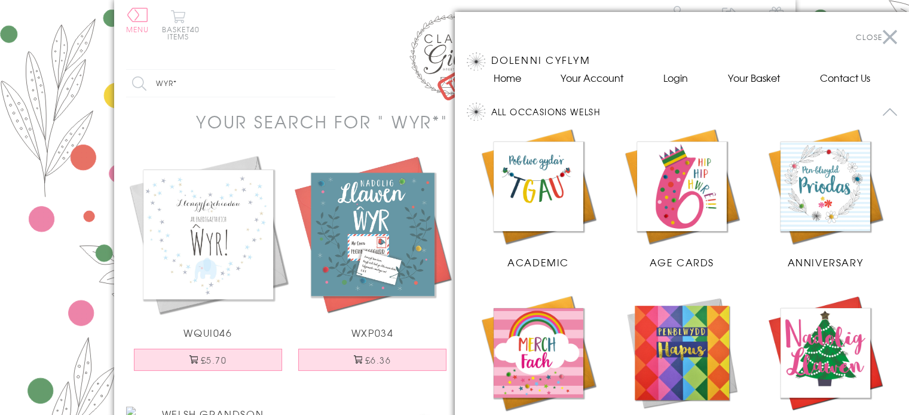
click at [681, 192] on img at bounding box center [682, 187] width 120 height 120
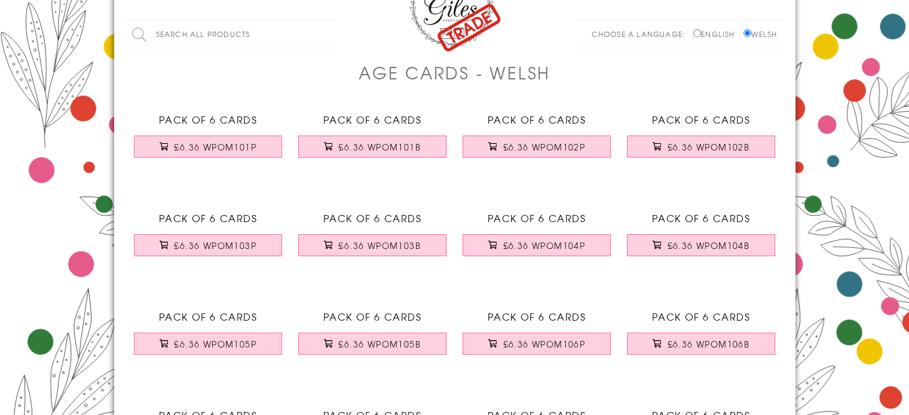
scroll to position [120, 0]
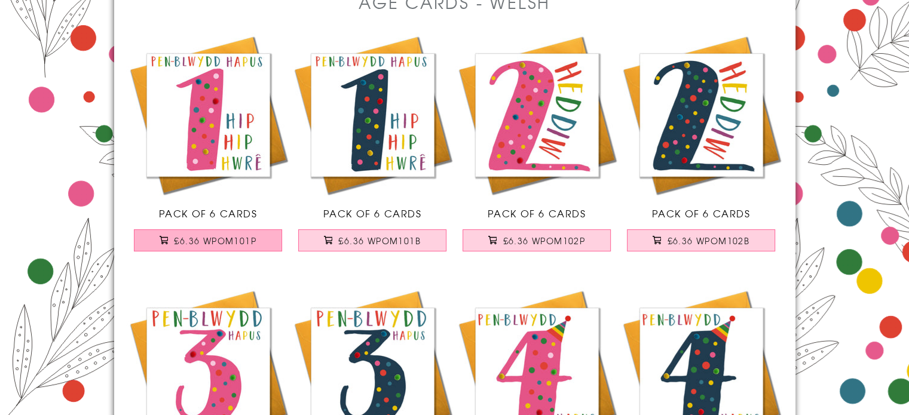
click at [217, 241] on span "£6.36 WPOM101P" at bounding box center [215, 241] width 82 height 12
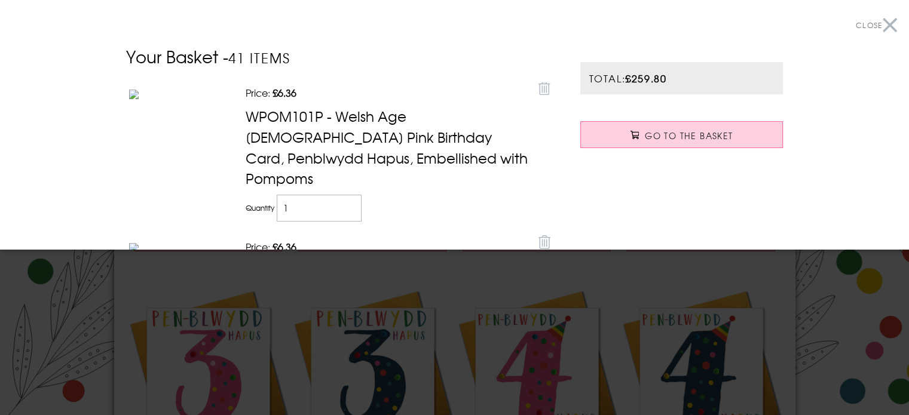
click at [408, 277] on div at bounding box center [454, 207] width 909 height 415
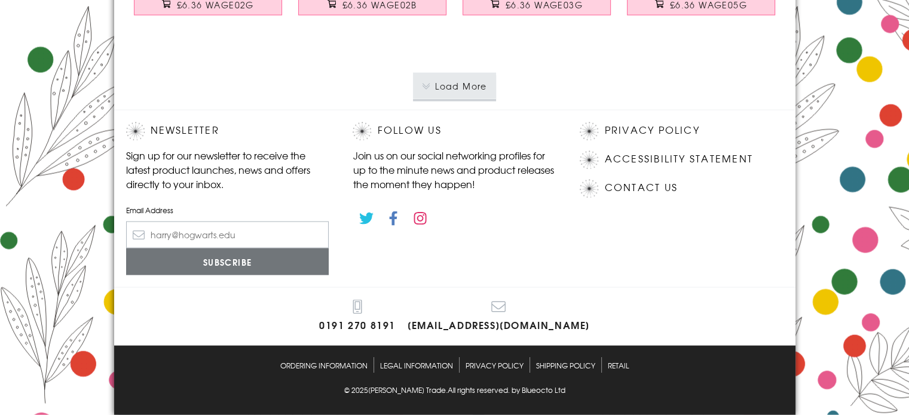
scroll to position [2390, 0]
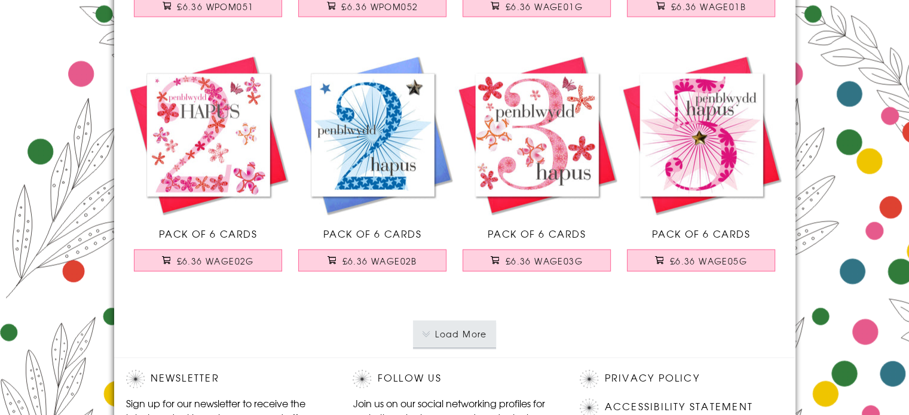
click at [451, 327] on button "Load More" at bounding box center [454, 334] width 83 height 26
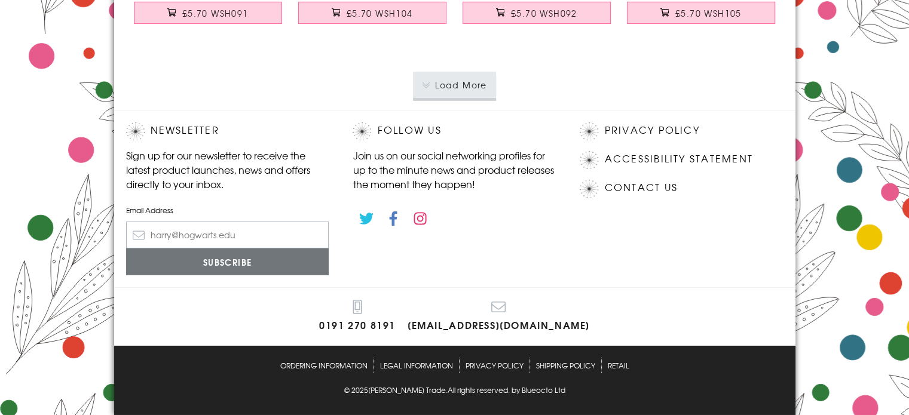
scroll to position [4900, 0]
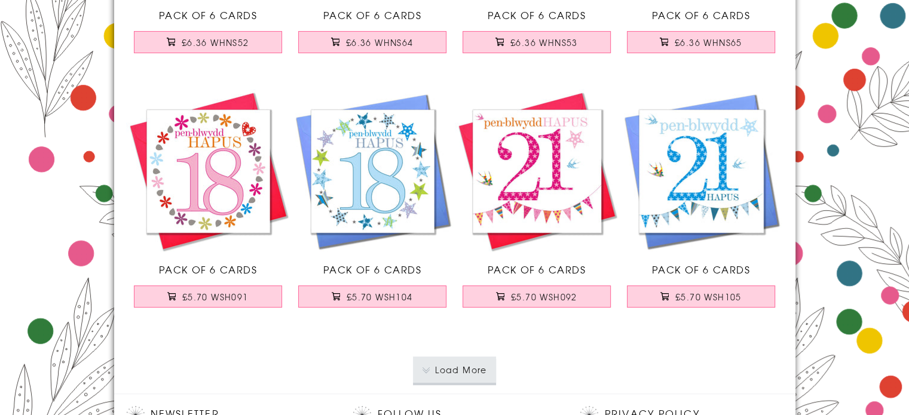
click at [461, 367] on button "Load More" at bounding box center [454, 370] width 83 height 26
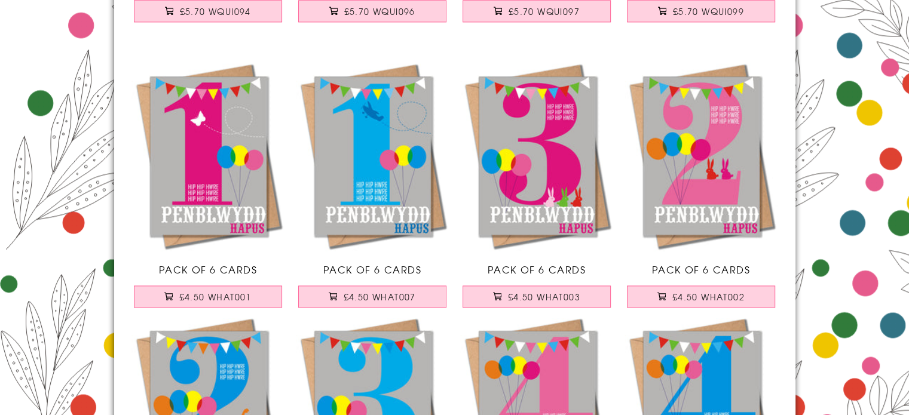
scroll to position [6214, 0]
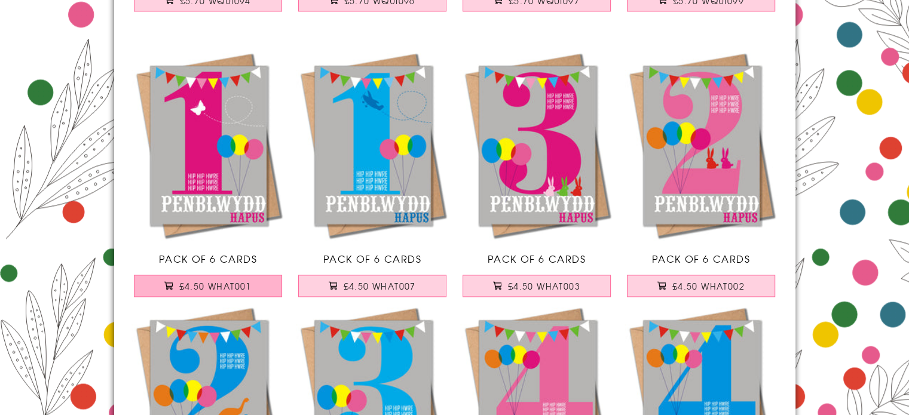
click at [206, 284] on span "£4.50 WHAT001" at bounding box center [215, 286] width 72 height 12
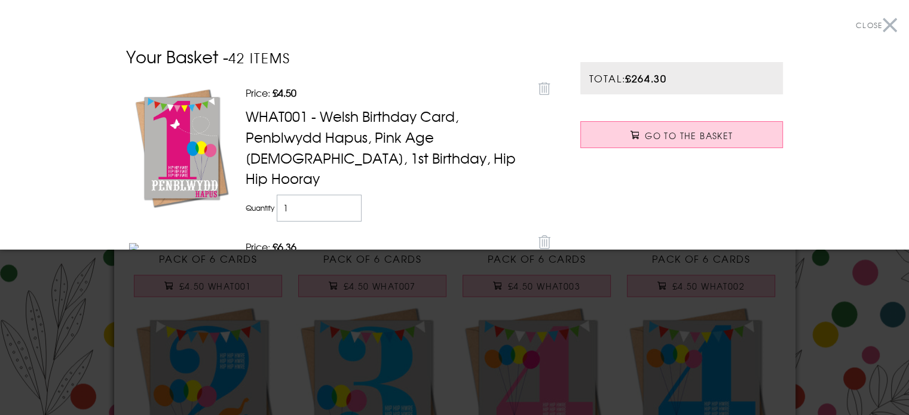
click at [448, 258] on div at bounding box center [454, 207] width 909 height 415
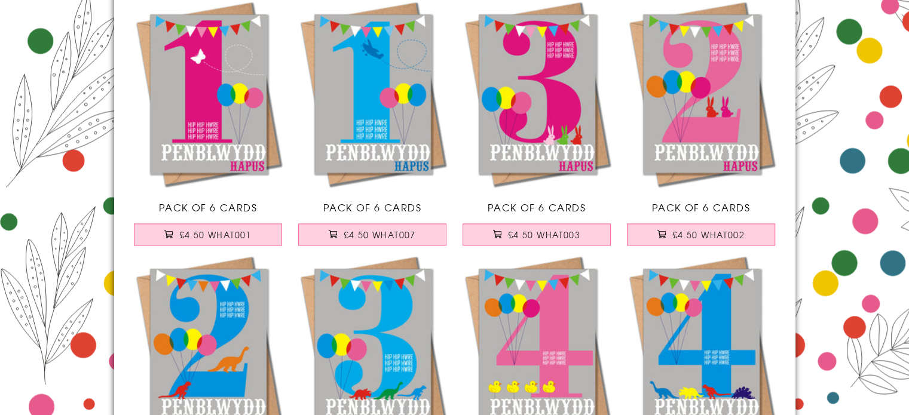
scroll to position [6334, 0]
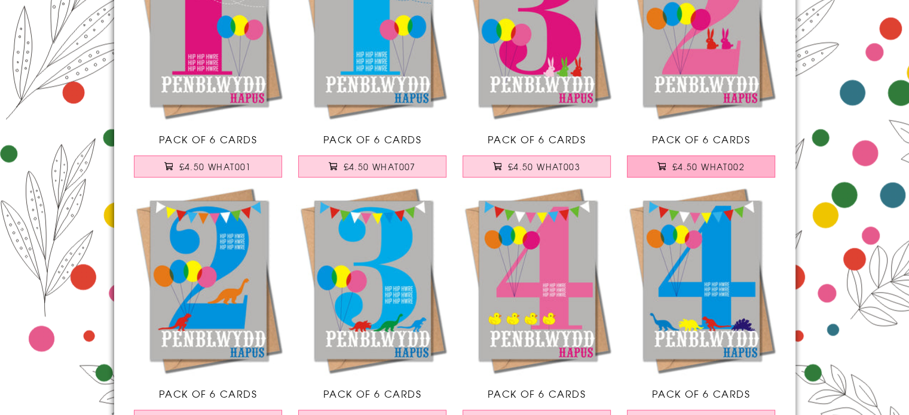
click at [701, 161] on span "£4.50 WHAT002" at bounding box center [708, 167] width 72 height 12
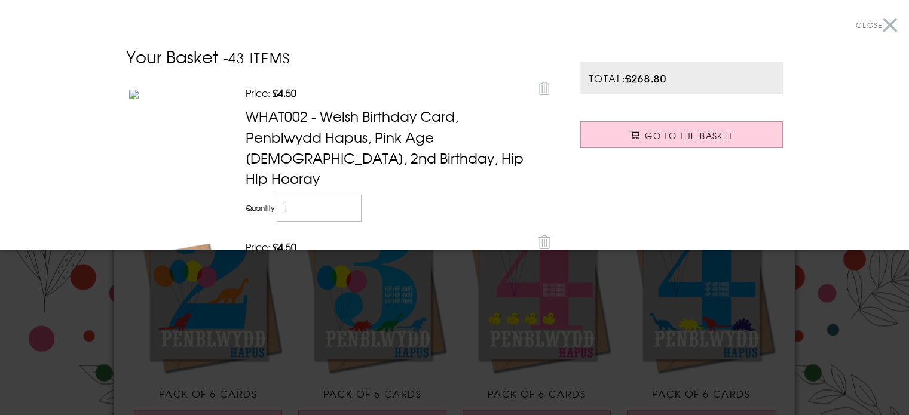
click at [454, 193] on td "Quantity 1" at bounding box center [388, 208] width 290 height 33
click at [447, 270] on div at bounding box center [454, 207] width 909 height 415
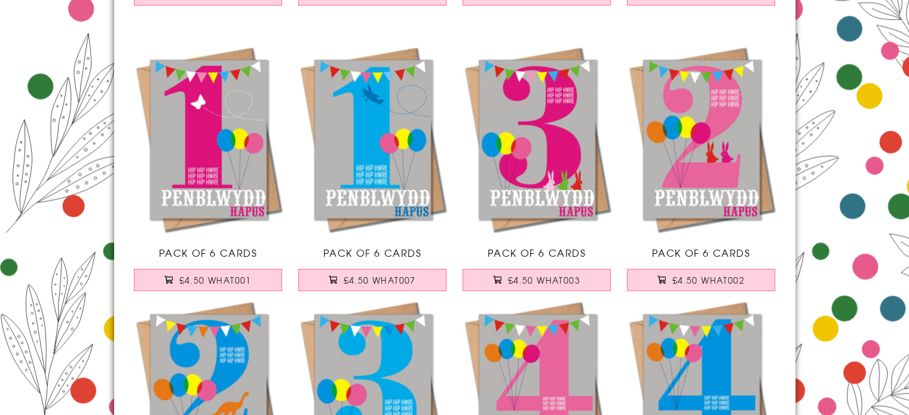
scroll to position [6214, 0]
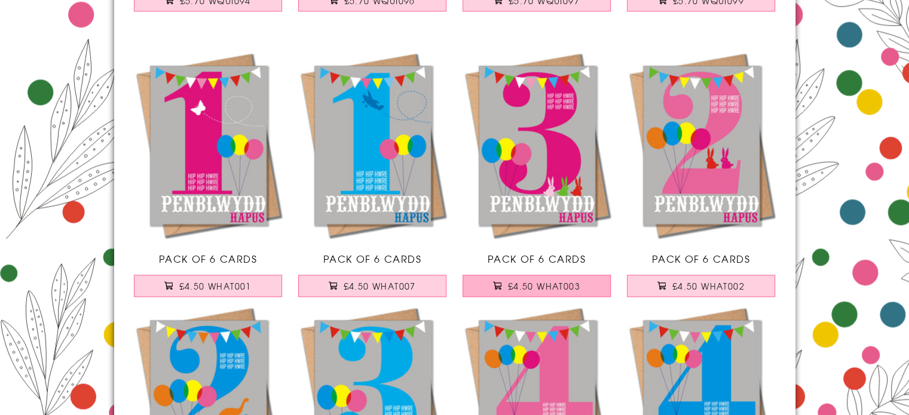
click at [539, 283] on span "£4.50 WHAT003" at bounding box center [544, 286] width 72 height 12
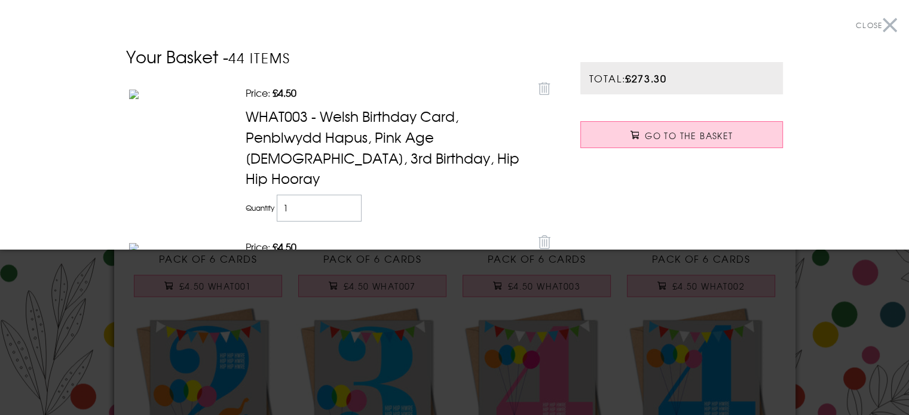
click at [452, 308] on div at bounding box center [454, 207] width 909 height 415
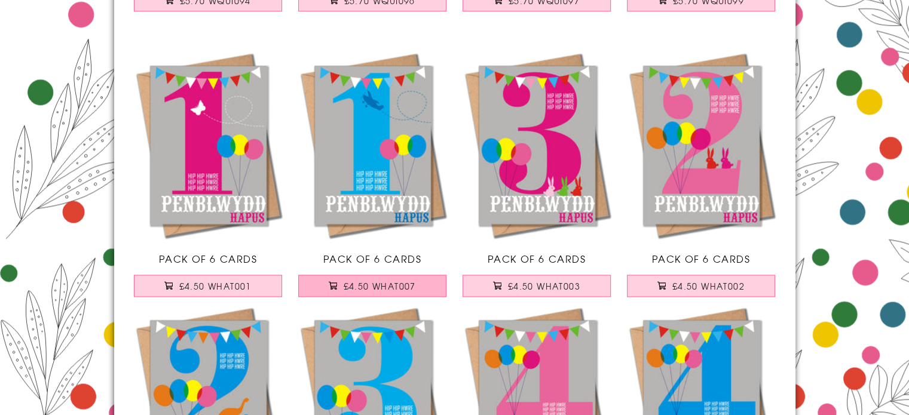
click at [360, 284] on span "£4.50 WHAT007" at bounding box center [380, 286] width 72 height 12
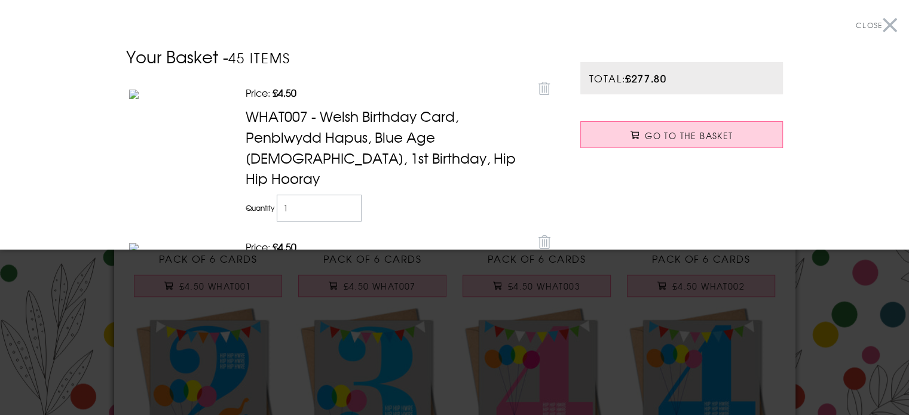
click at [455, 315] on div at bounding box center [454, 207] width 909 height 415
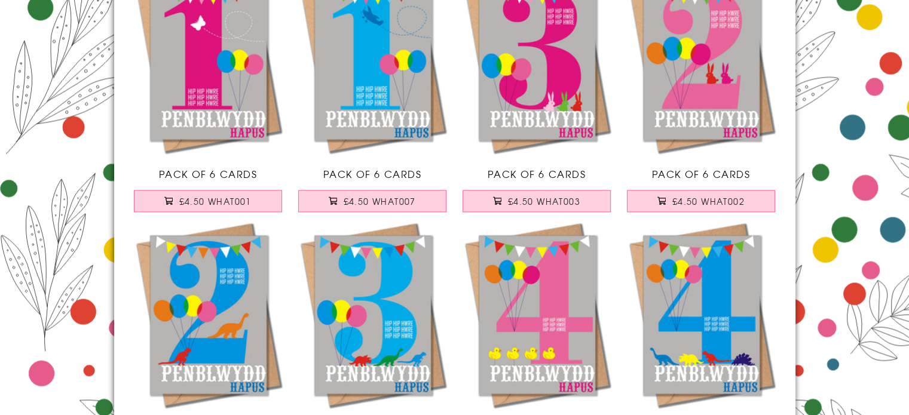
scroll to position [6453, 0]
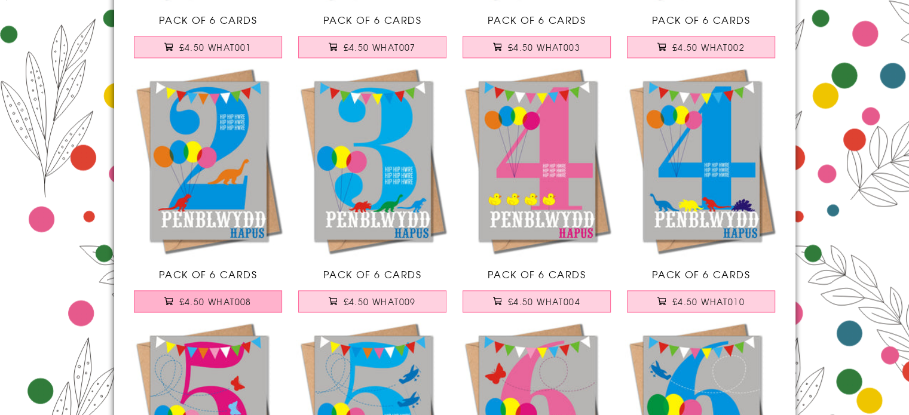
click at [221, 296] on span "£4.50 WHAT008" at bounding box center [215, 302] width 72 height 12
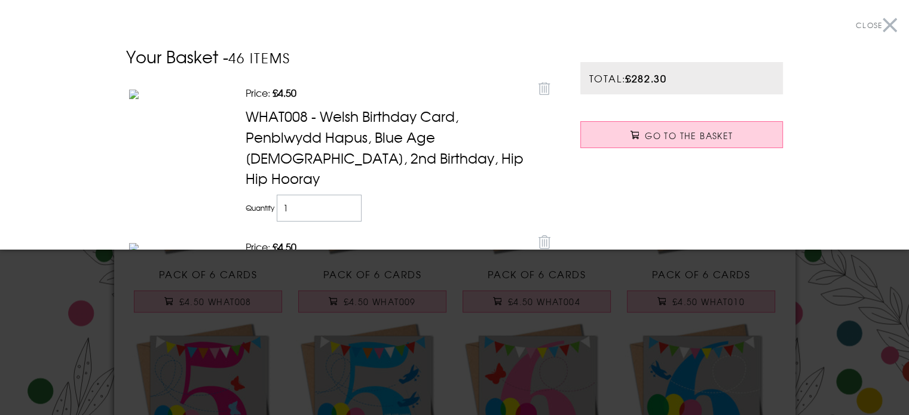
click at [462, 272] on div at bounding box center [454, 207] width 909 height 415
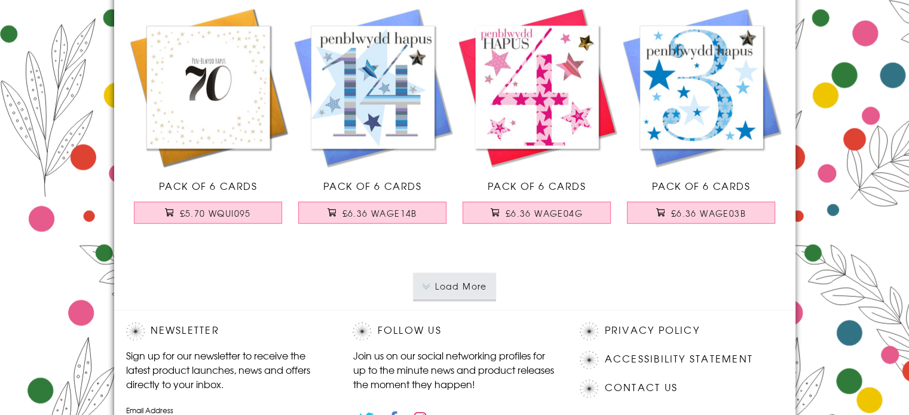
scroll to position [7648, 0]
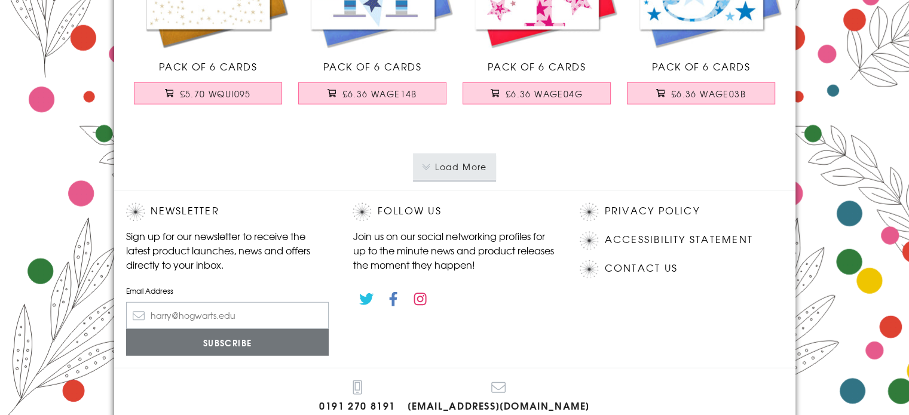
click at [455, 174] on button "Load More" at bounding box center [454, 167] width 83 height 26
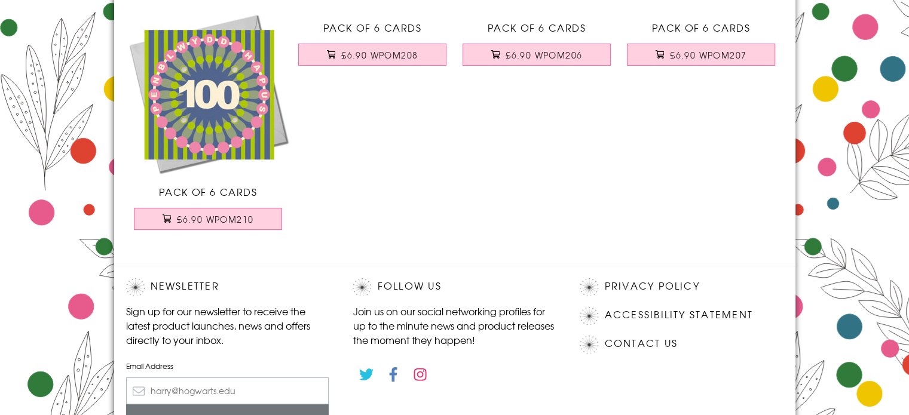
scroll to position [9202, 0]
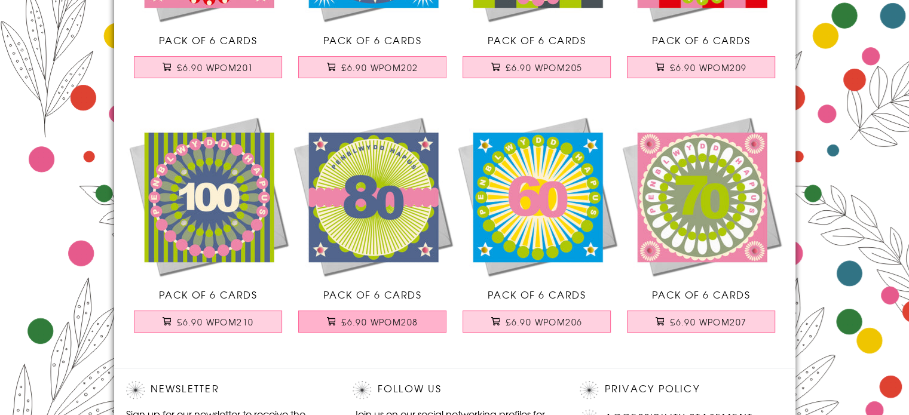
click at [355, 317] on span "£6.90 WPOM208" at bounding box center [379, 322] width 76 height 12
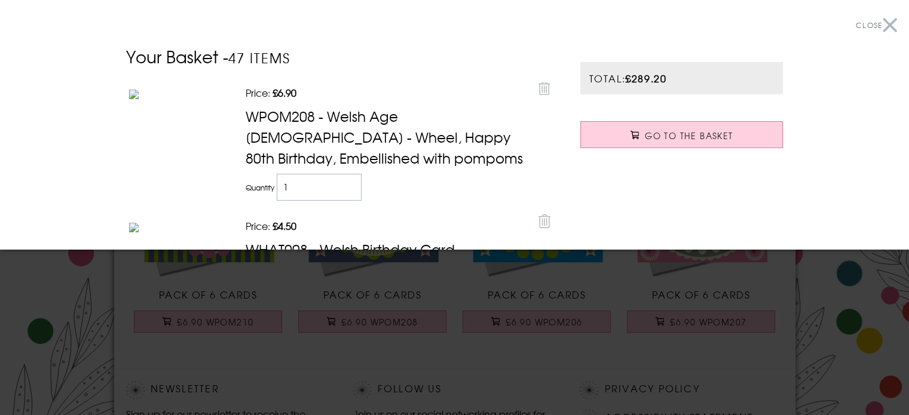
click at [428, 356] on div at bounding box center [454, 207] width 909 height 415
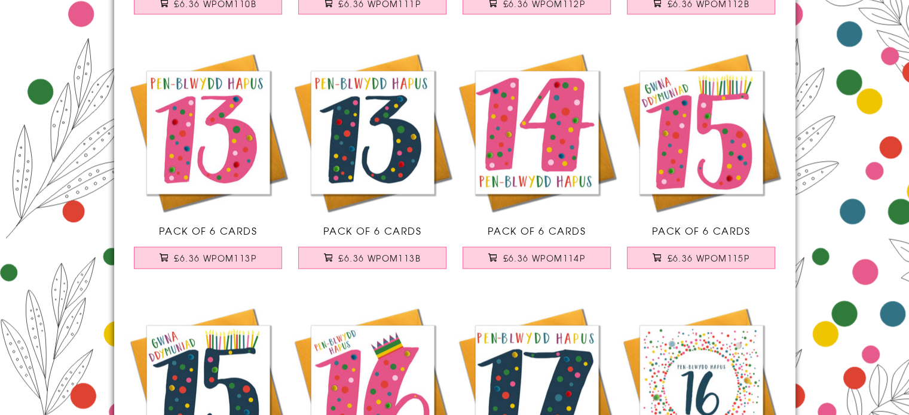
scroll to position [0, 0]
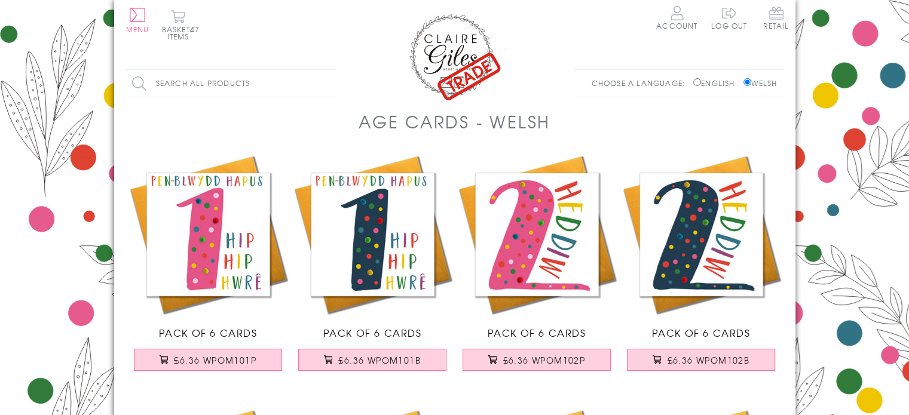
click at [186, 42] on span "47 items" at bounding box center [183, 33] width 33 height 18
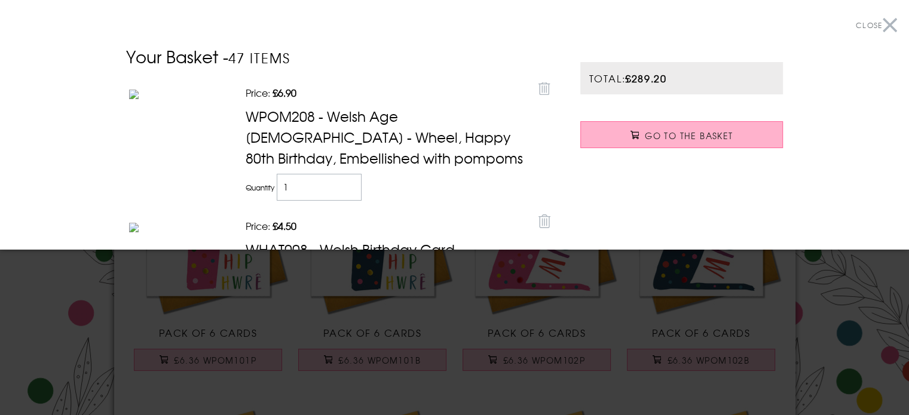
click at [662, 134] on span "Go to the Basket" at bounding box center [689, 136] width 88 height 12
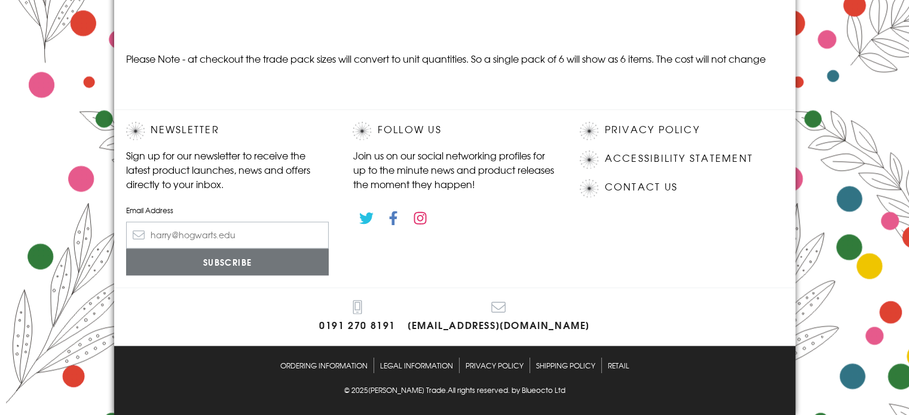
scroll to position [6214, 0]
